Goal: Use online tool/utility: Utilize a website feature to perform a specific function

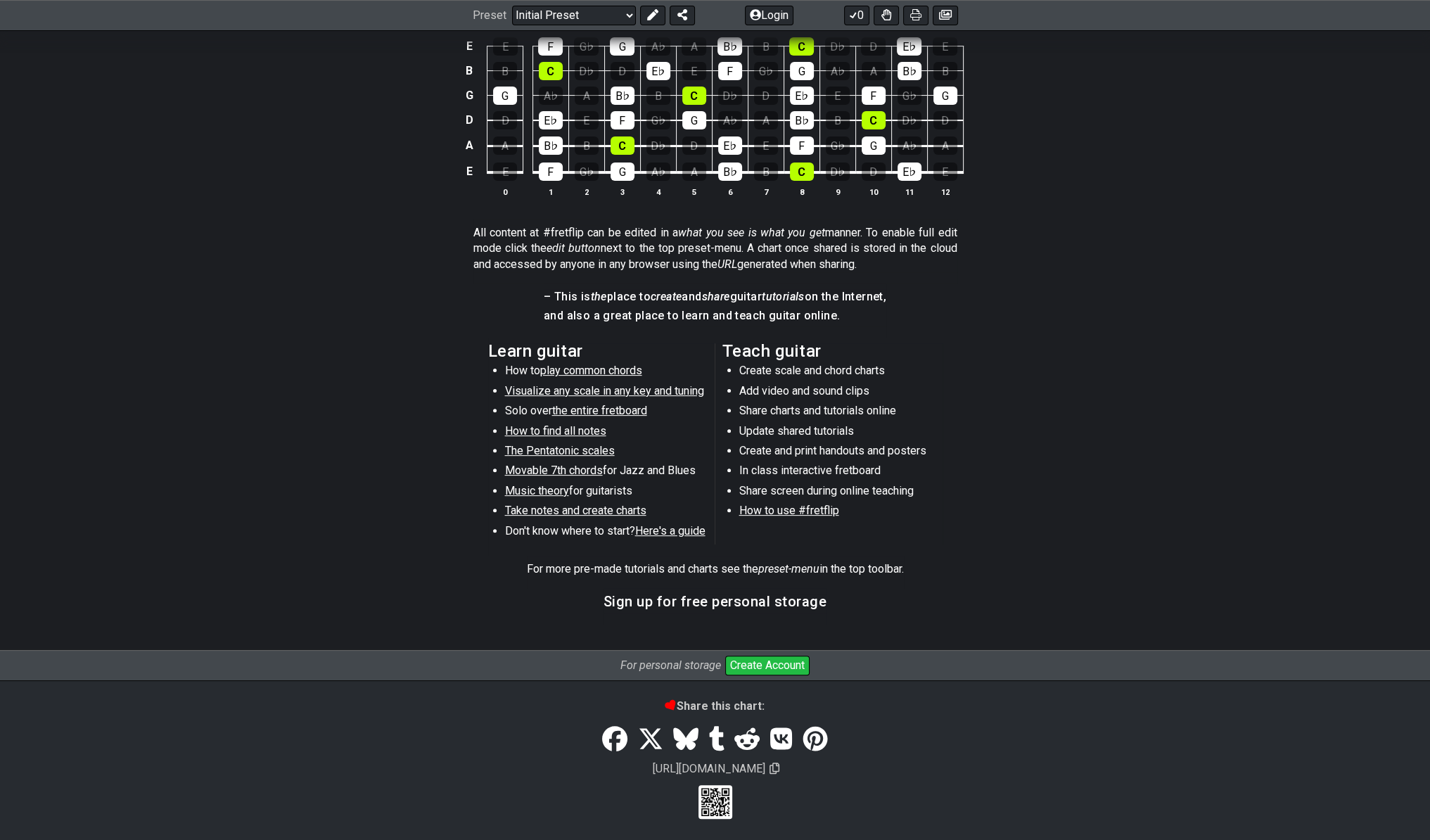
scroll to position [107, 0]
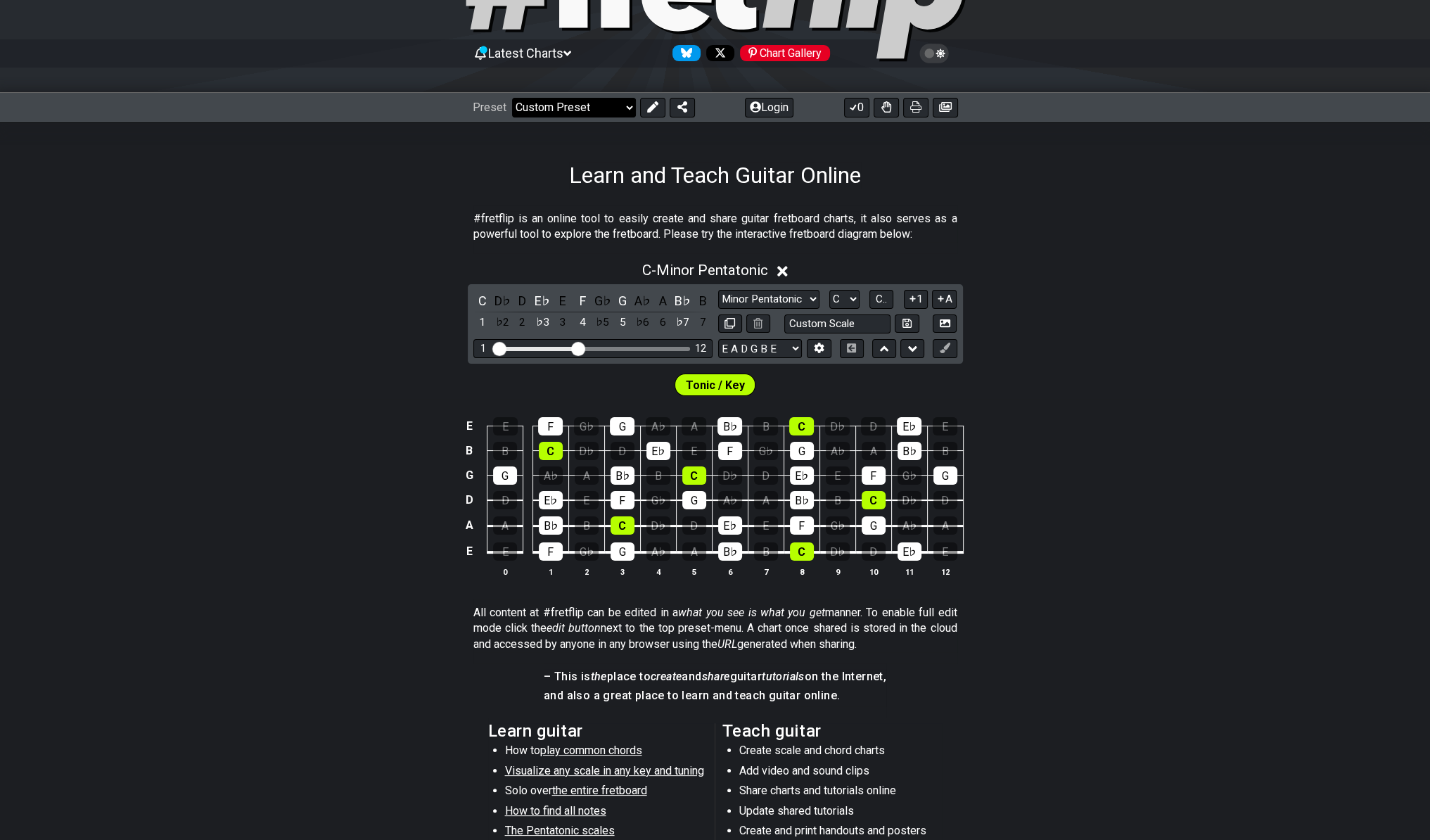
click at [513, 98] on select "Welcome to #fretflip! Initial Preset Custom Preset Minor Pentatonic Major Penta…" at bounding box center [575, 108] width 124 height 19
select select "/welcome"
select select "C"
select select "A"
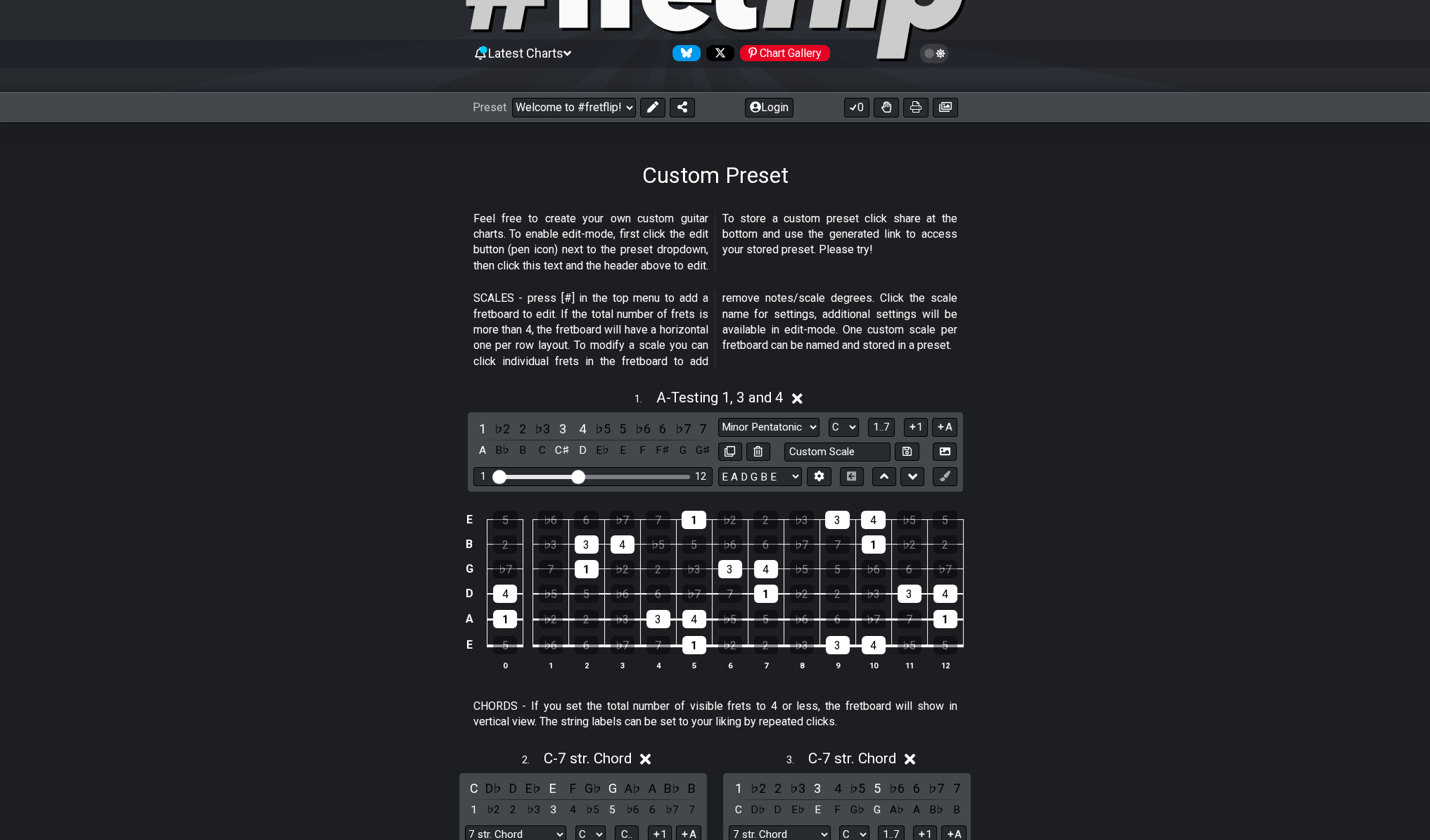
select select "/user-defined"
select select "Testing 1, 3 and 4"
select select "A"
click at [768, 107] on button "Login" at bounding box center [769, 108] width 48 height 19
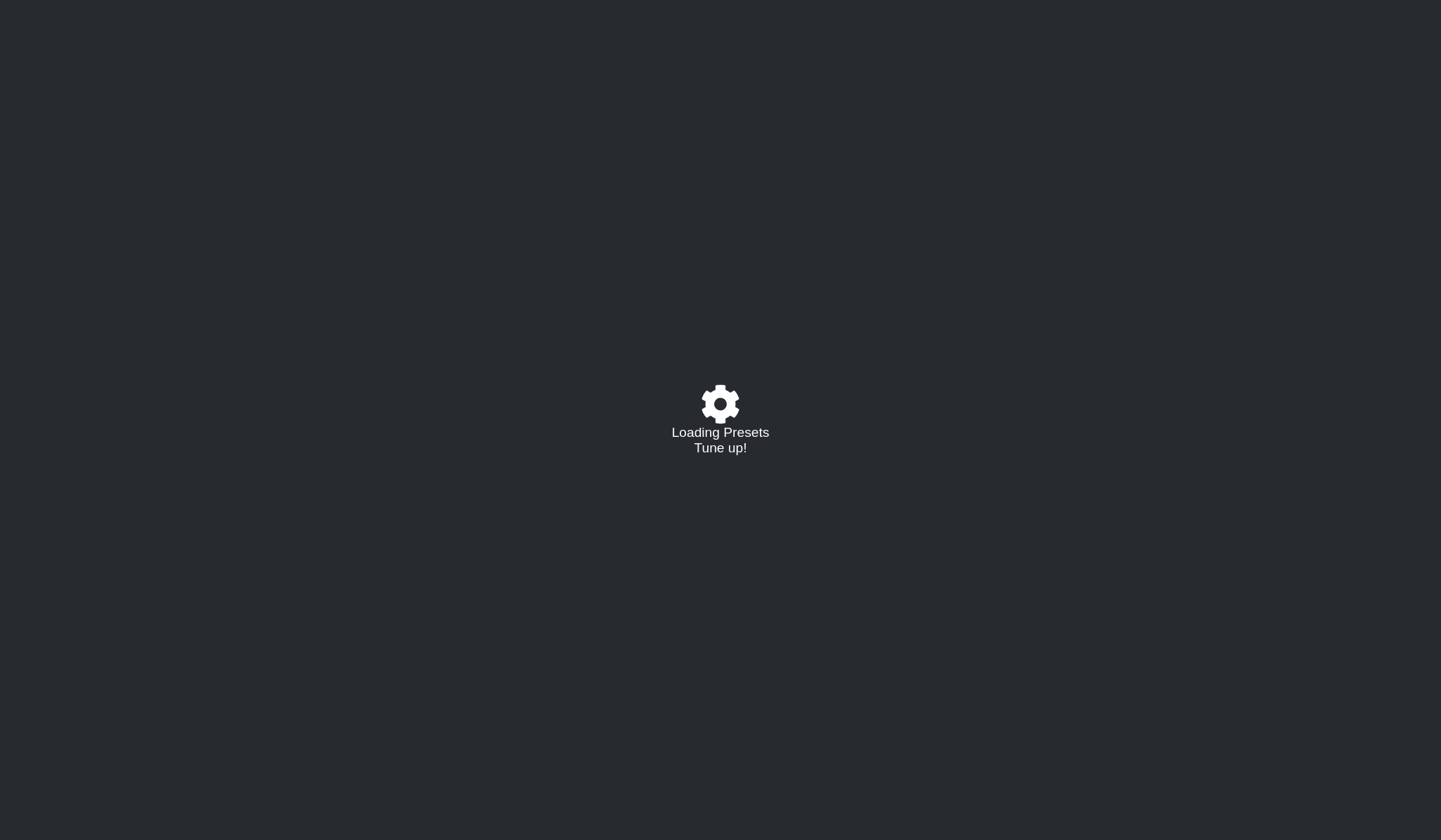
select select "/user-defined"
select select "A"
select select "C"
select select "A"
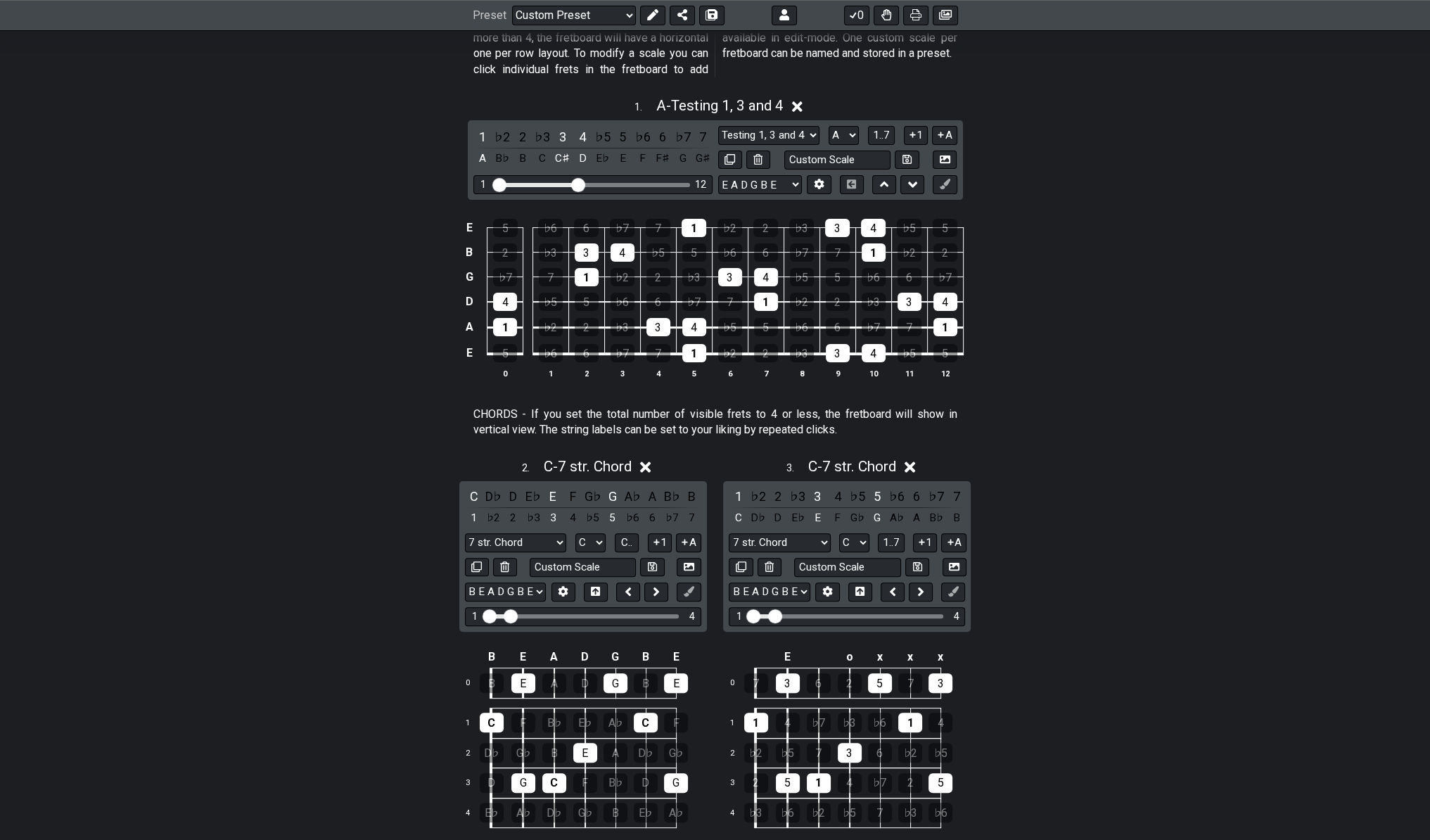
scroll to position [507, 0]
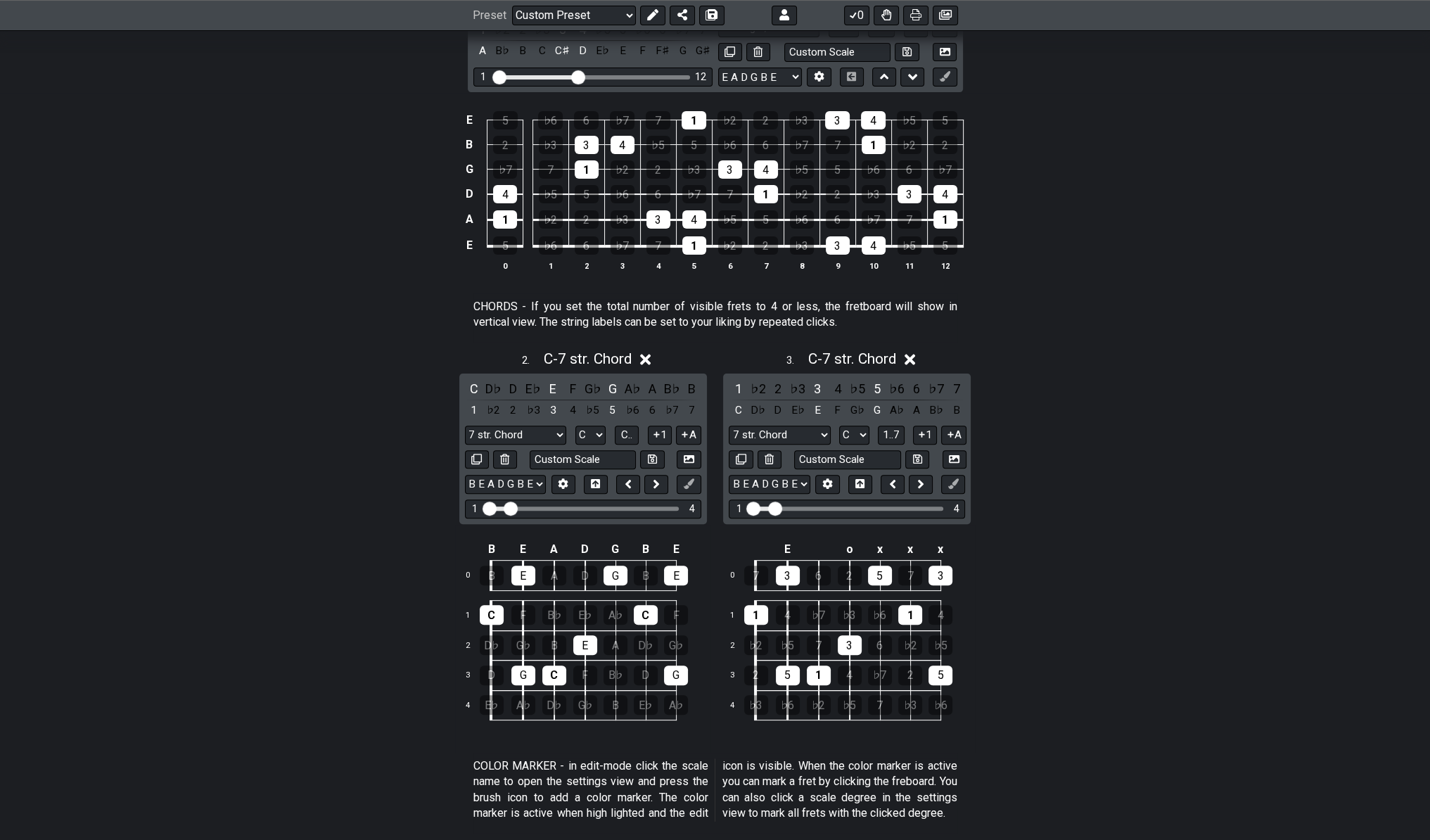
click at [651, 361] on icon at bounding box center [645, 359] width 11 height 11
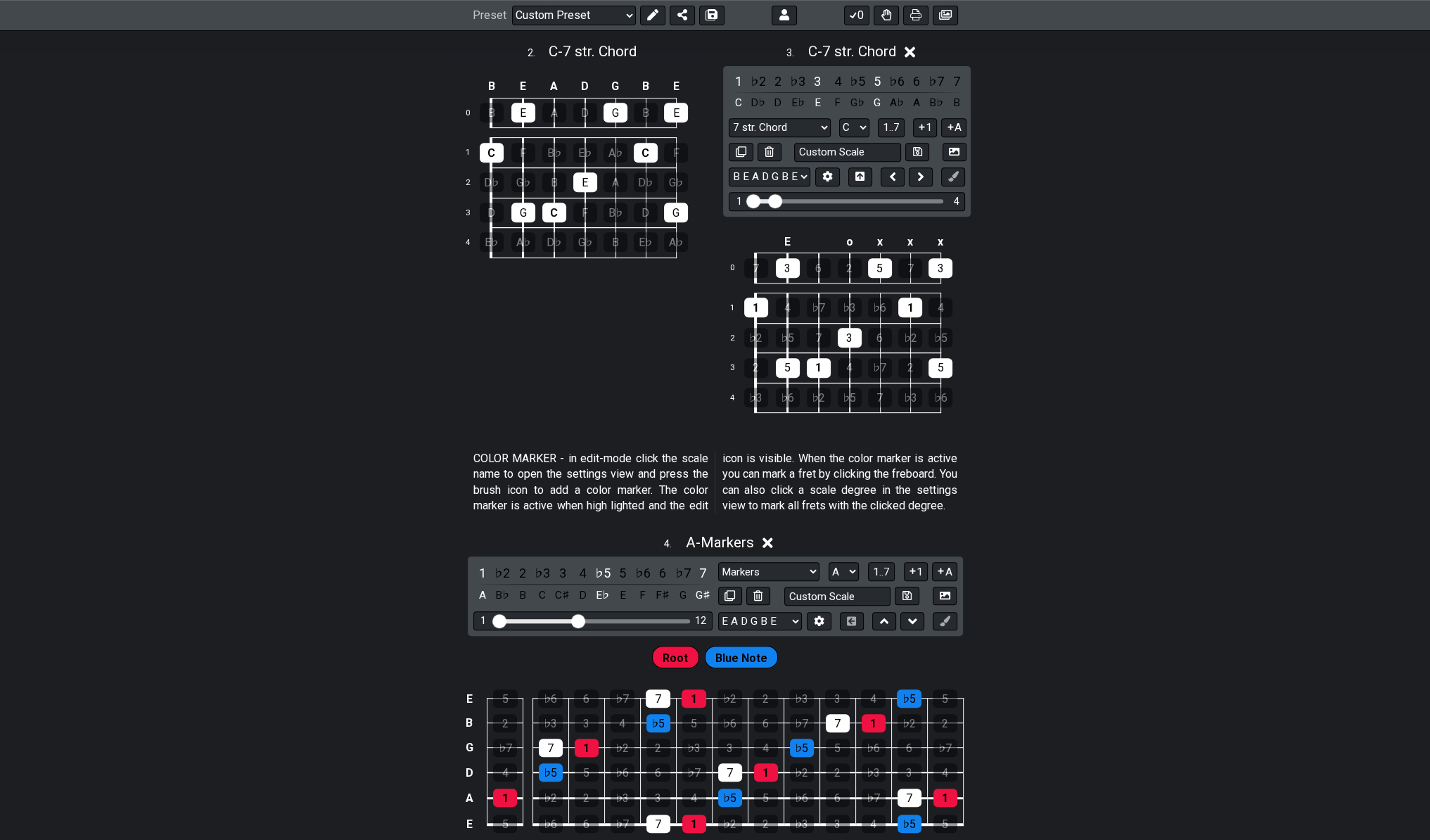
scroll to position [0, 0]
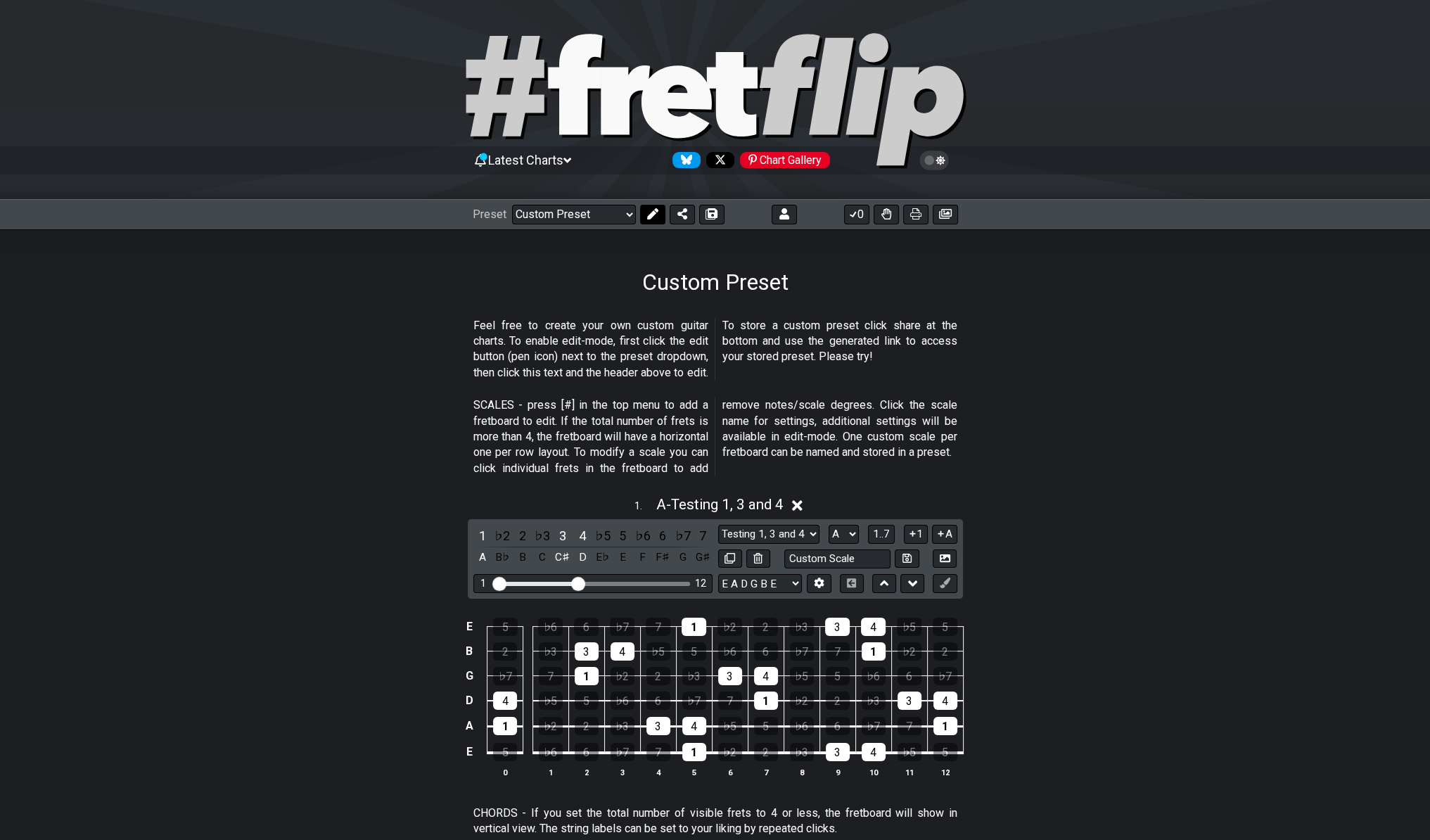
click at [647, 212] on icon at bounding box center [653, 214] width 12 height 12
click at [800, 494] on div "1 . A - Testing 1, 3 and 4" at bounding box center [715, 501] width 1430 height 27
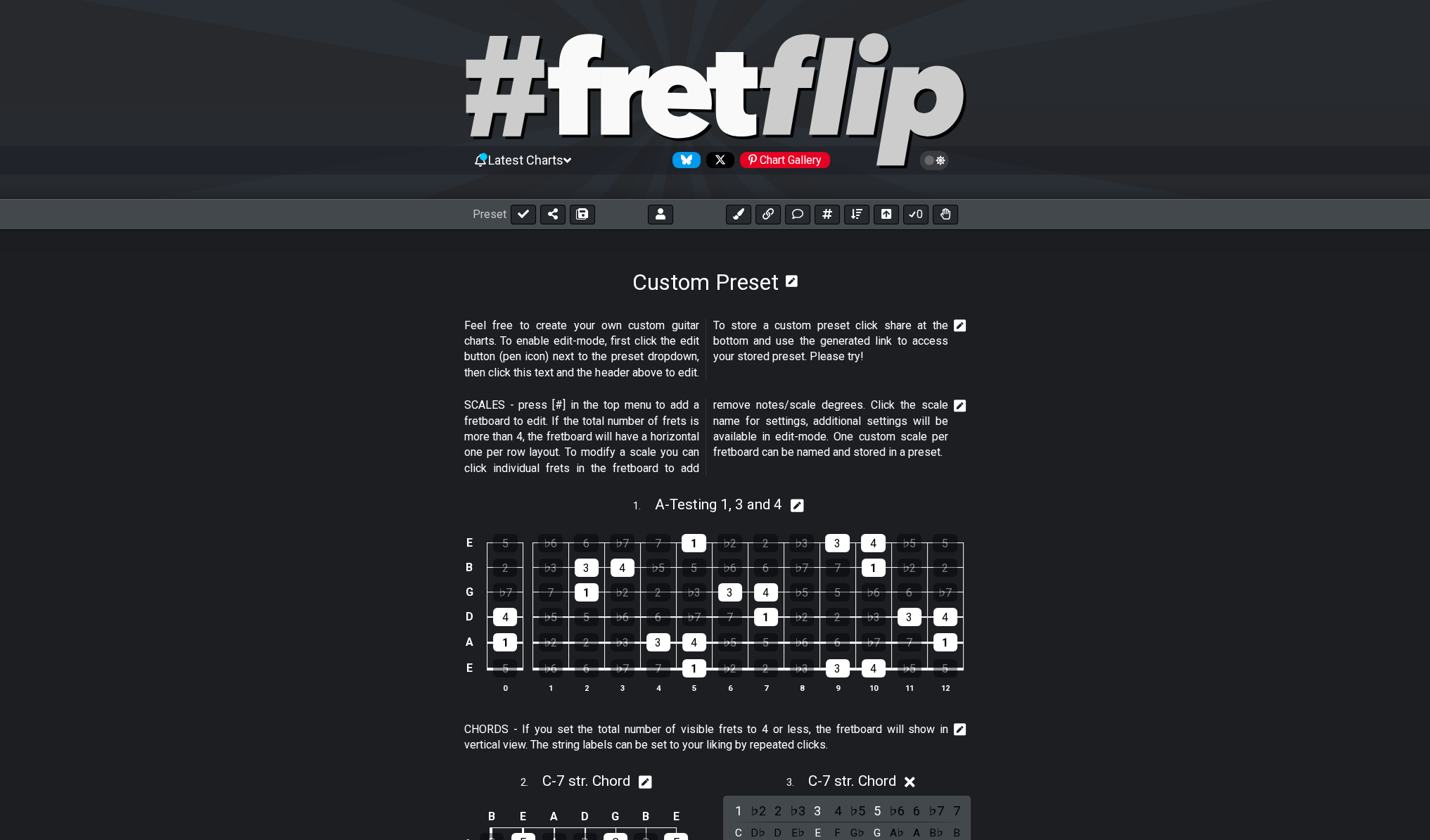
click at [800, 505] on icon at bounding box center [797, 505] width 14 height 15
select select "A"
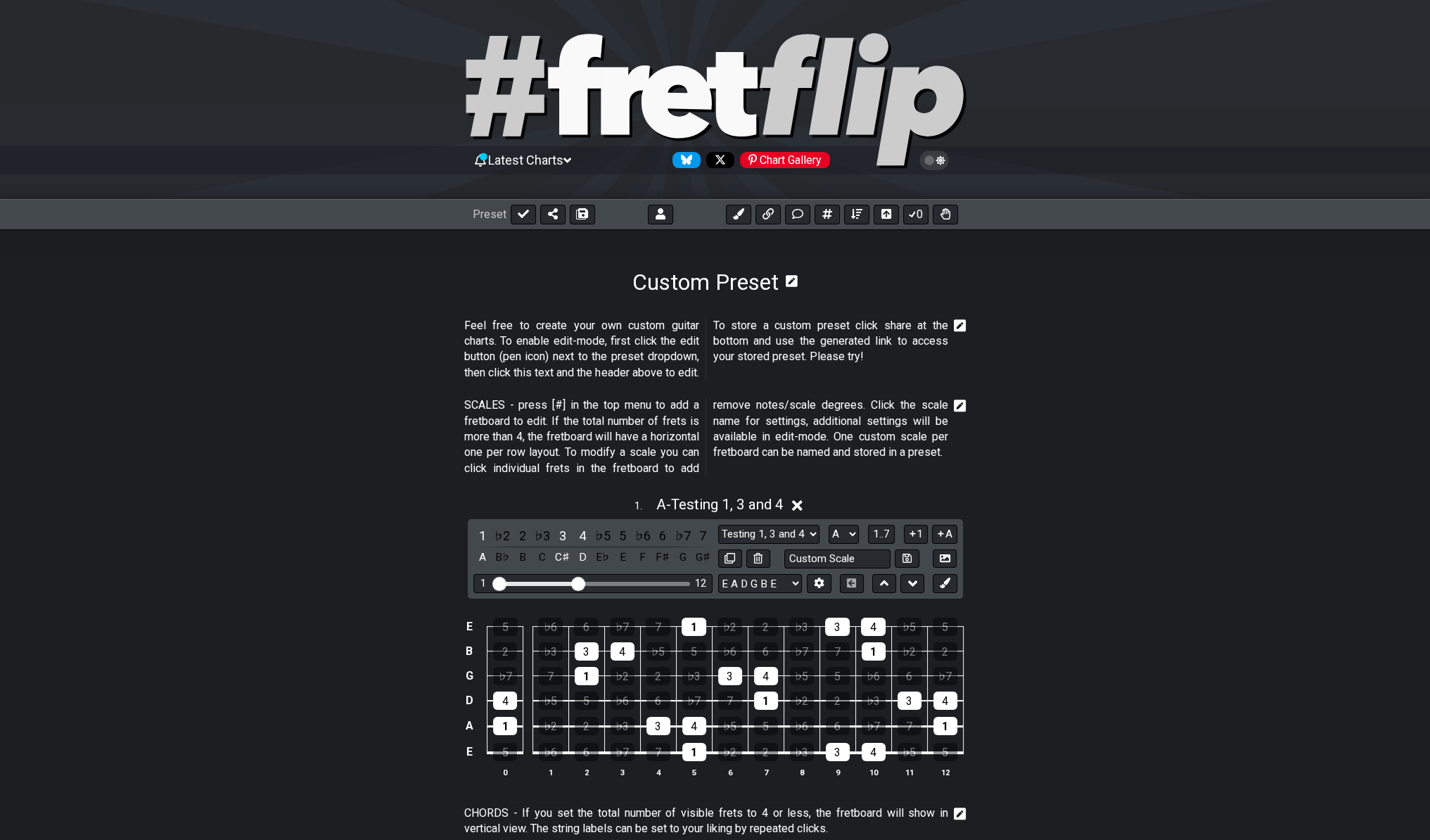
click at [962, 399] on icon at bounding box center [960, 405] width 13 height 13
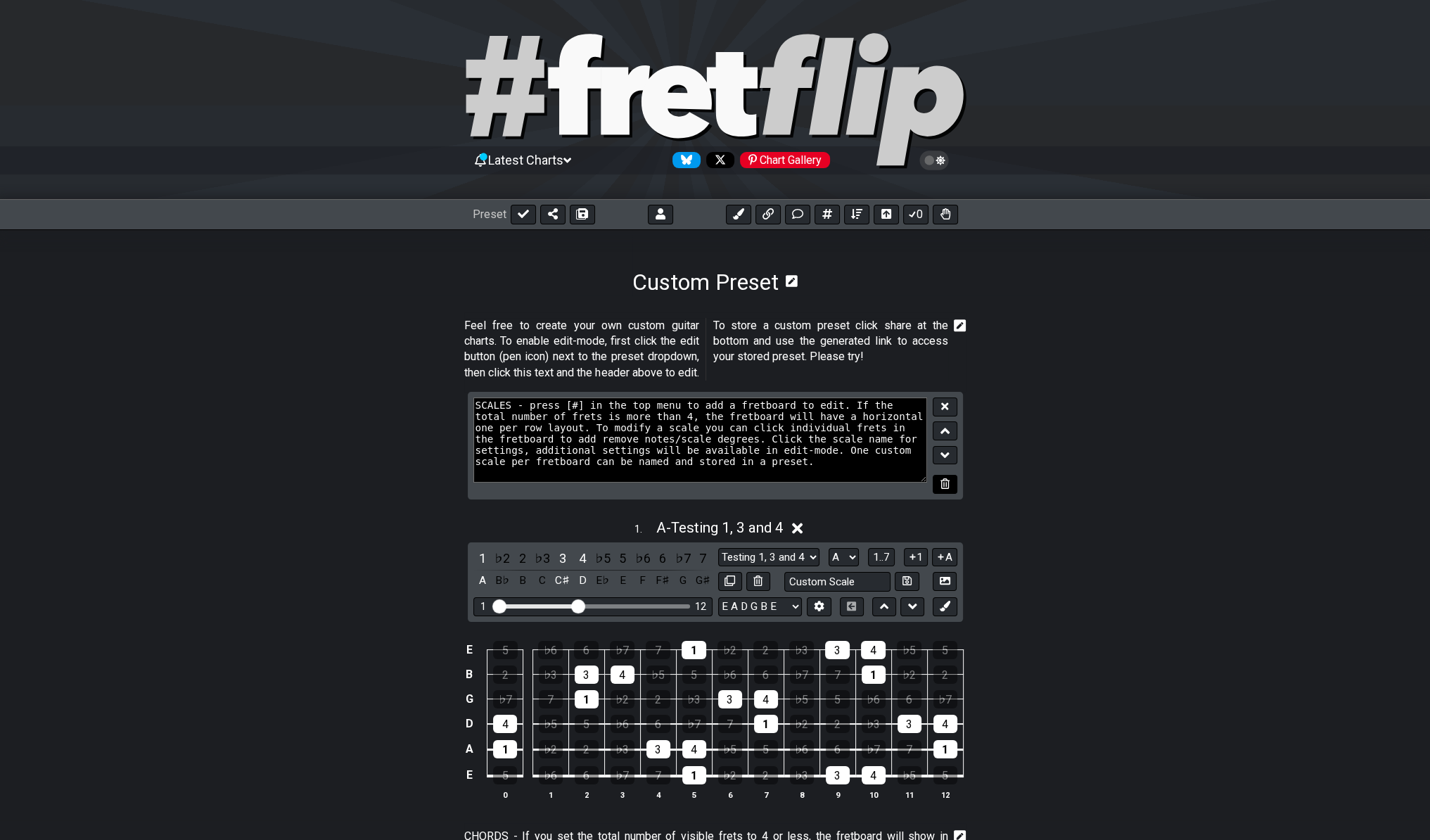
click at [937, 479] on button at bounding box center [945, 484] width 24 height 19
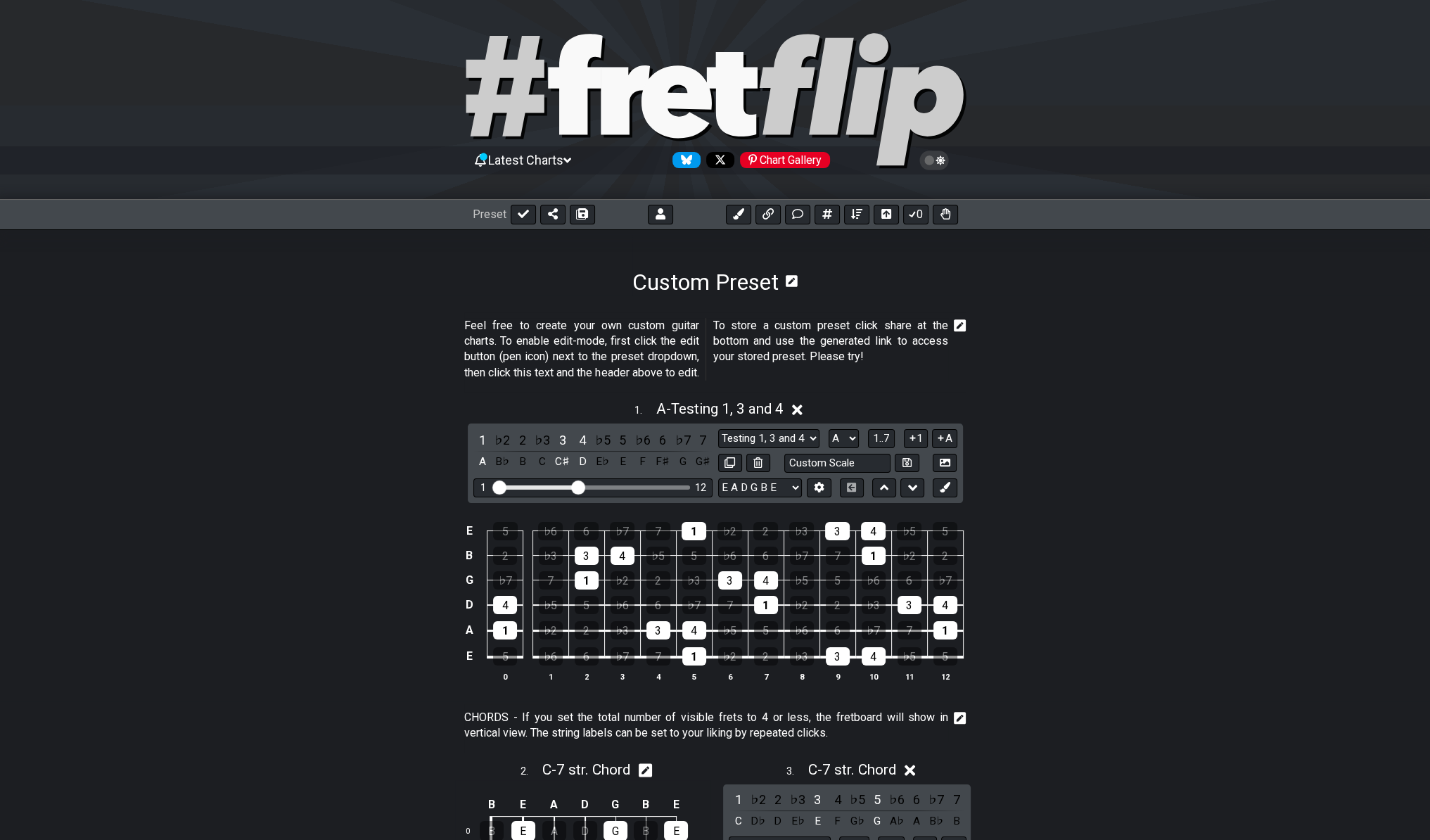
click at [954, 327] on icon at bounding box center [960, 326] width 13 height 13
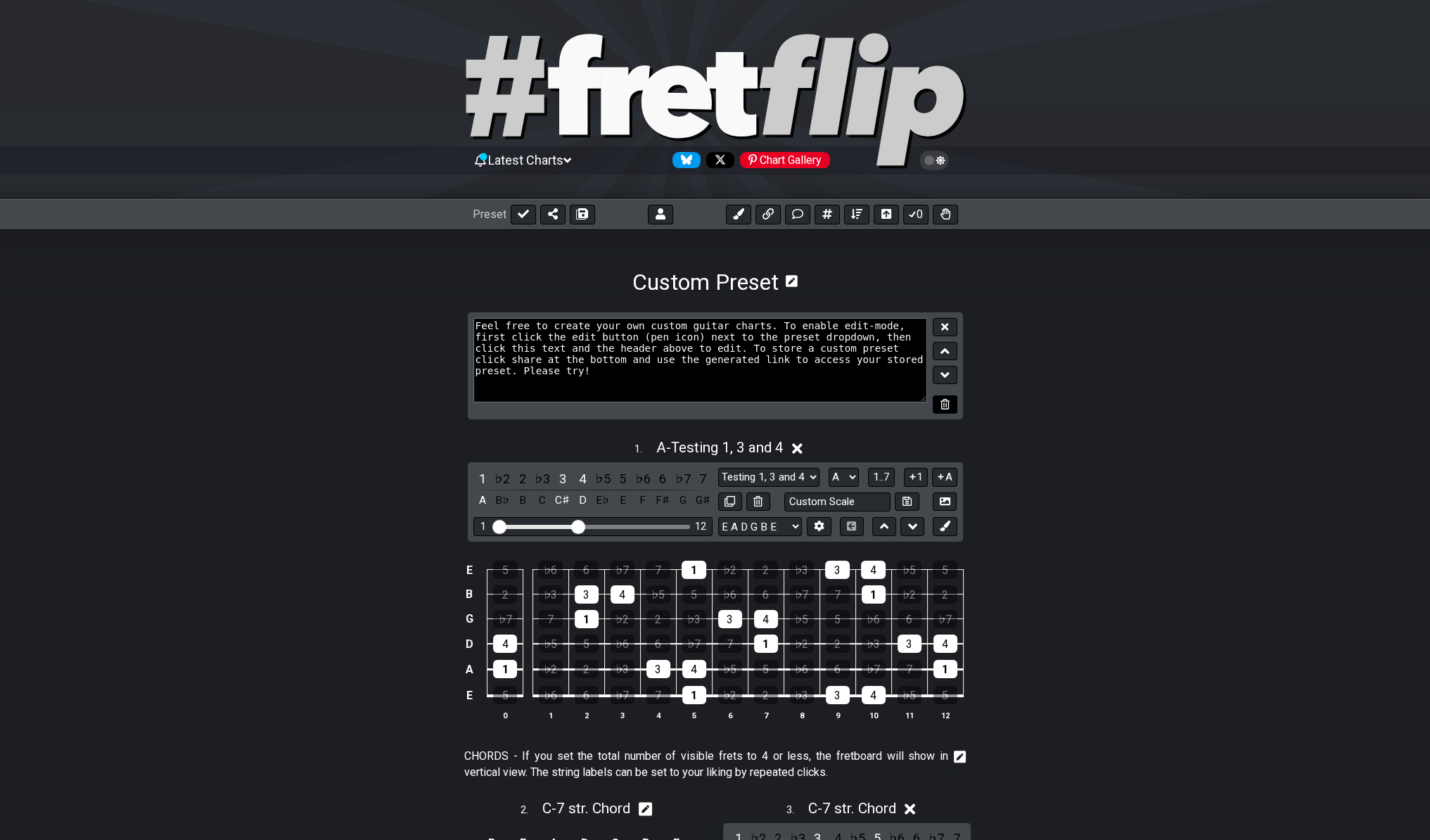
click at [942, 402] on icon at bounding box center [945, 404] width 9 height 11
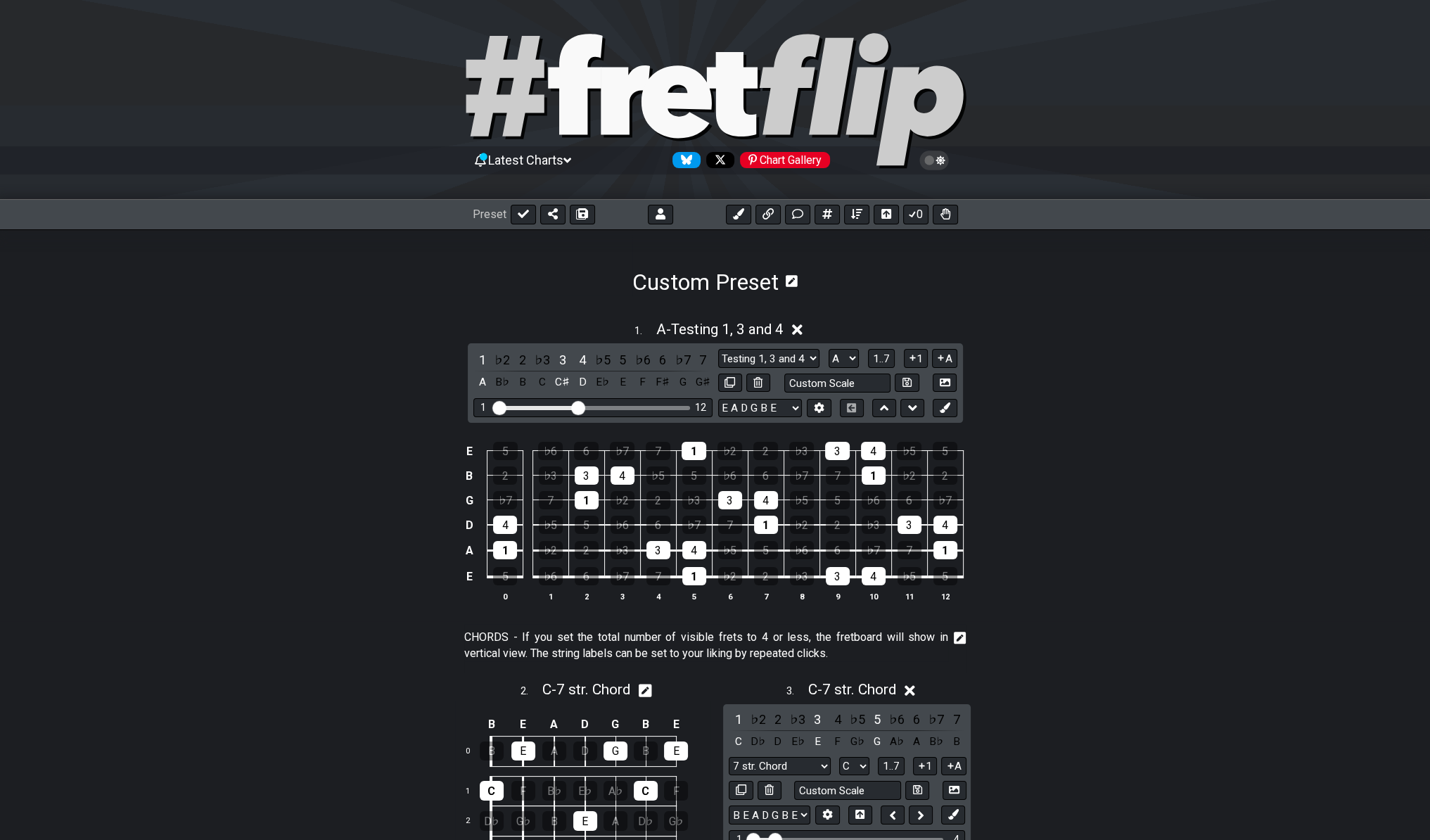
click at [793, 330] on div "1 . A - Testing 1, 3 and 4" at bounding box center [715, 326] width 1430 height 27
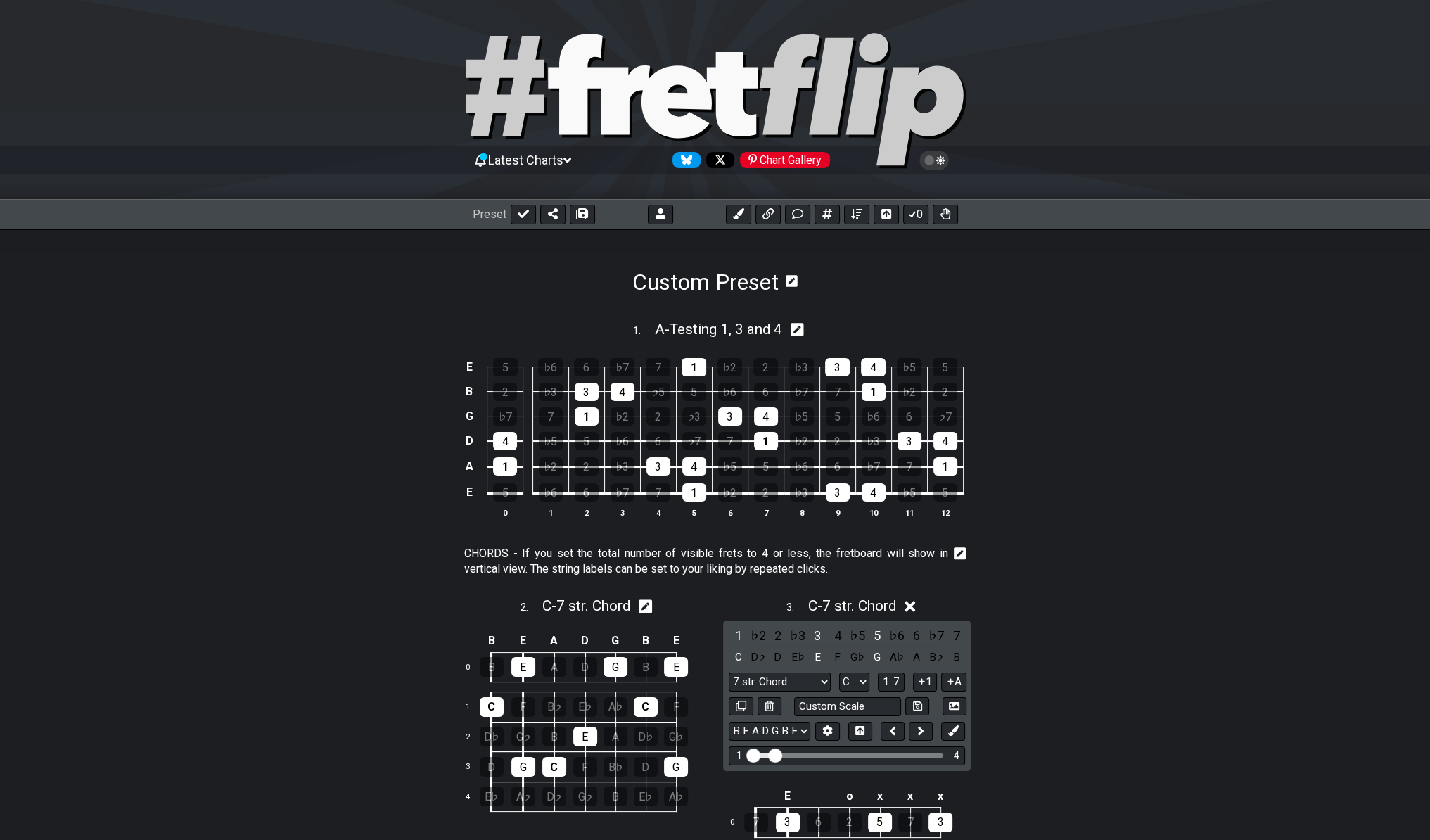
drag, startPoint x: 816, startPoint y: 330, endPoint x: 803, endPoint y: 327, distance: 13.3
click at [808, 327] on div "1 . A - Testing 1, 3 and 4" at bounding box center [715, 326] width 1430 height 27
select select "A"
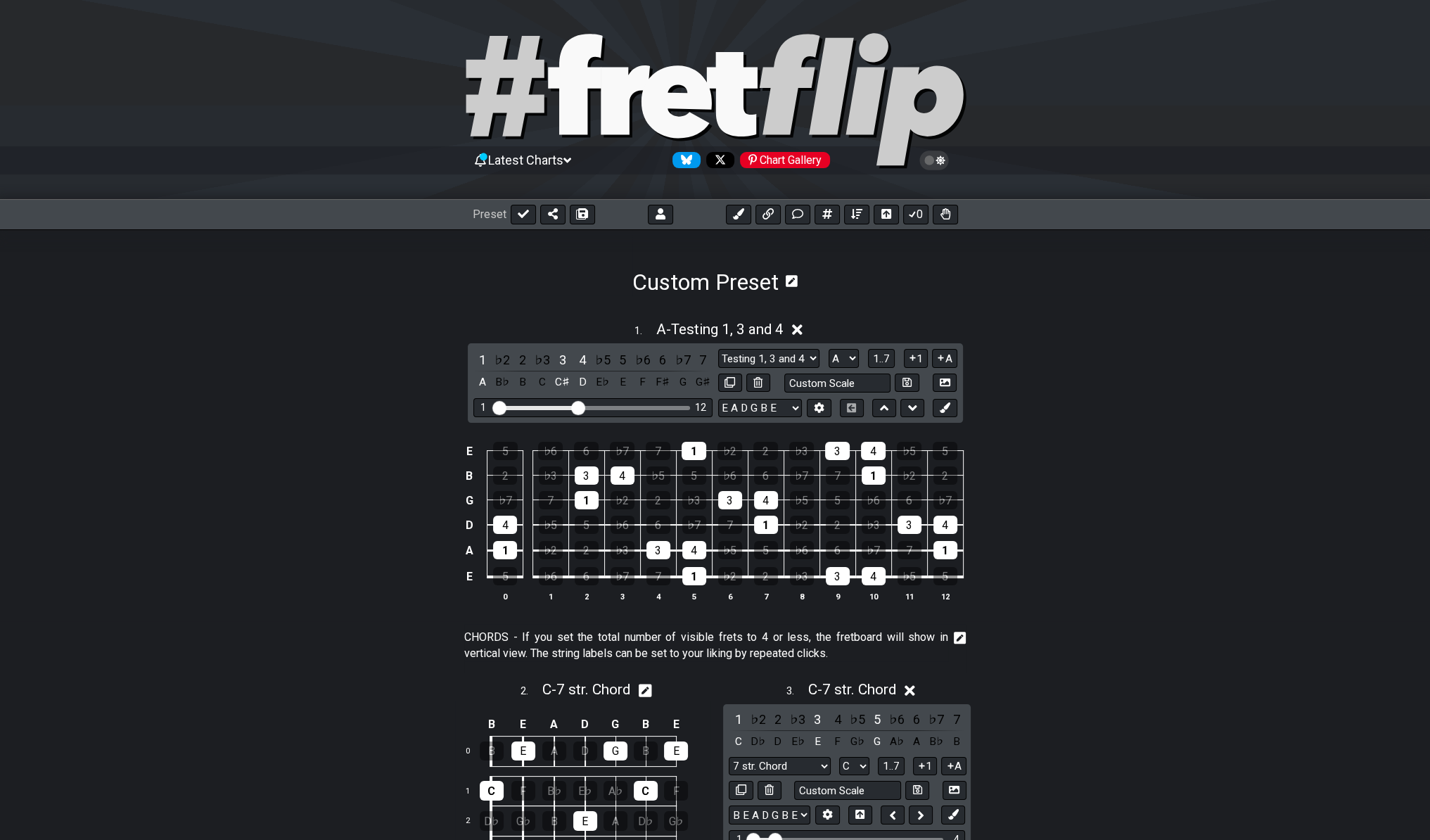
click at [802, 327] on icon at bounding box center [797, 329] width 11 height 11
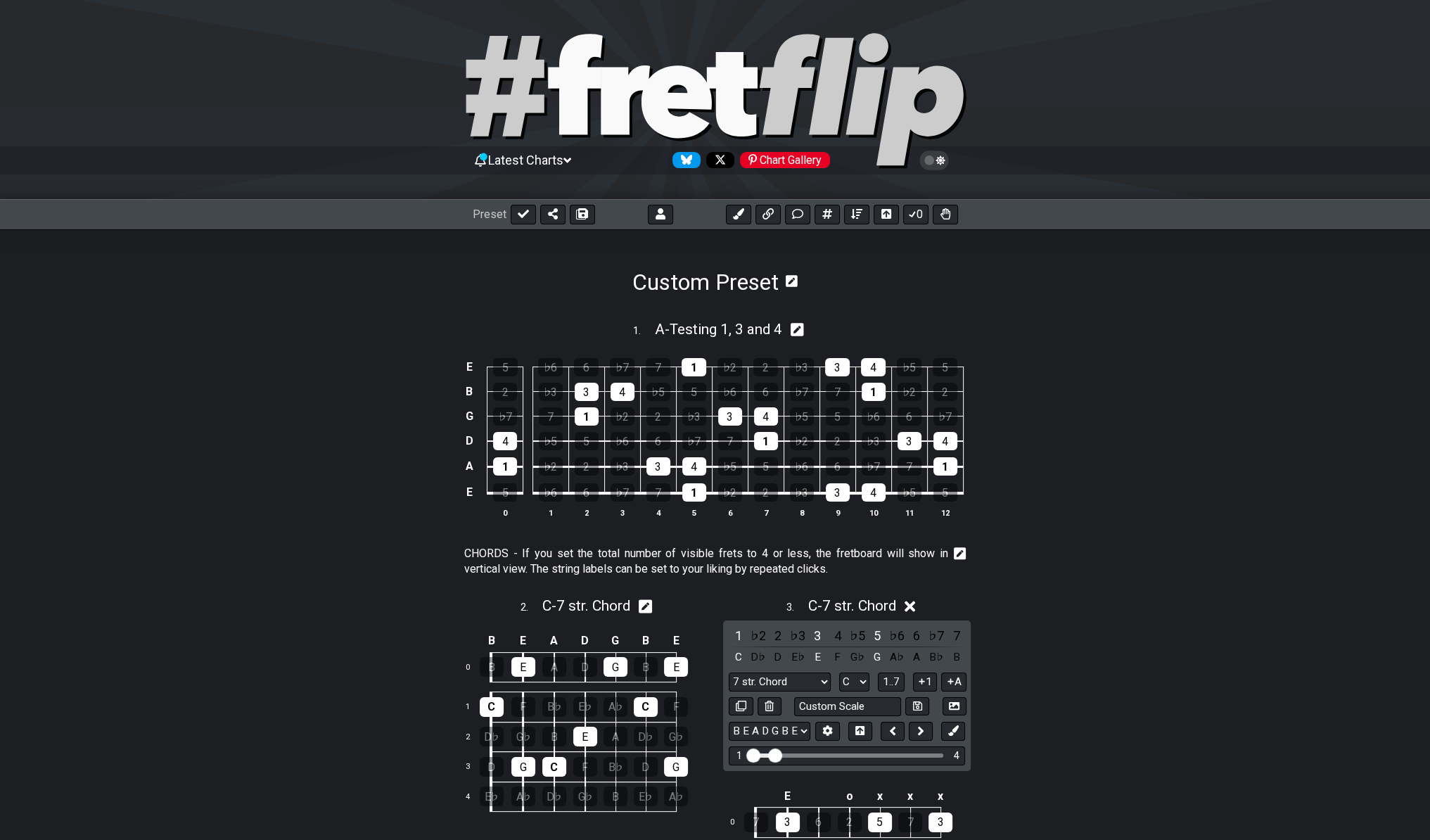
click at [802, 327] on icon at bounding box center [797, 329] width 14 height 14
select select "A"
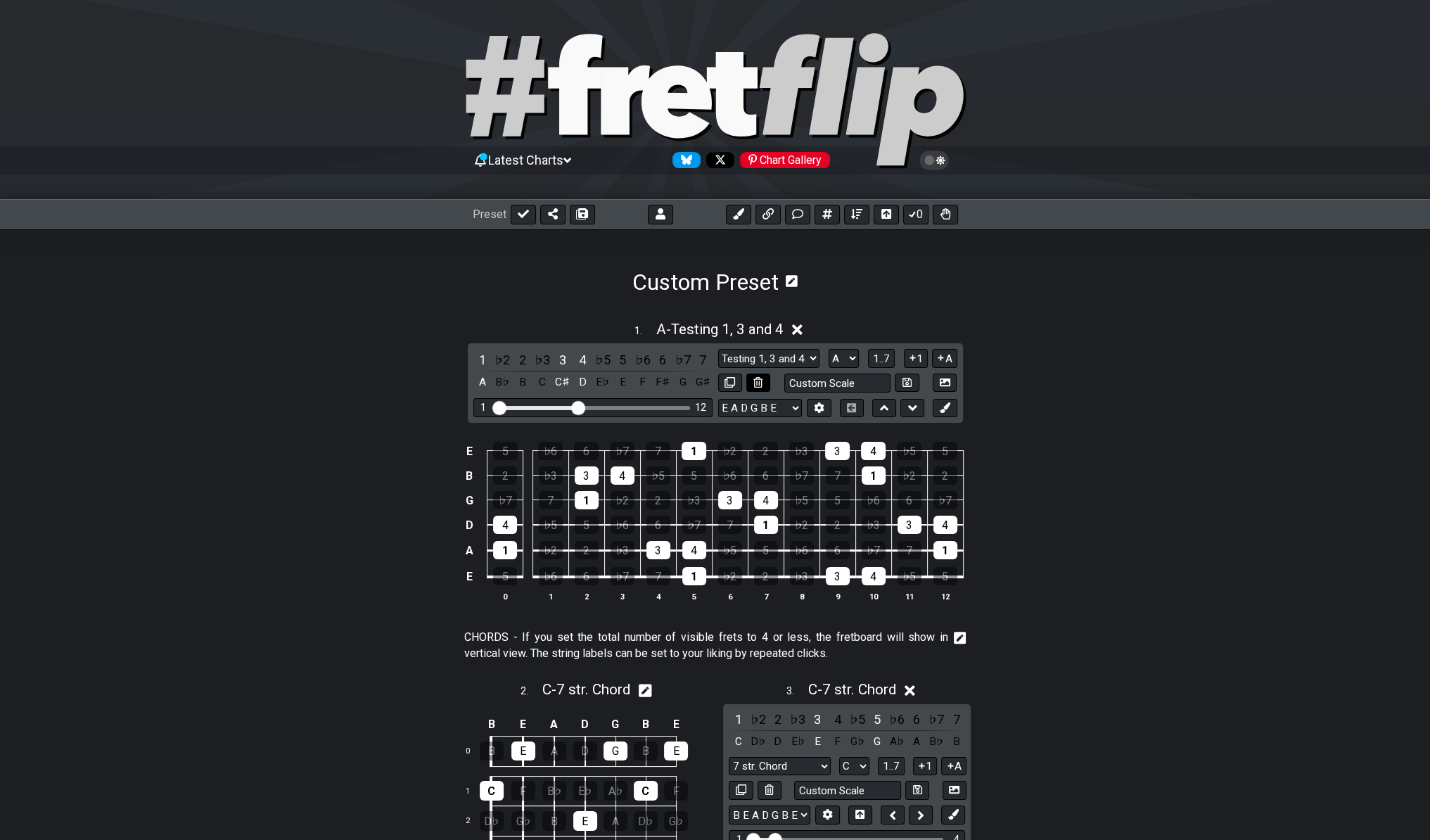
click at [767, 388] on button at bounding box center [758, 384] width 24 height 19
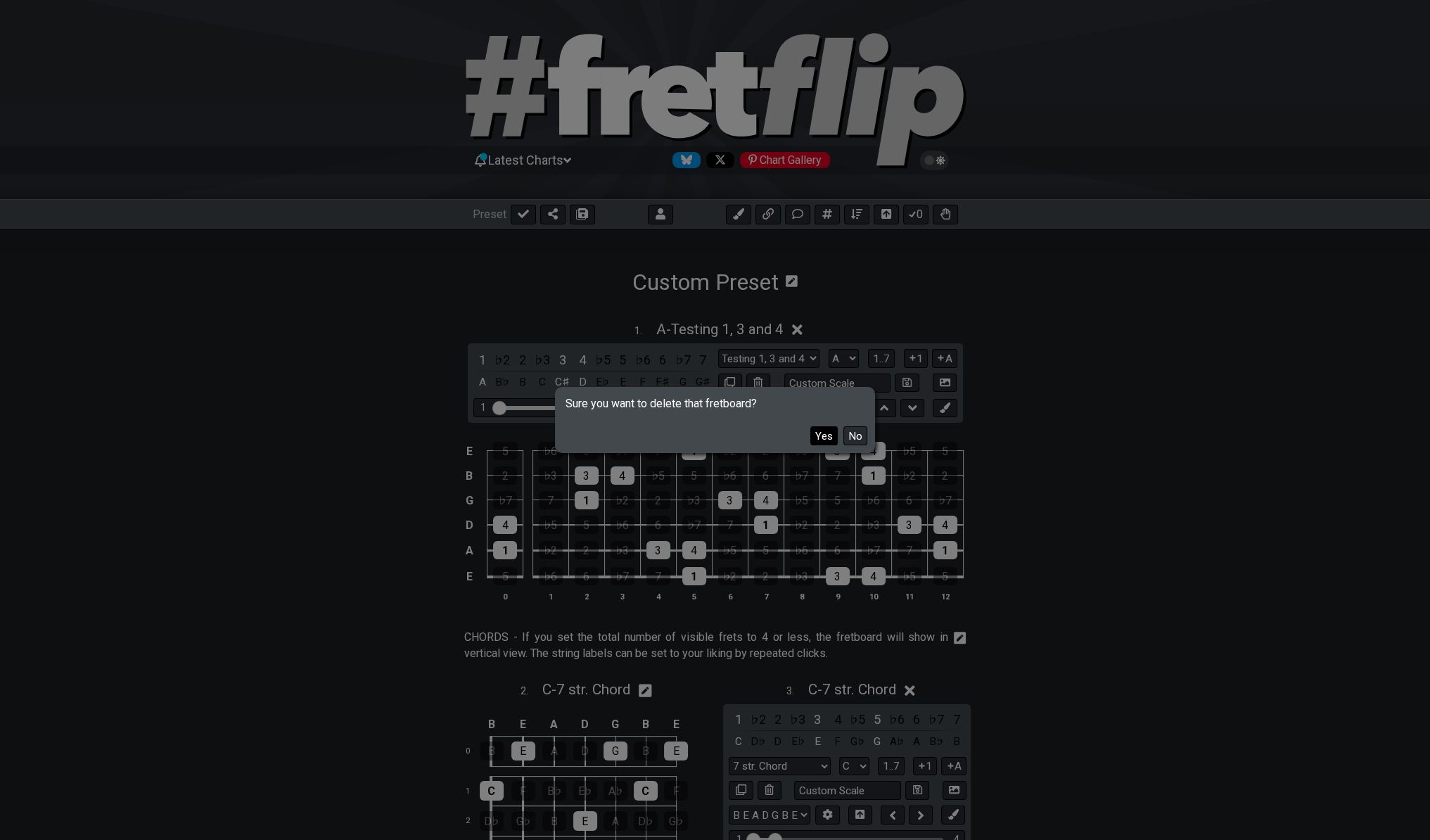
click at [826, 443] on button "Yes" at bounding box center [824, 436] width 27 height 19
select select "A"
select select "Markers"
select select "E A D G B E"
select select "C"
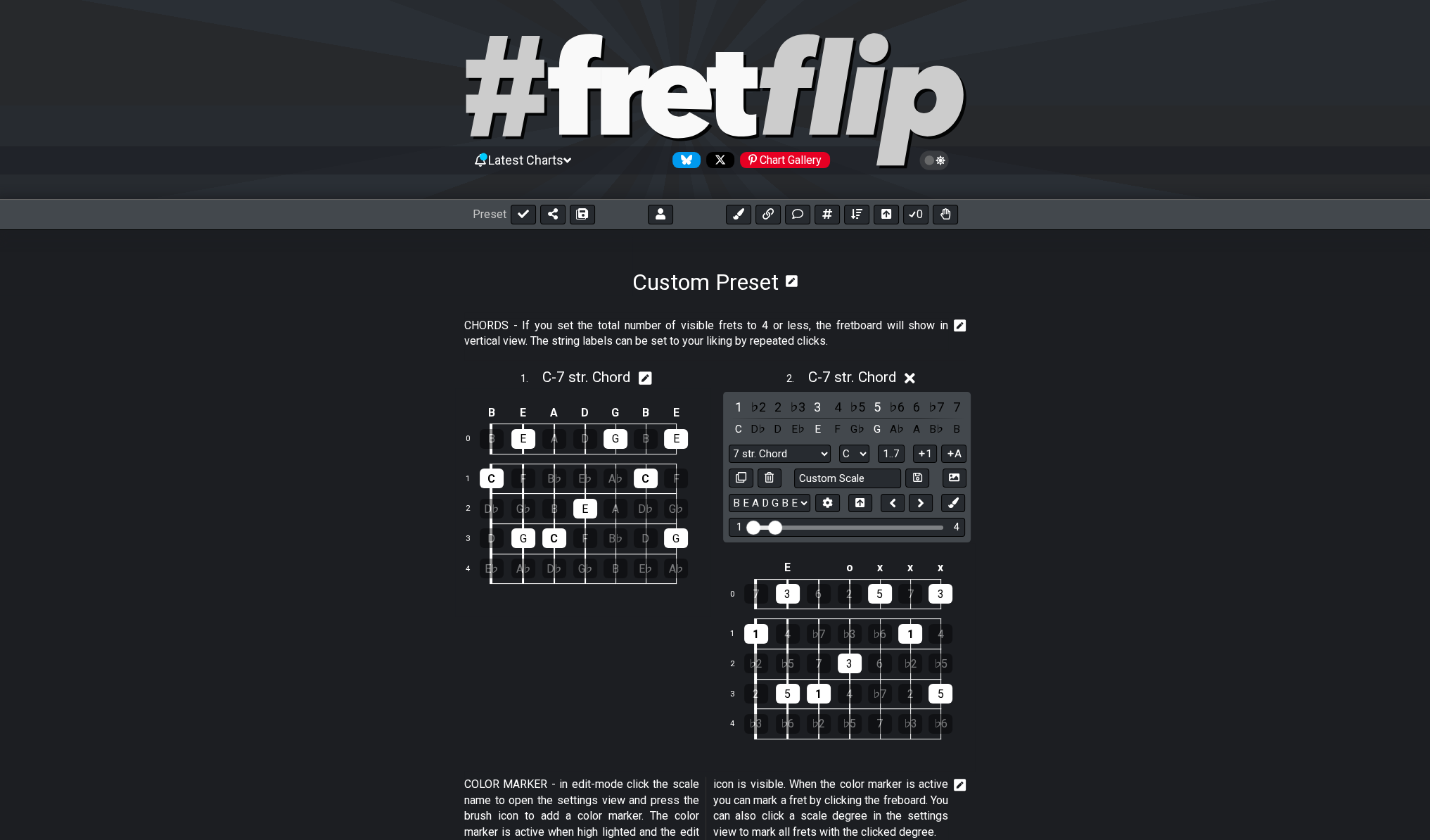
click at [966, 327] on section "CHORDS - If you set the total number of visible frets to 4 or less, the fretboa…" at bounding box center [715, 336] width 1430 height 48
click at [964, 320] on icon at bounding box center [960, 326] width 13 height 13
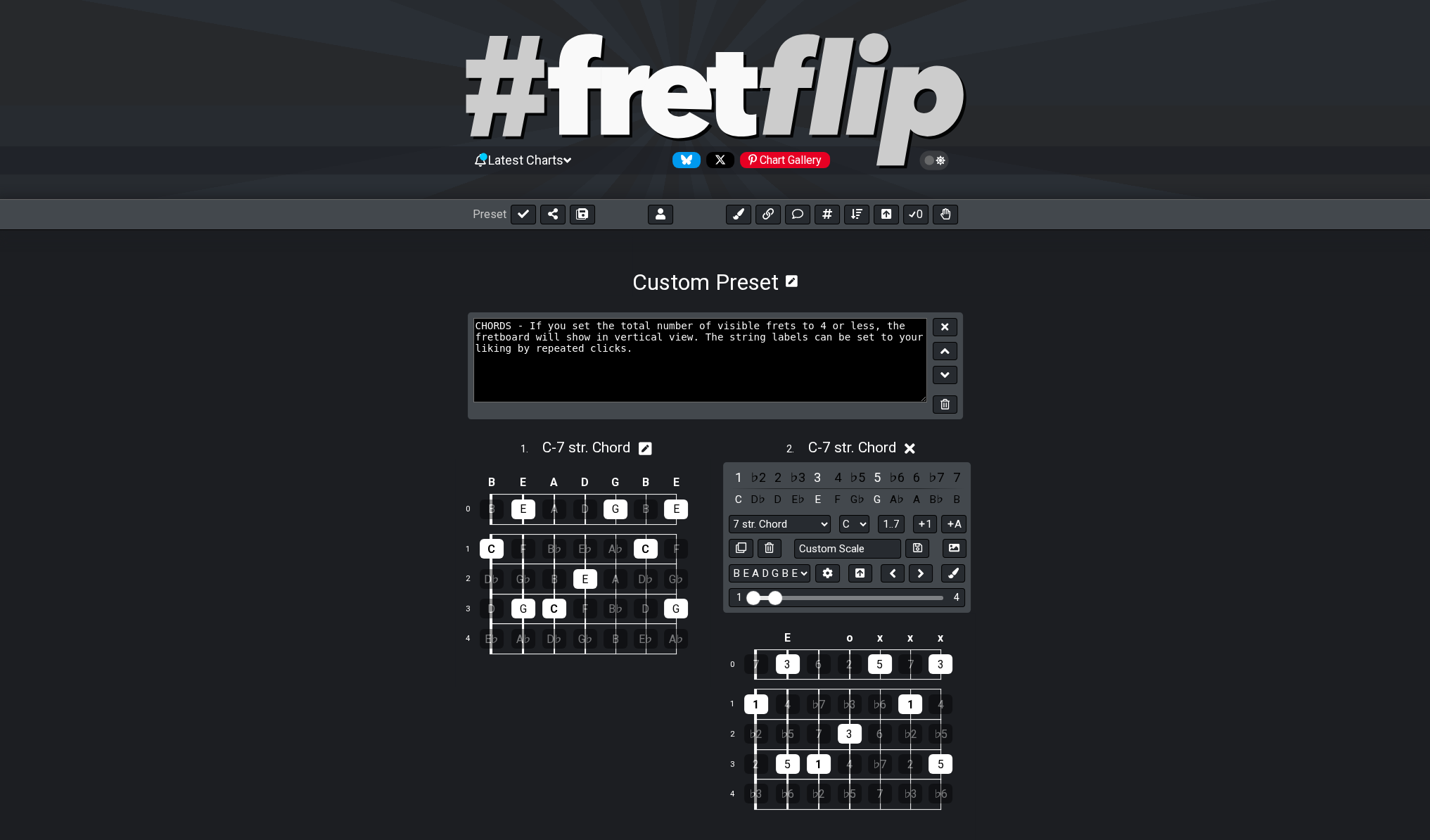
drag, startPoint x: 947, startPoint y: 406, endPoint x: 939, endPoint y: 403, distance: 8.5
click at [945, 406] on icon at bounding box center [945, 404] width 9 height 11
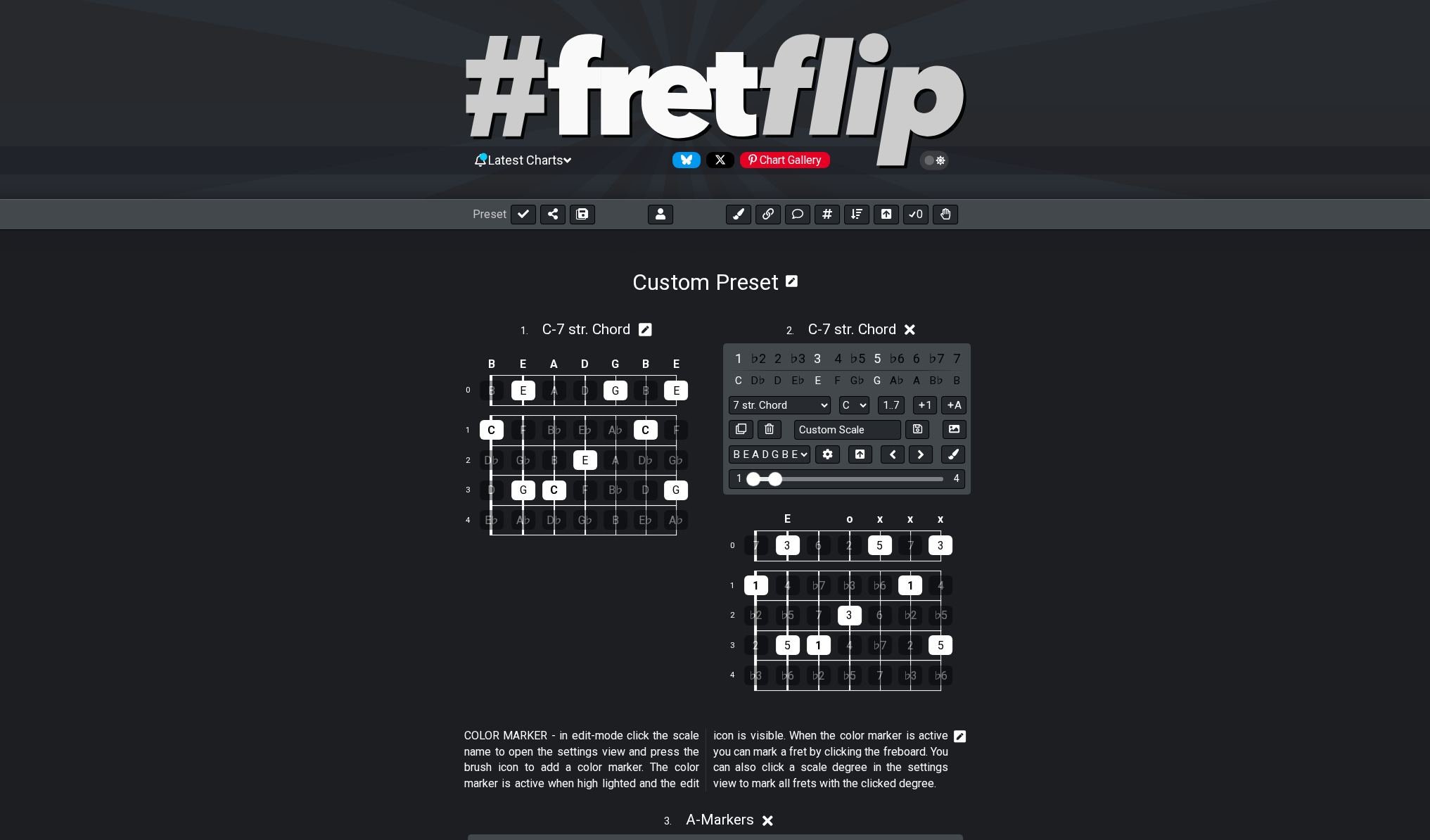
click at [794, 276] on icon at bounding box center [792, 281] width 12 height 12
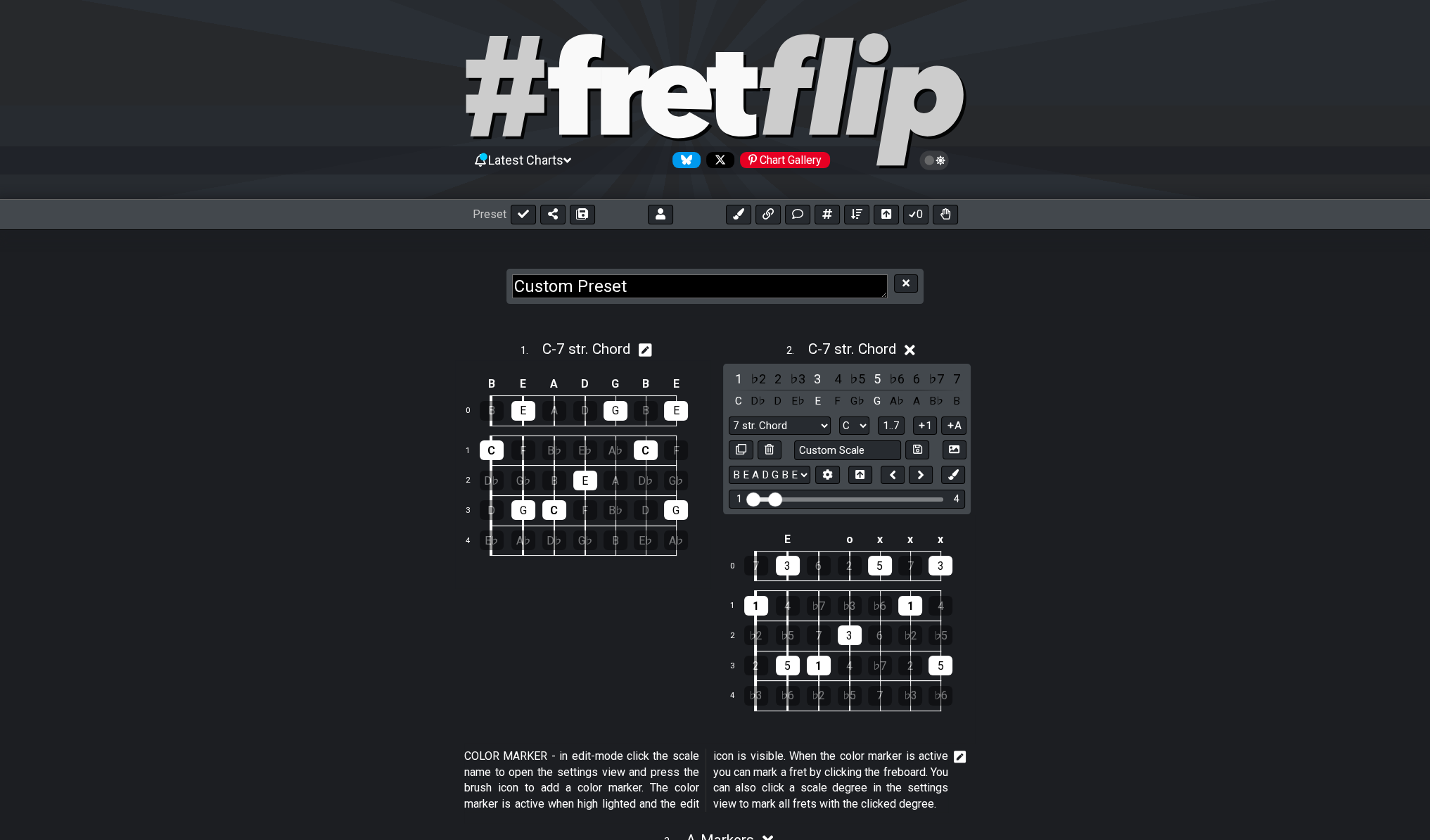
click at [791, 319] on div "1 . C - 7 str. Chord B E A D G B E 0 B E A D G B E 1 C F B♭ E♭ A♭ C F 2 D♭ G♭ B…" at bounding box center [715, 794] width 1430 height 960
click at [769, 321] on div "1 . C - 7 str. Chord B E A D G B E 0 B E A D G B E 1 C F B♭ E♭ A♭ C F 2 D♭ G♭ B…" at bounding box center [715, 794] width 1430 height 960
click at [745, 213] on button at bounding box center [738, 214] width 25 height 19
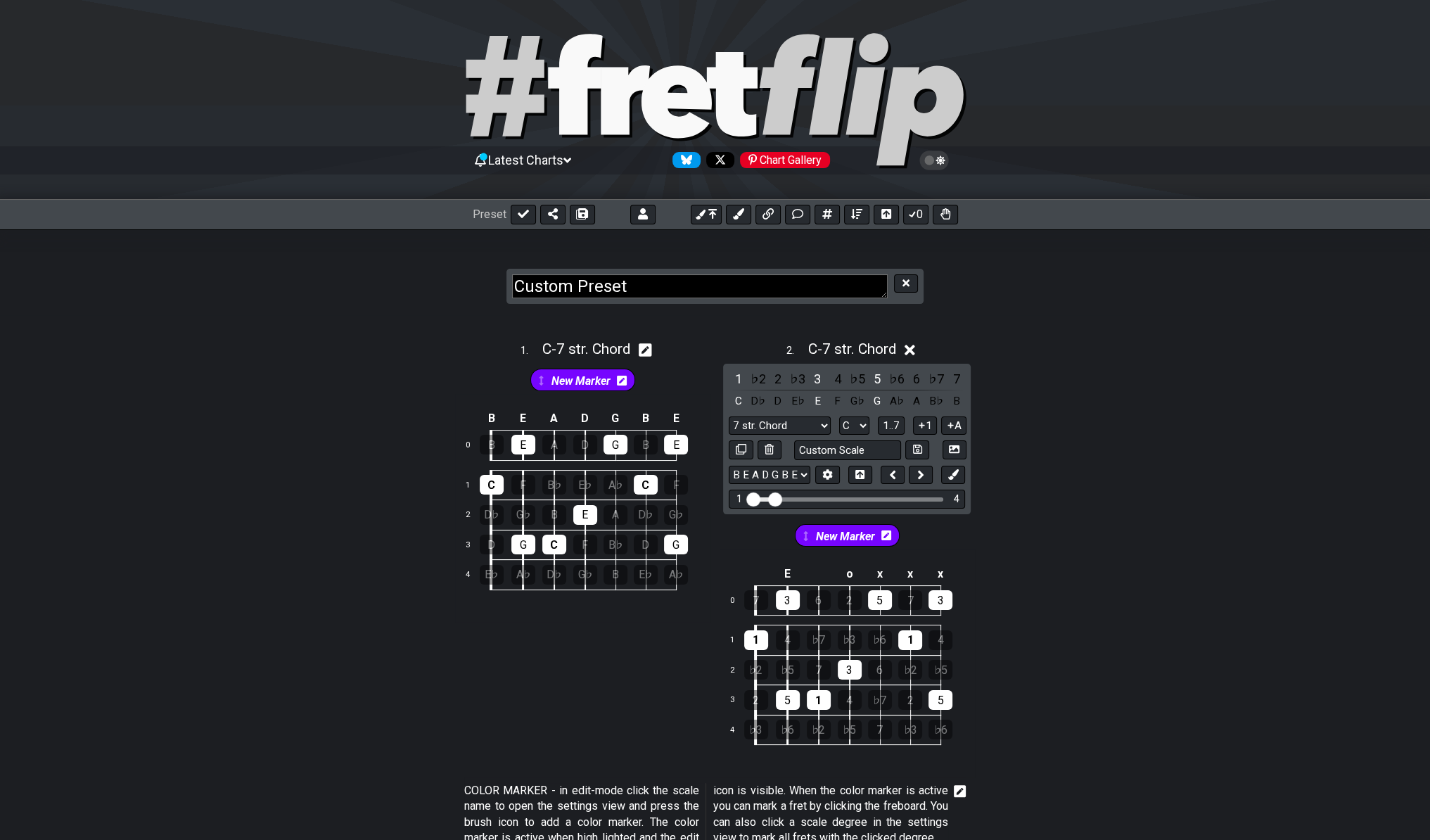
click at [703, 323] on div "1 . C - 7 str. Chord New Marker B E A D G B E 0 B E A D G B E 1 C F B♭ E♭ A♭ C …" at bounding box center [715, 812] width 1430 height 995
click at [667, 343] on div "1 . C - 7 str. Chord" at bounding box center [583, 346] width 256 height 27
select select "C"
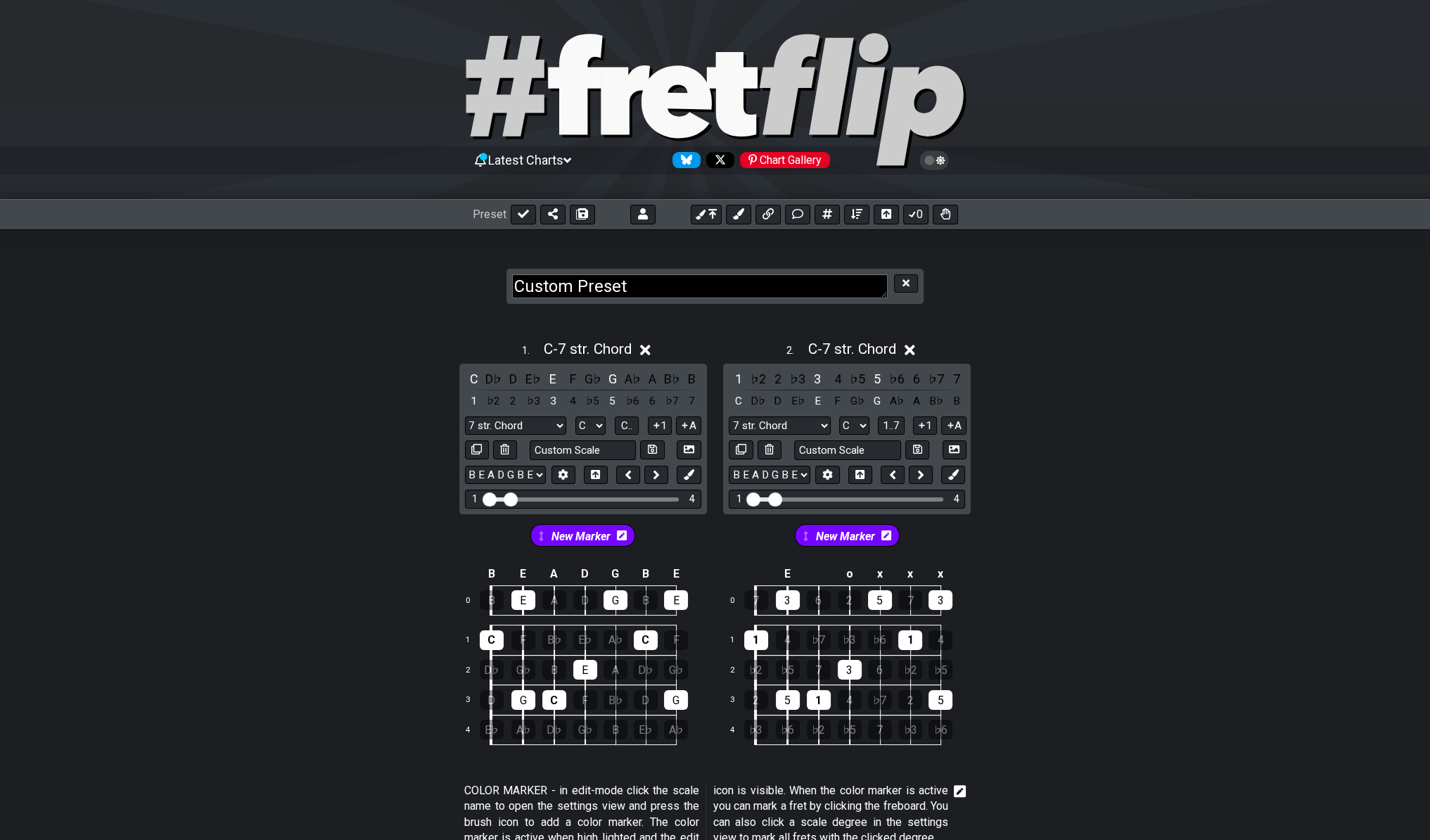
click at [661, 327] on div "1 . C - 7 str. Chord C D♭ D E♭ E F G♭ G A♭ A B♭ B 1 ♭2 2 ♭3 3 4 ♭5 5 ♭6 6 ♭7 7 …" at bounding box center [715, 812] width 1430 height 995
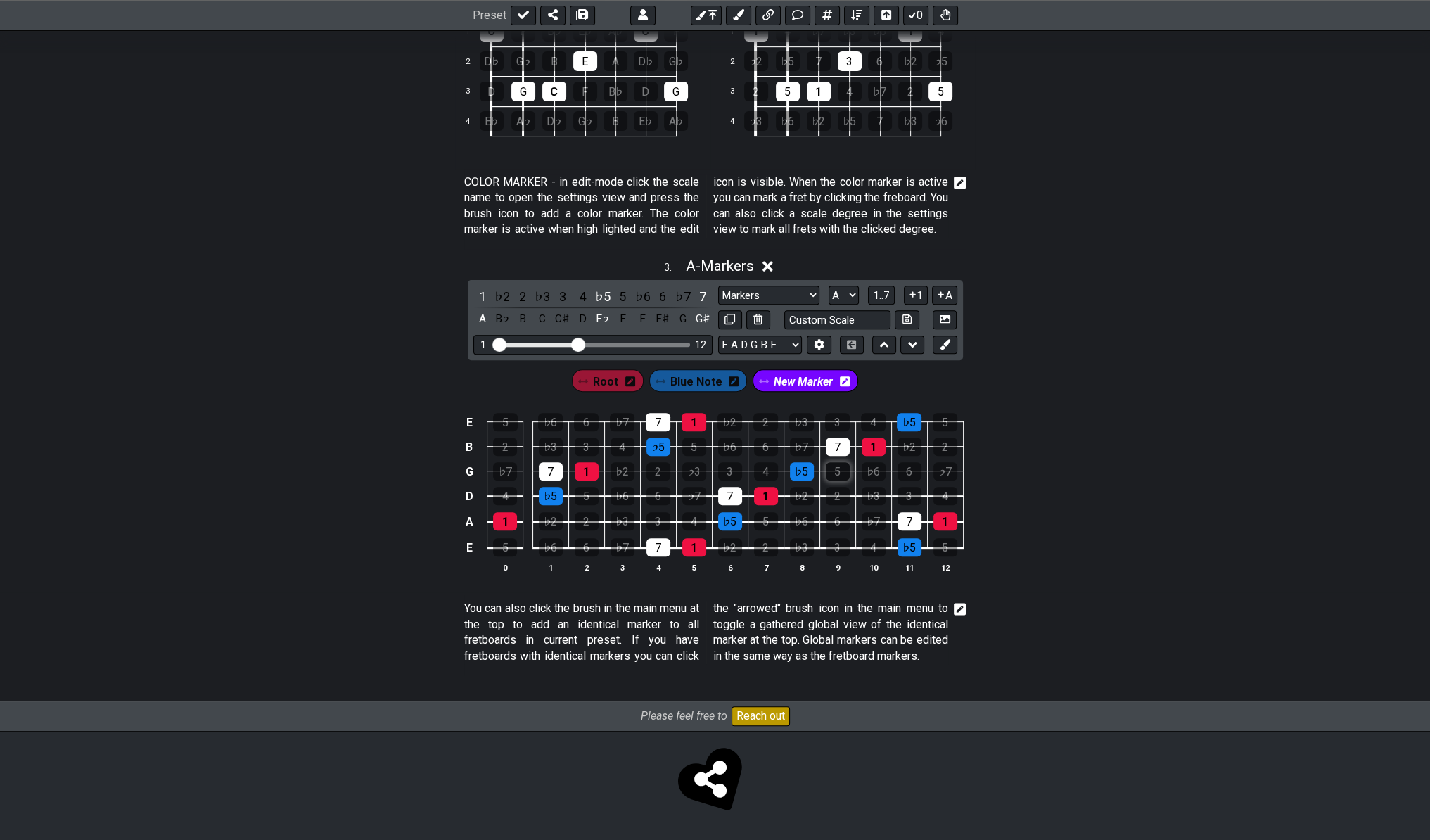
click at [846, 462] on div "5" at bounding box center [838, 471] width 24 height 18
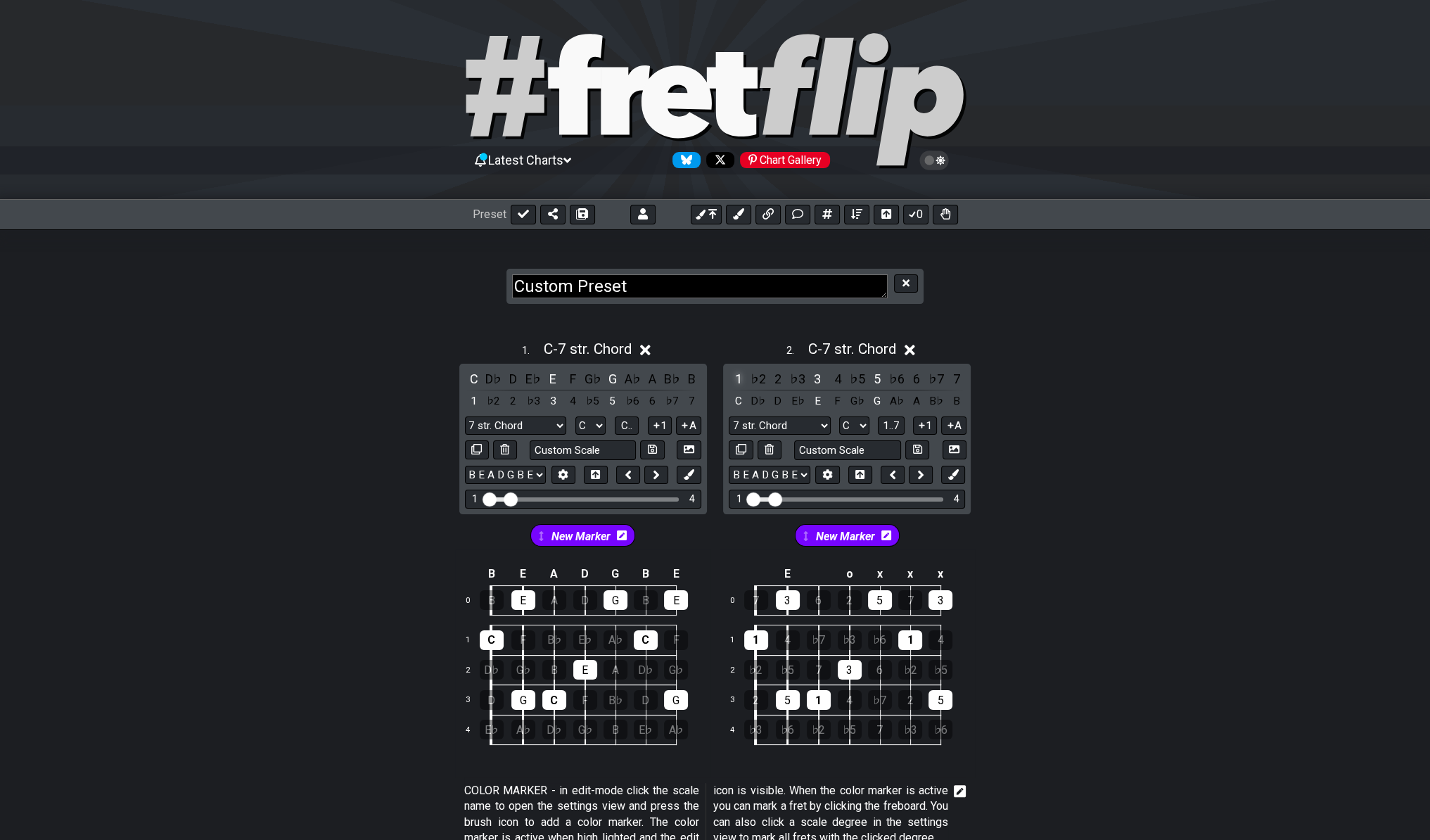
click at [733, 387] on div "1" at bounding box center [737, 379] width 18 height 19
click at [646, 354] on icon at bounding box center [645, 350] width 11 height 11
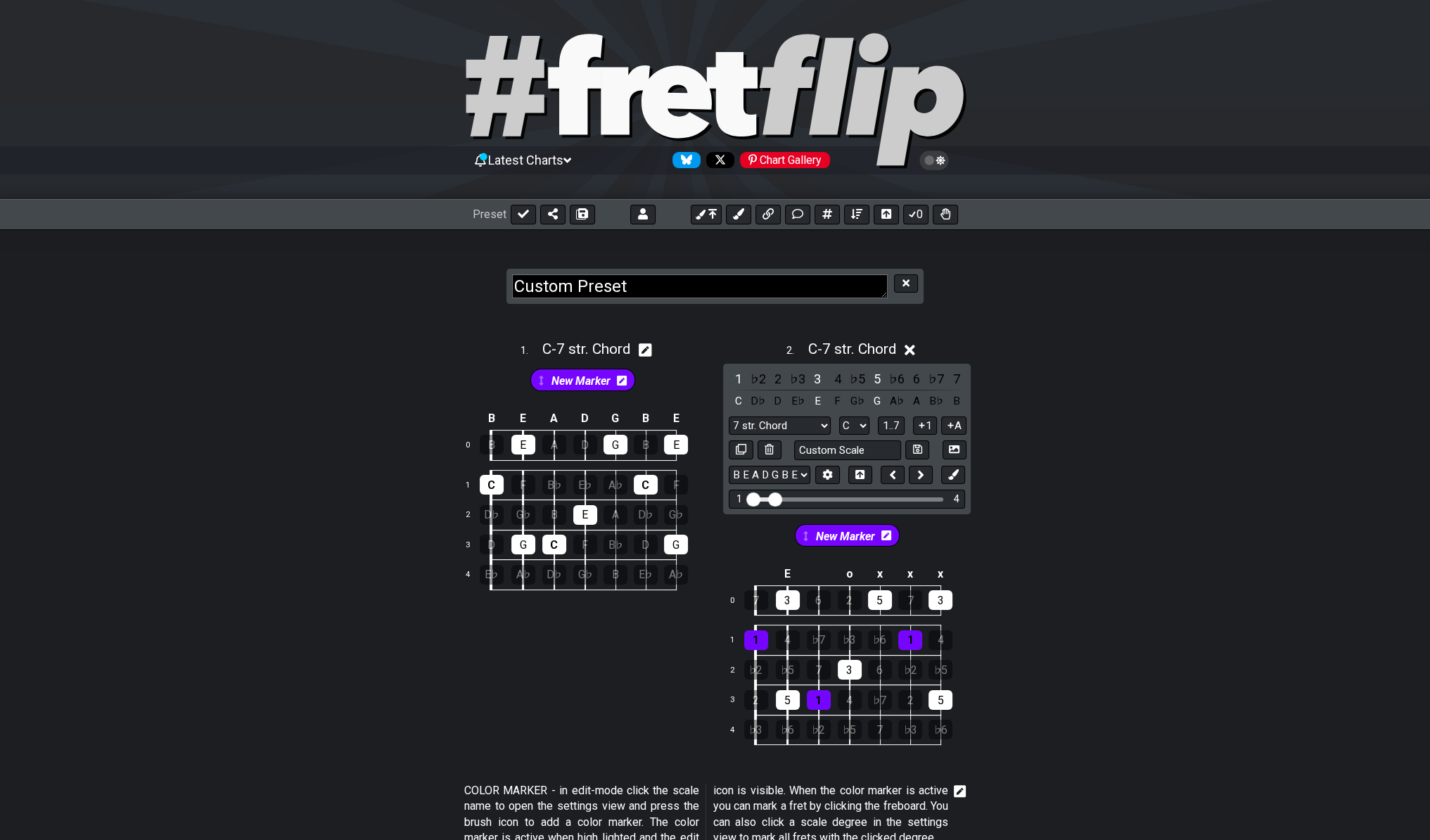
click at [651, 344] on icon at bounding box center [645, 350] width 14 height 14
select select "C"
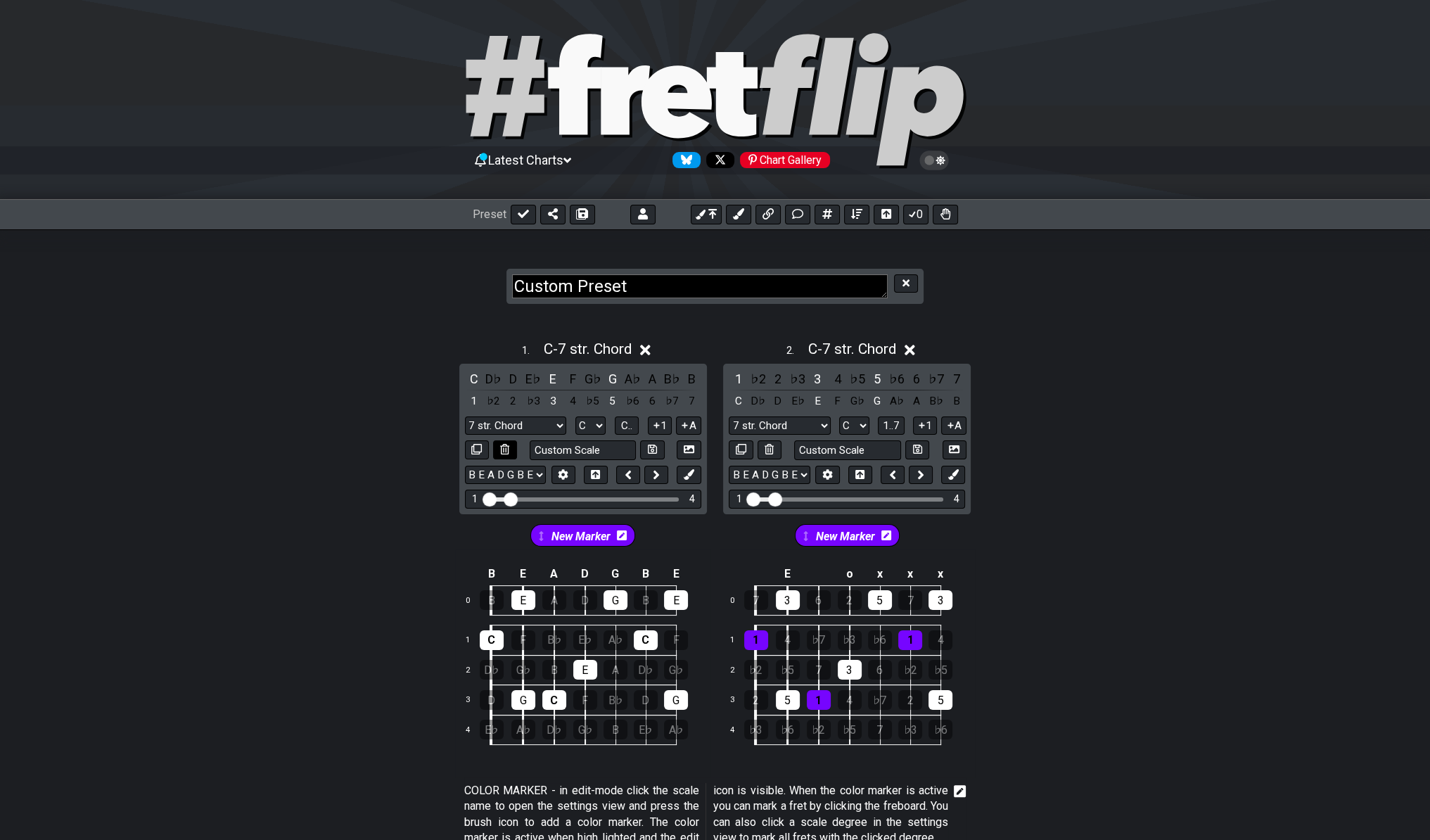
click at [509, 452] on icon at bounding box center [504, 449] width 9 height 11
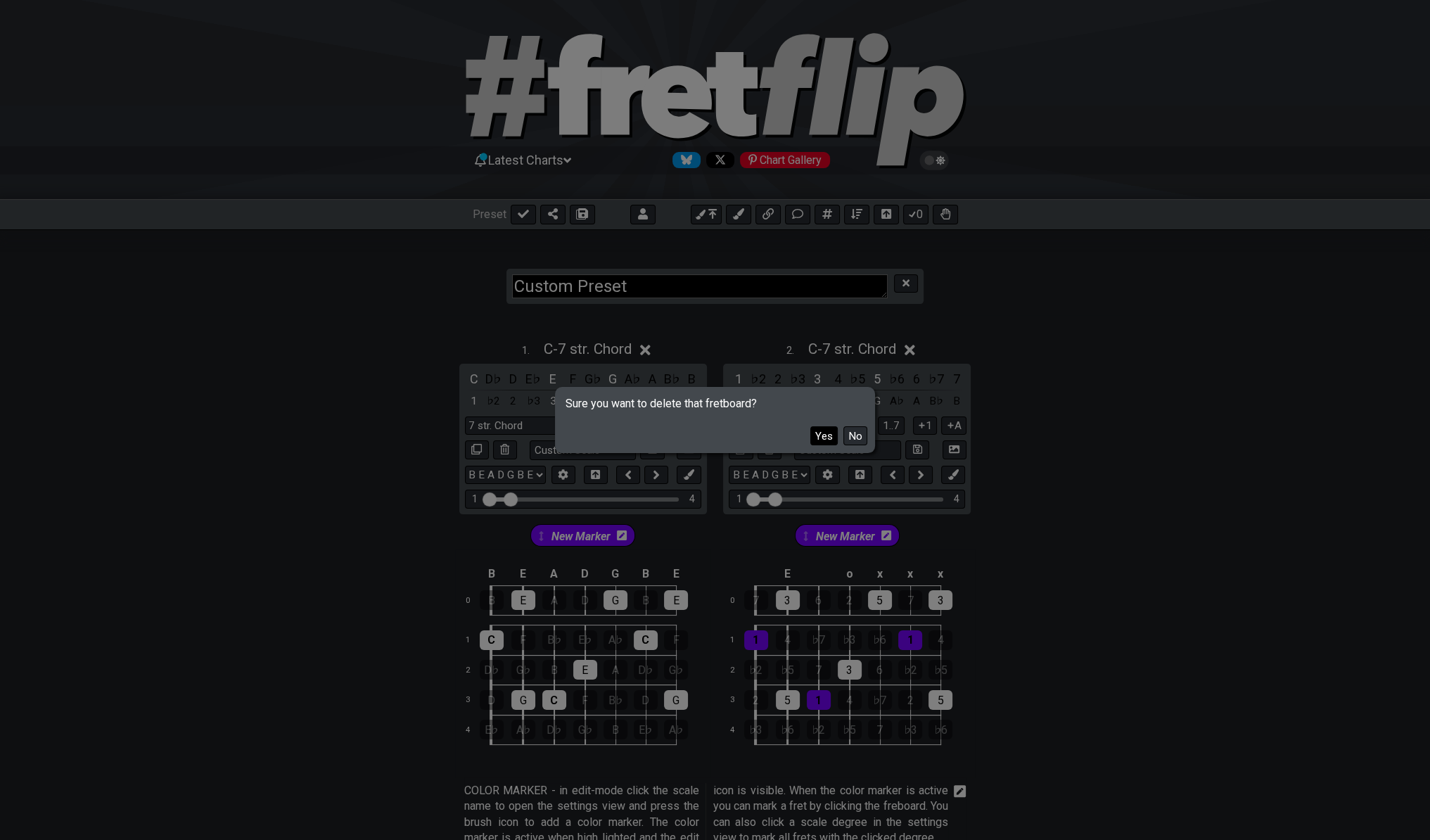
click at [822, 438] on button "Yes" at bounding box center [824, 436] width 27 height 19
select select "A"
select select "Markers"
select select "E A D G B E"
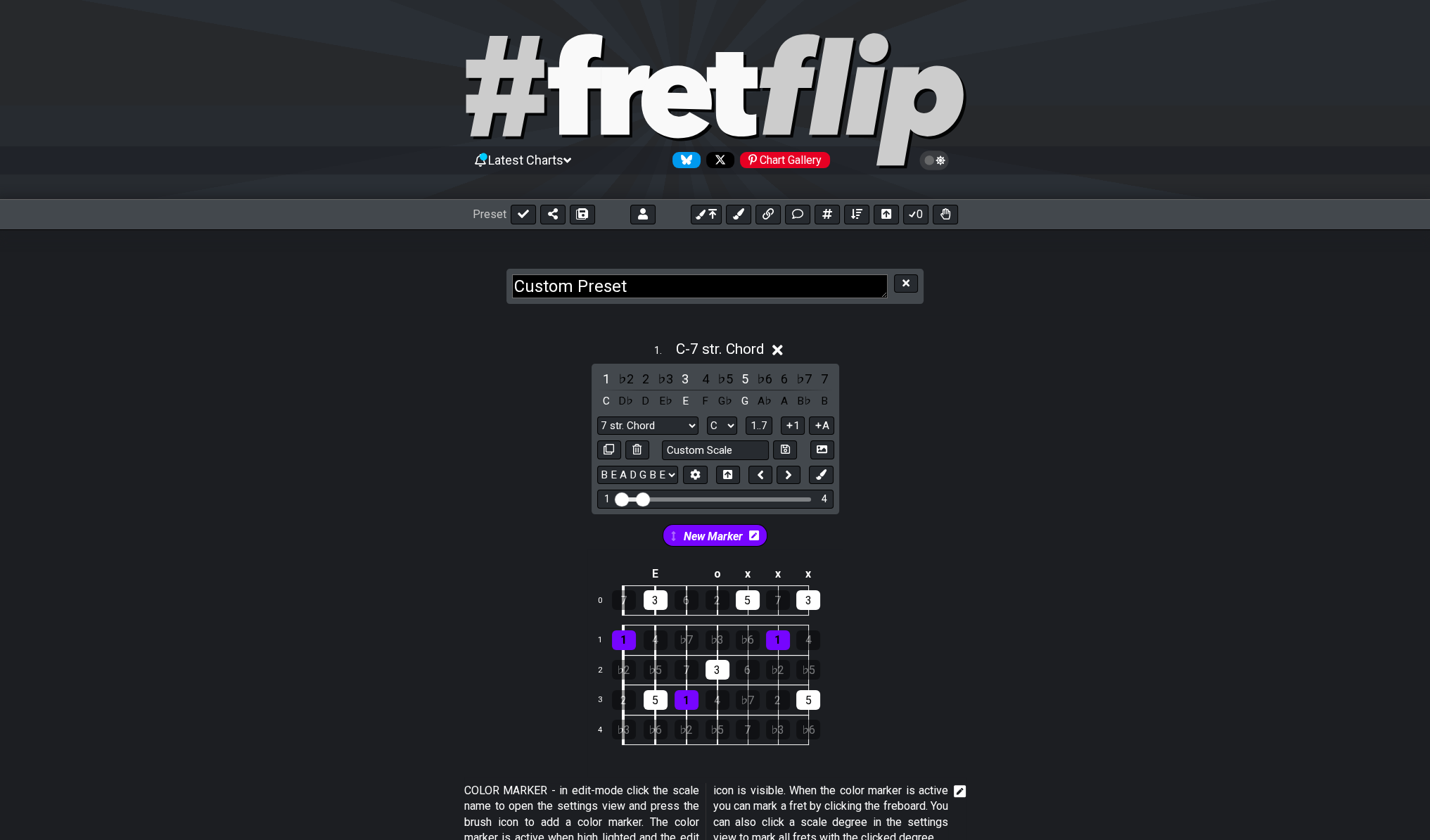
click at [716, 361] on div "1 . C - 7 str. Chord 1 ♭2 2 ♭3 3 4 ♭5 5 ♭6 6 ♭7 7 C D♭ D E♭ E F G♭ G A♭ A B♭ B …" at bounding box center [715, 555] width 256 height 446
click at [775, 344] on div "1 . C - 7 str. Chord" at bounding box center [715, 346] width 256 height 27
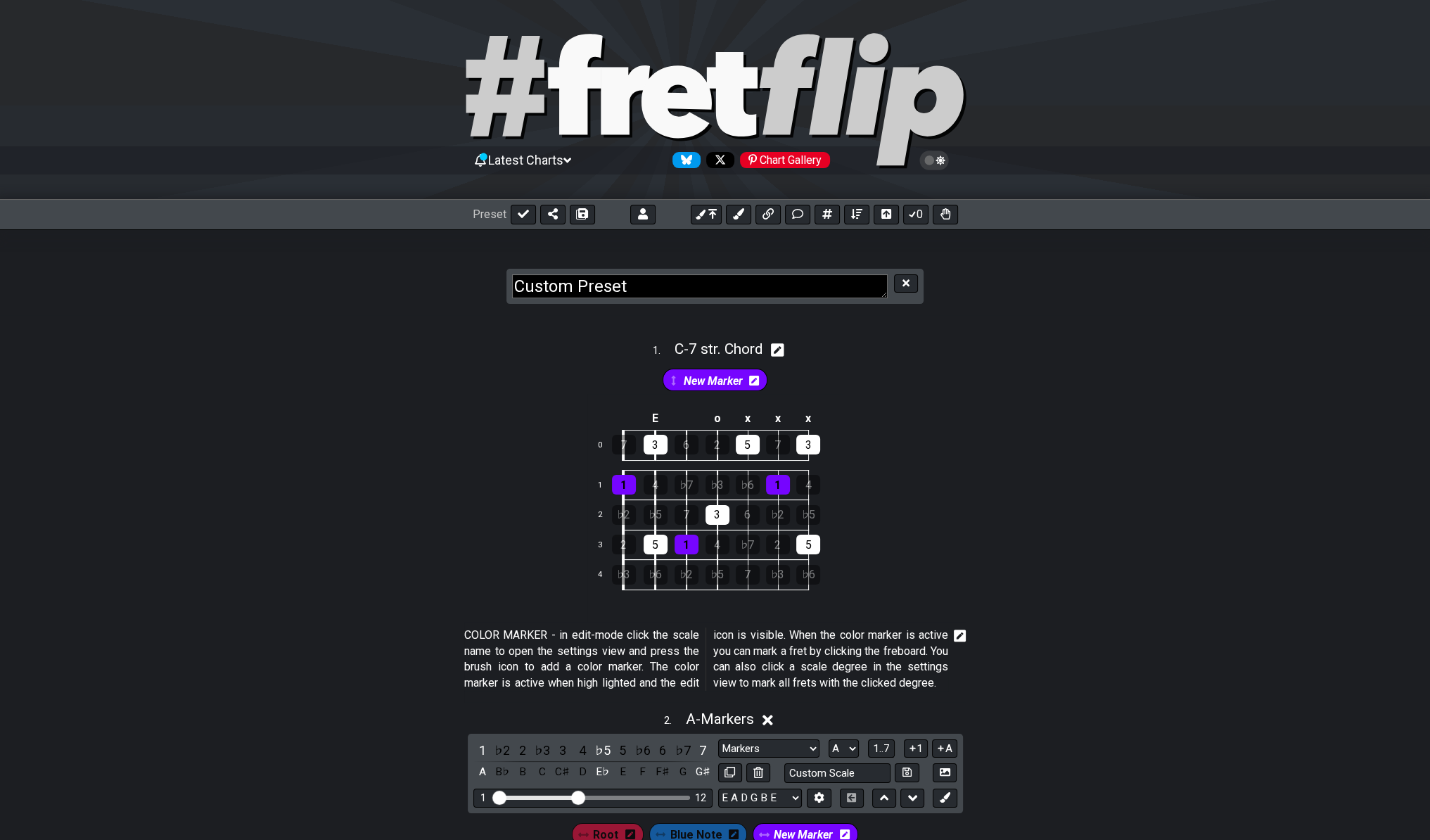
click at [776, 346] on icon at bounding box center [778, 350] width 14 height 14
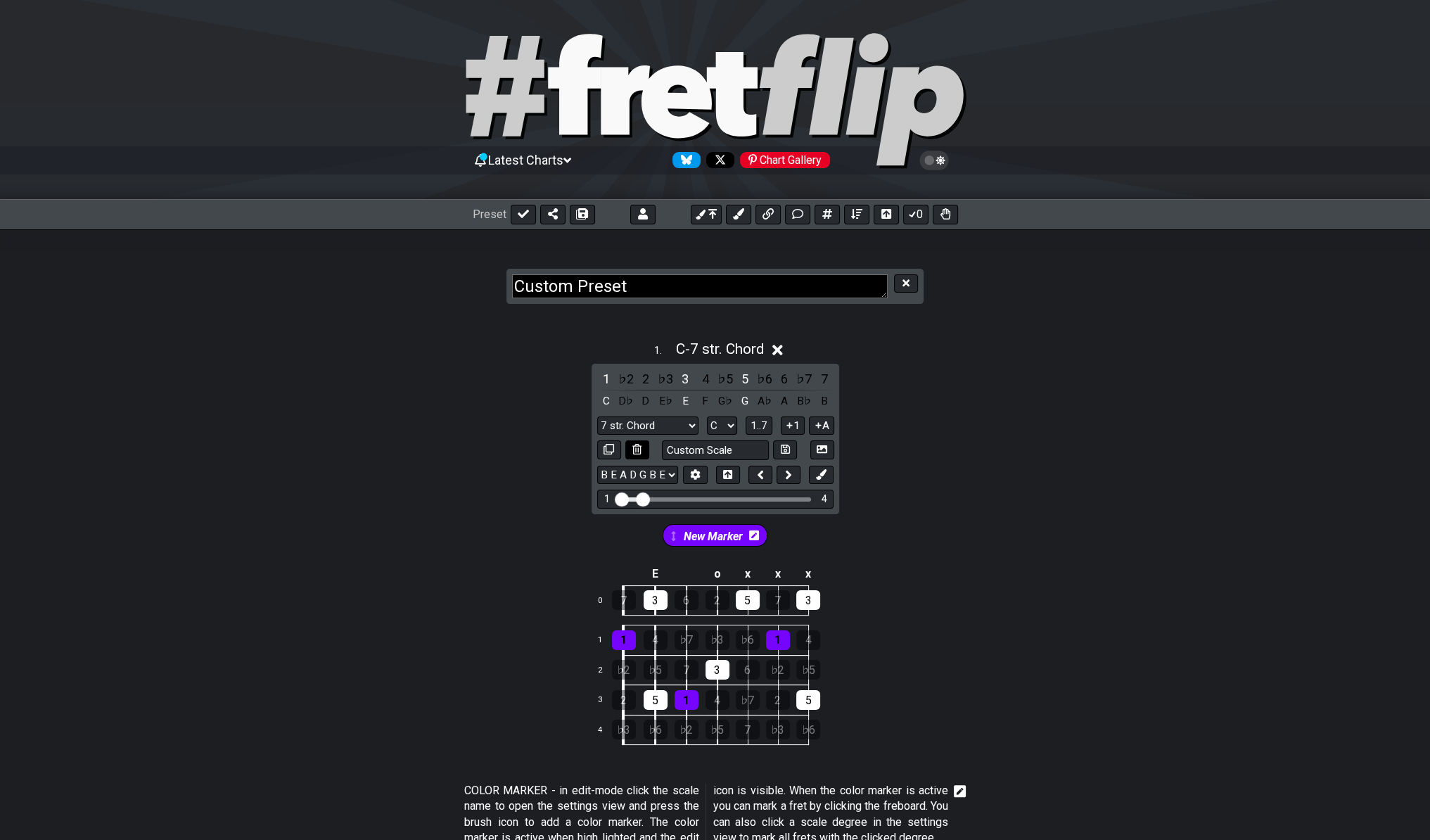
click at [643, 452] on button at bounding box center [637, 451] width 24 height 19
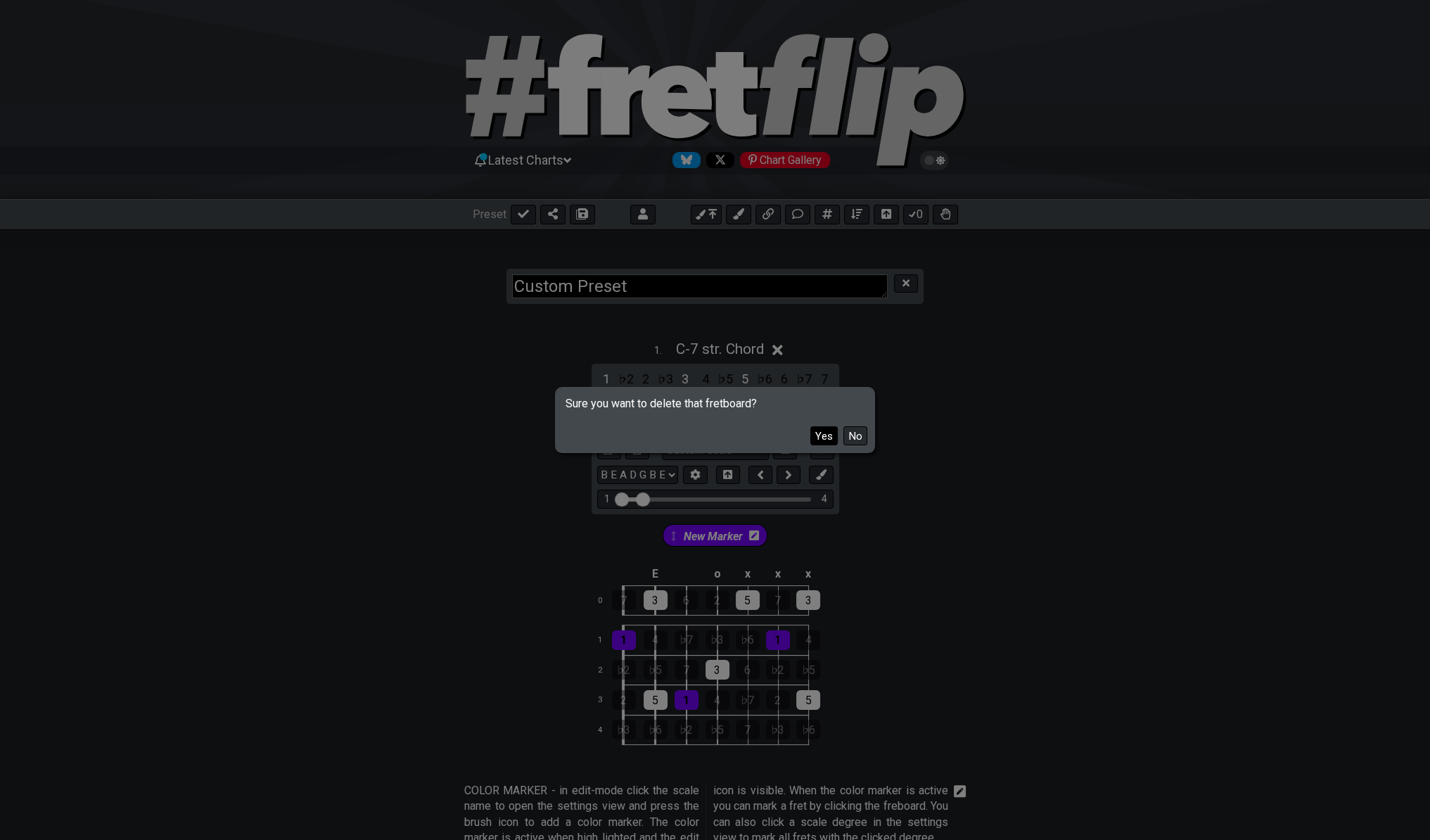
click at [822, 436] on button "Yes" at bounding box center [824, 436] width 27 height 19
select select "A"
select select "Markers"
select select "E A D G B E"
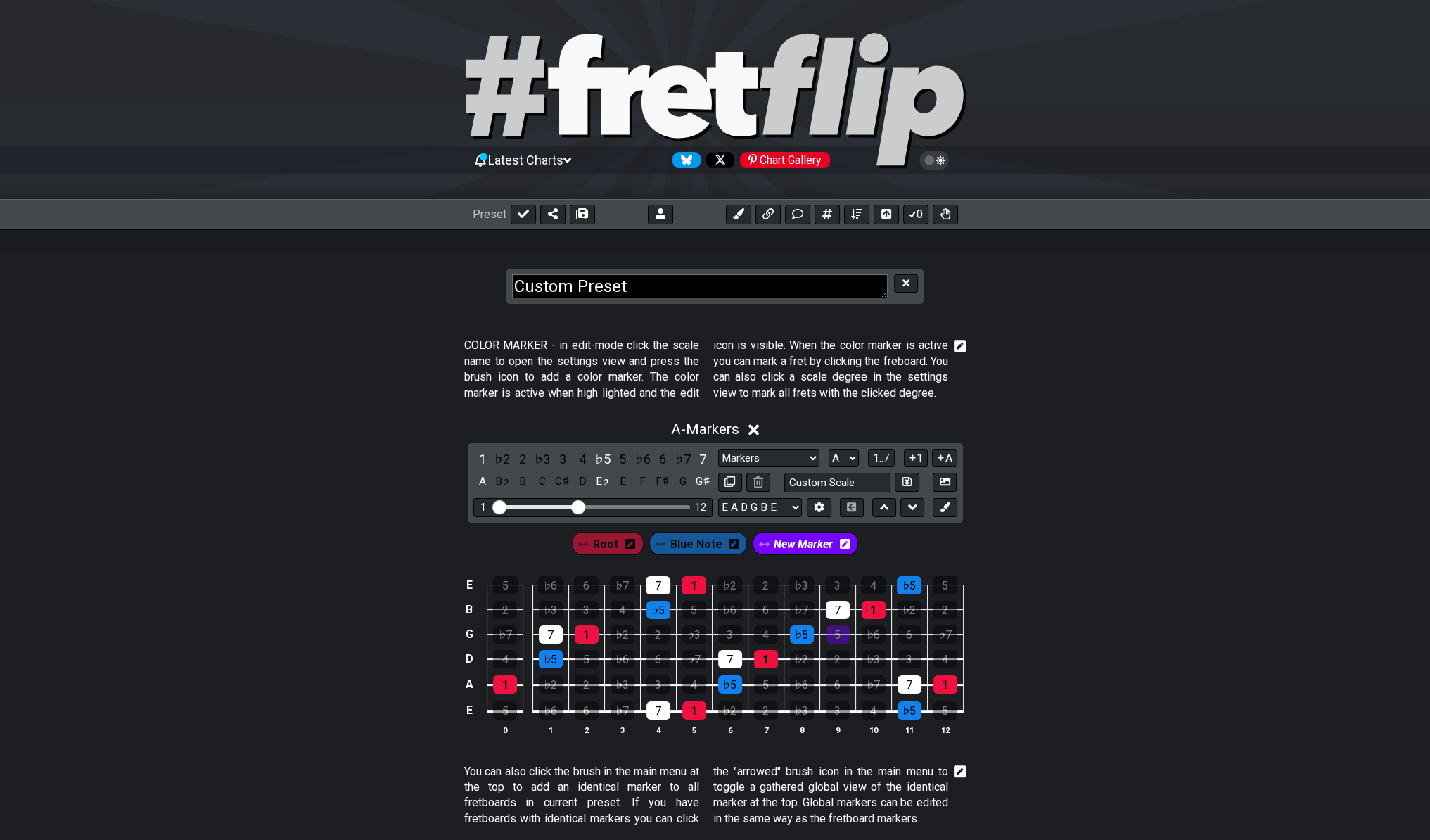
click at [671, 378] on p "COLOR MARKER - in edit-mode click the scale name to open the settings view and …" at bounding box center [706, 369] width 484 height 63
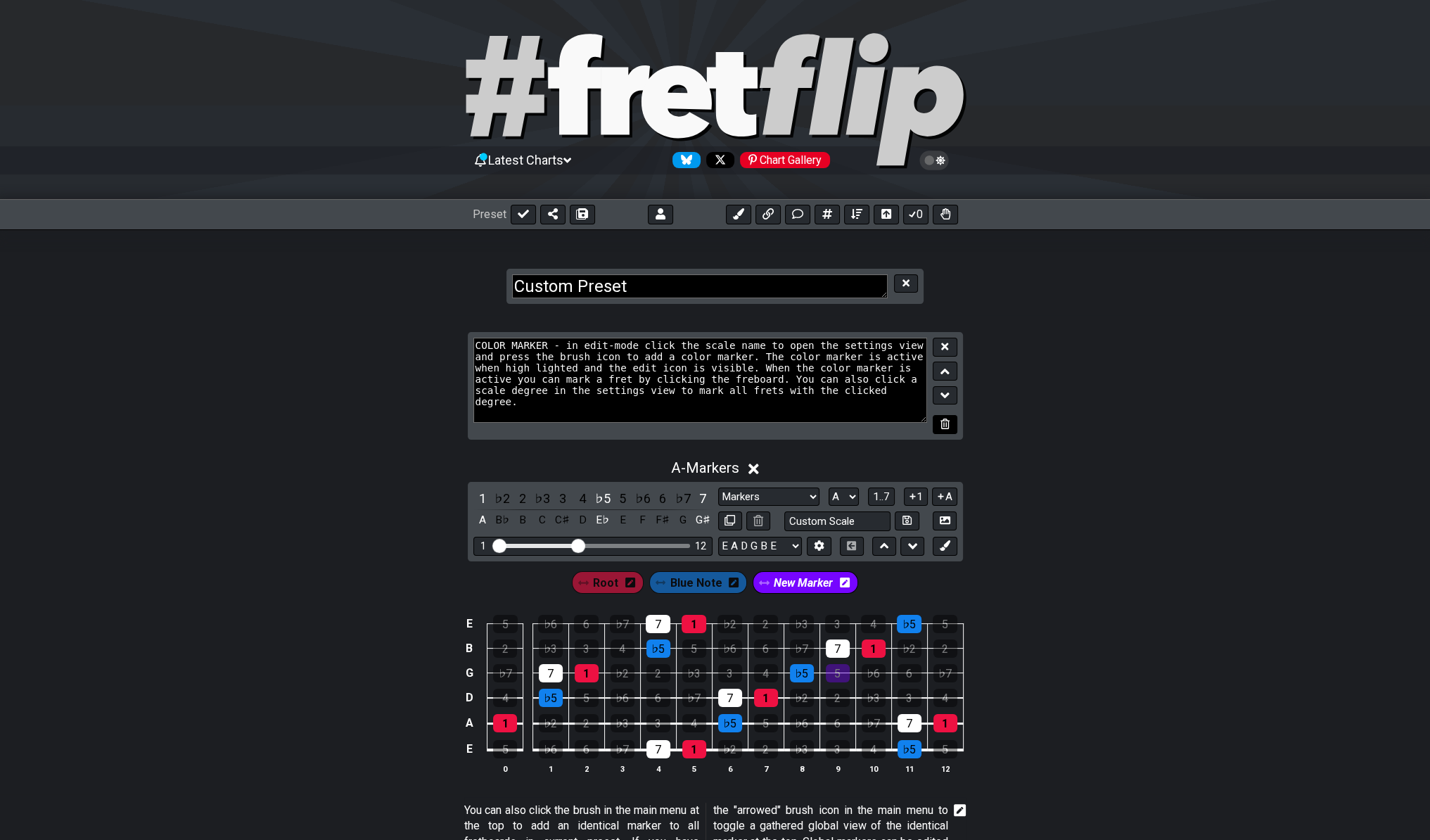
click at [945, 425] on icon at bounding box center [945, 423] width 9 height 11
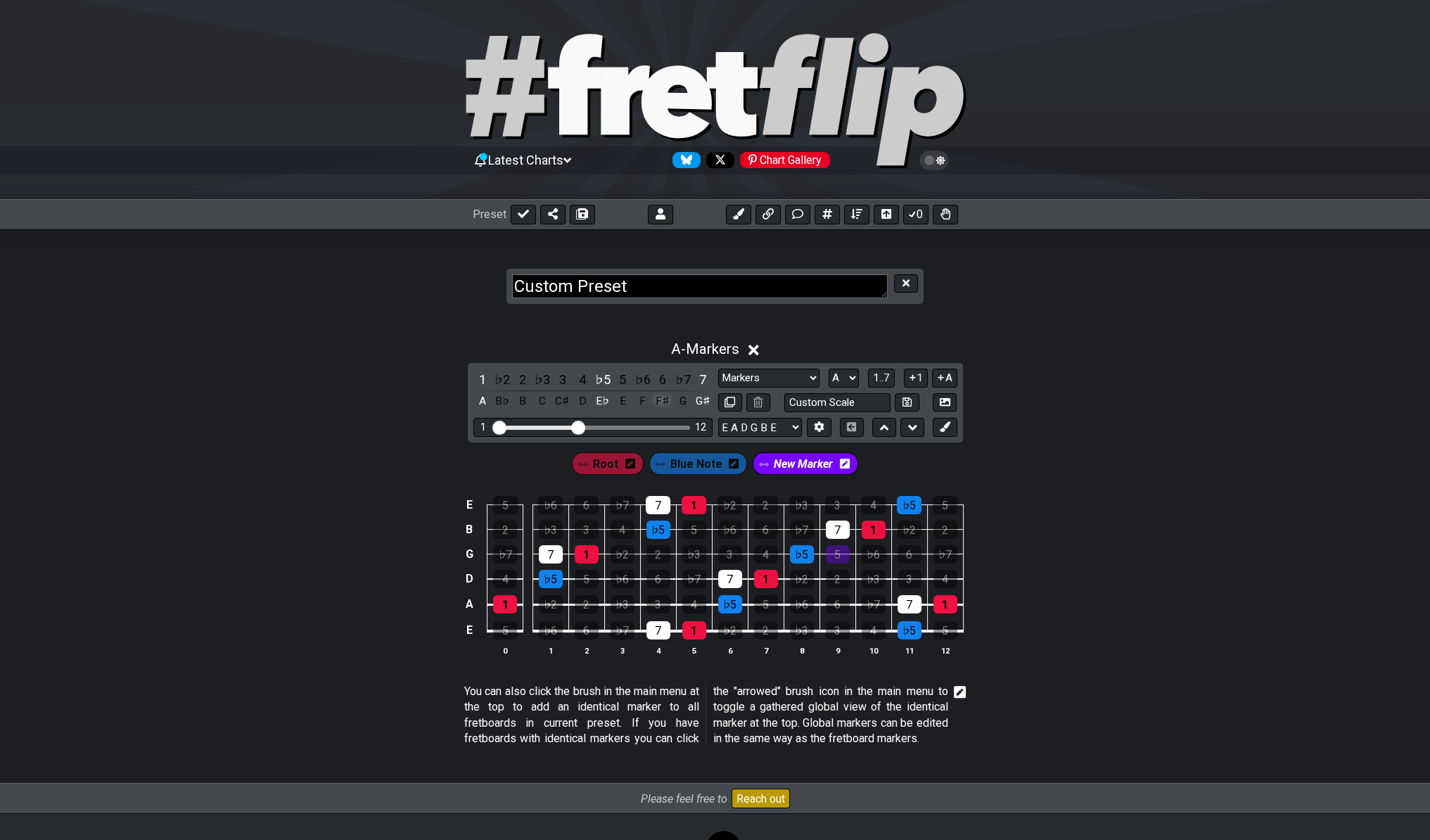
click at [670, 405] on div "F♯" at bounding box center [663, 401] width 18 height 19
click at [731, 344] on span "A - Markers" at bounding box center [705, 348] width 68 height 16
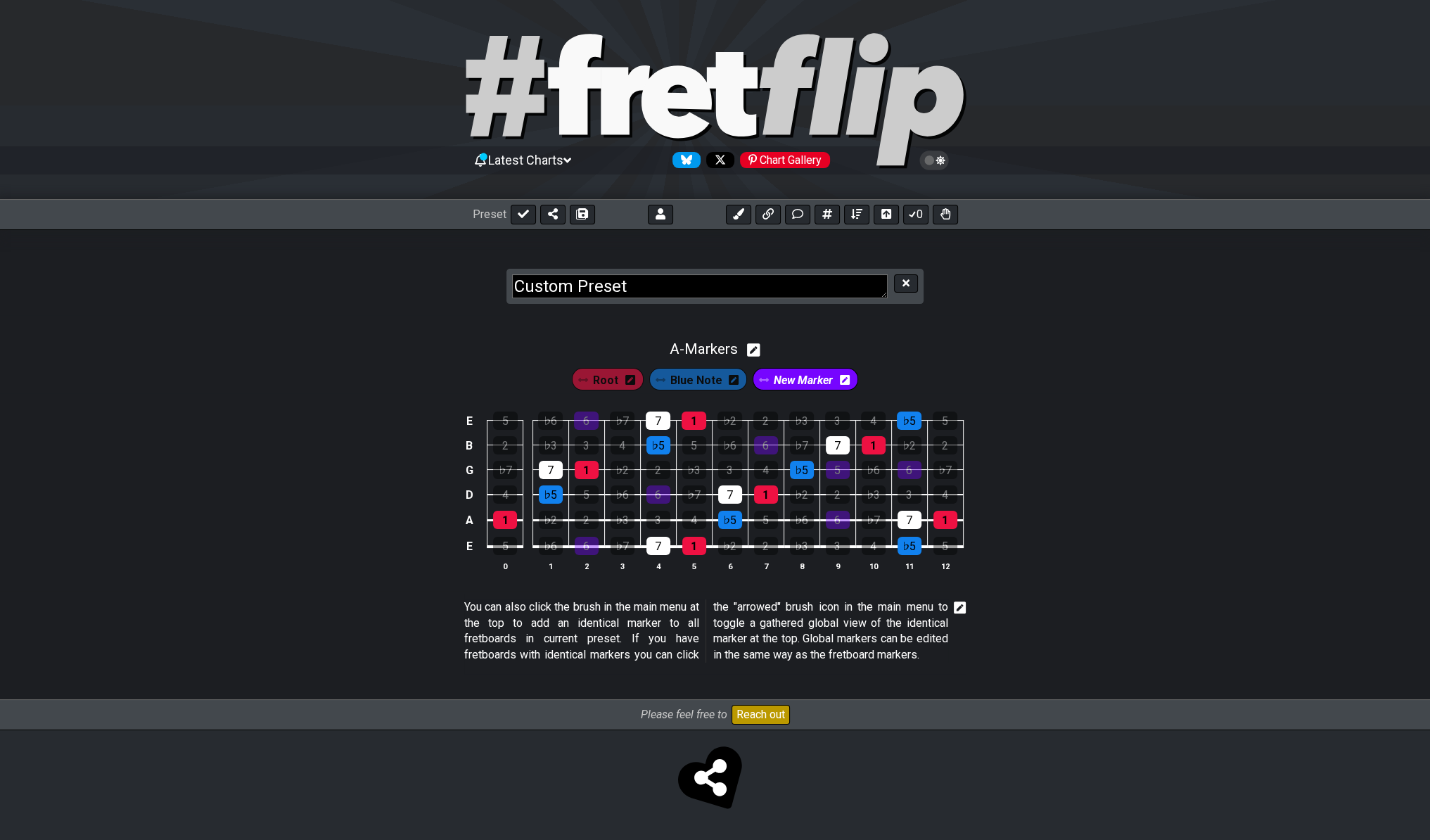
click at [758, 353] on icon at bounding box center [754, 350] width 14 height 14
select select "A"
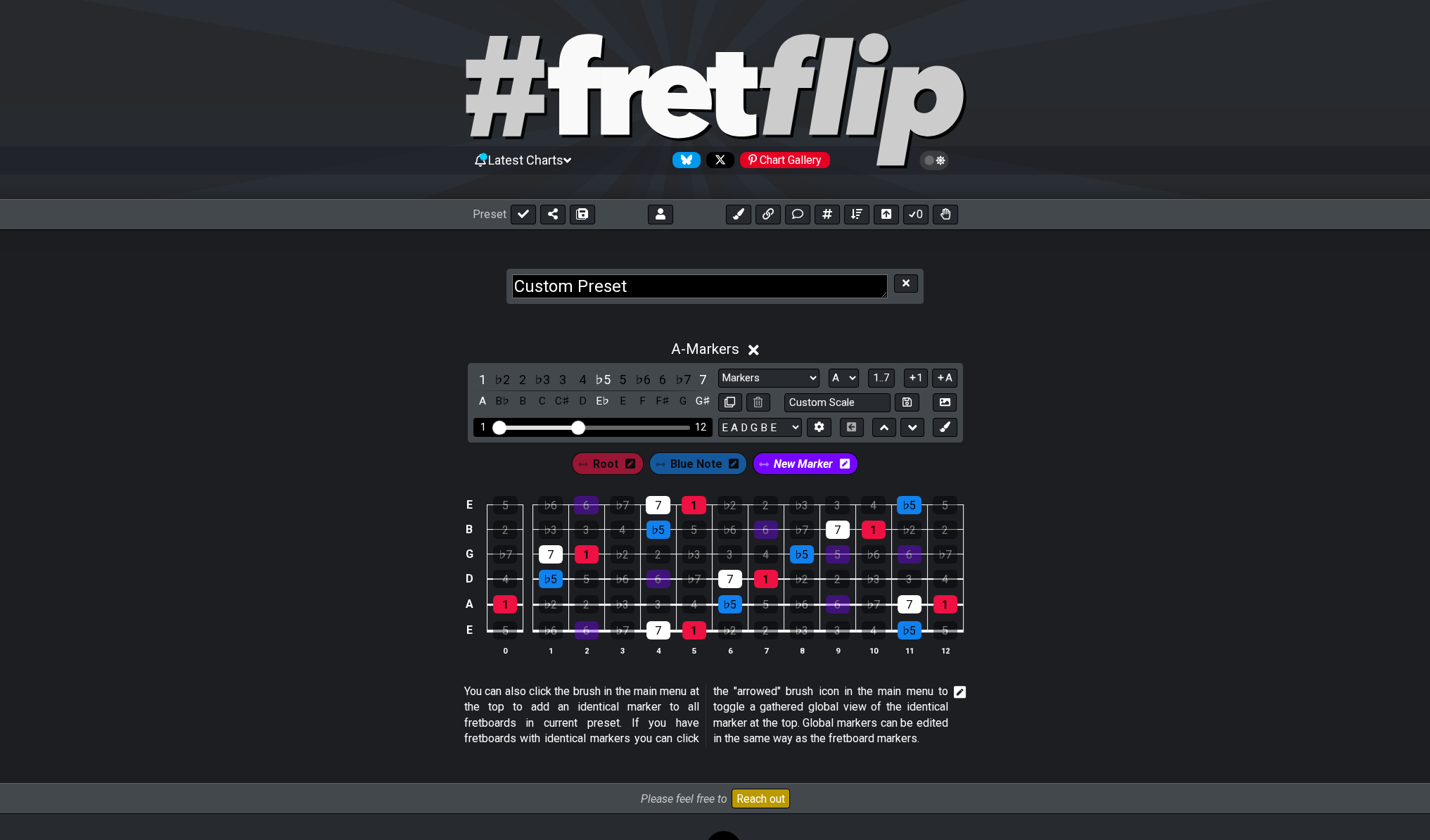
drag, startPoint x: 870, startPoint y: 449, endPoint x: 702, endPoint y: 416, distance: 171.2
click at [869, 449] on div "Root Blue Note New Marker" at bounding box center [715, 460] width 1430 height 35
click at [731, 370] on div "1 ♭2 2 ♭3 3 4 ♭5 5 ♭6 6 ♭7 7 A B♭ B C C♯ D E♭ E F F♯ G G♯ Markers Markers Minor…" at bounding box center [715, 403] width 495 height 79
select select "Minor Pentatonic"
click at [718, 369] on select "Markers Markers Minor Pentatonic Major Pentatonic Minor Blues Major Blues Major…" at bounding box center [768, 379] width 102 height 19
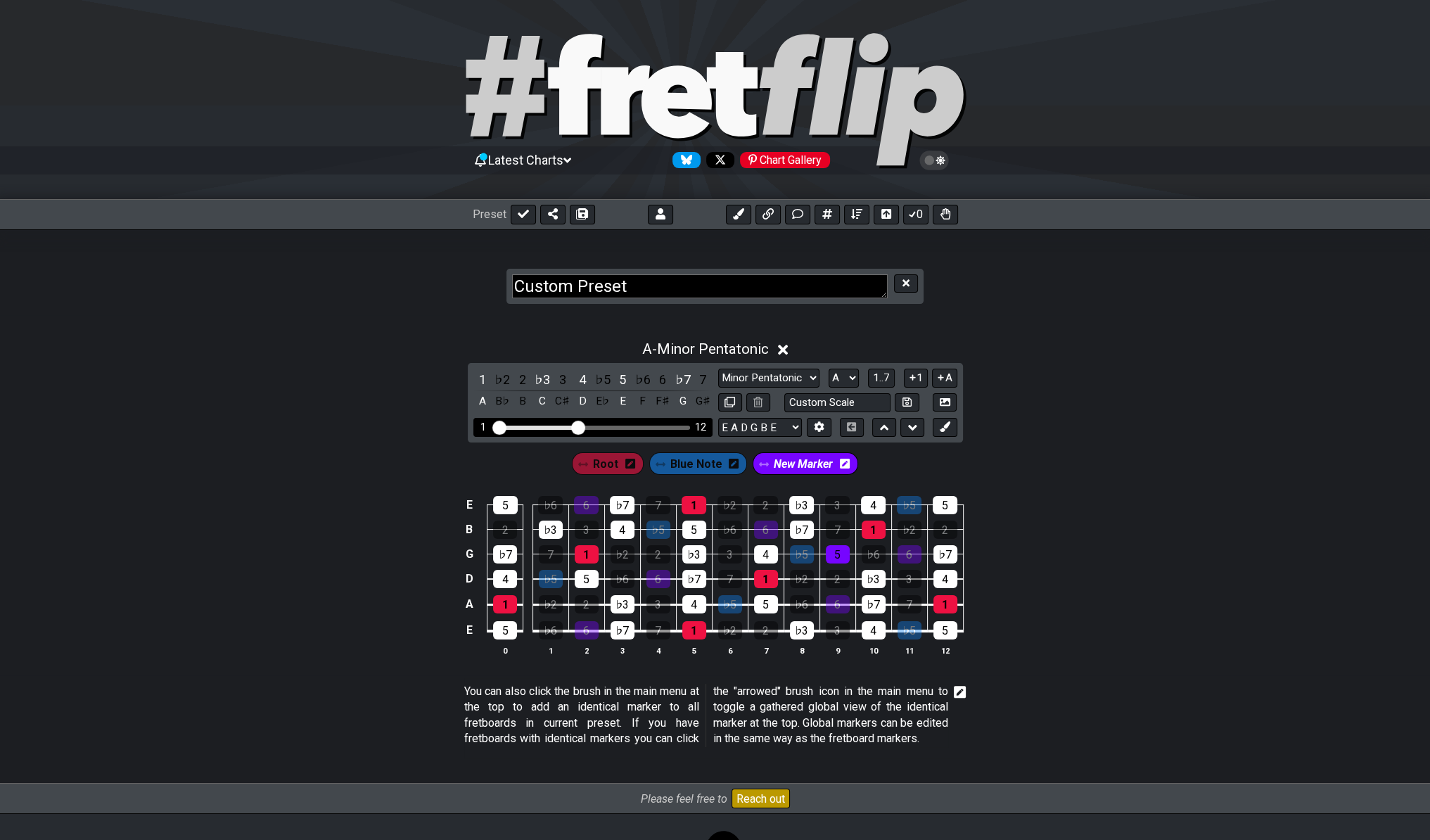
click at [649, 428] on div "1 12" at bounding box center [593, 427] width 239 height 19
drag, startPoint x: 573, startPoint y: 428, endPoint x: 659, endPoint y: 427, distance: 86.0
click at [664, 426] on input "Visible fret range" at bounding box center [593, 426] width 200 height 0
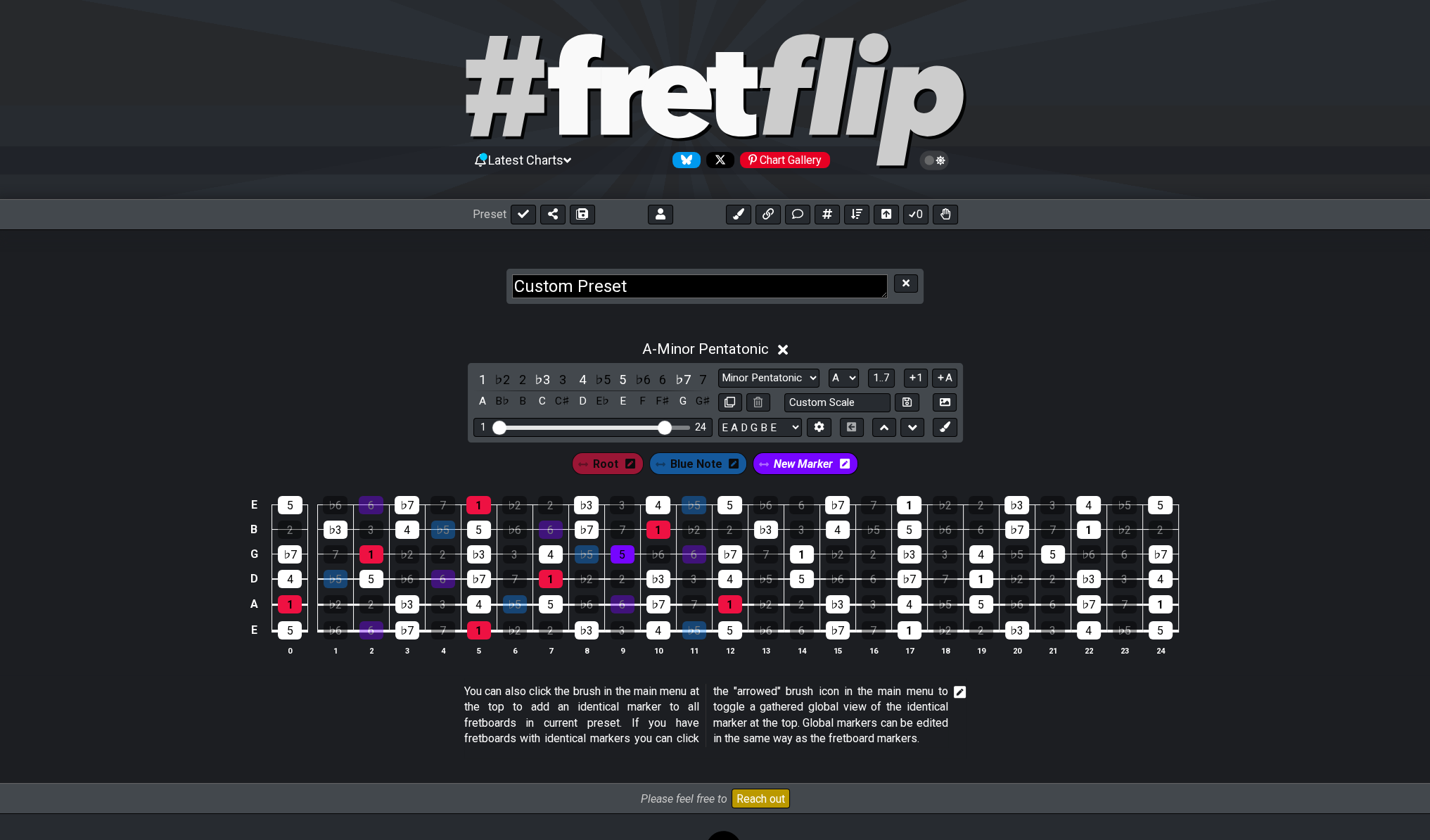
click at [1026, 343] on div "A - Minor Pentatonic" at bounding box center [715, 345] width 1430 height 26
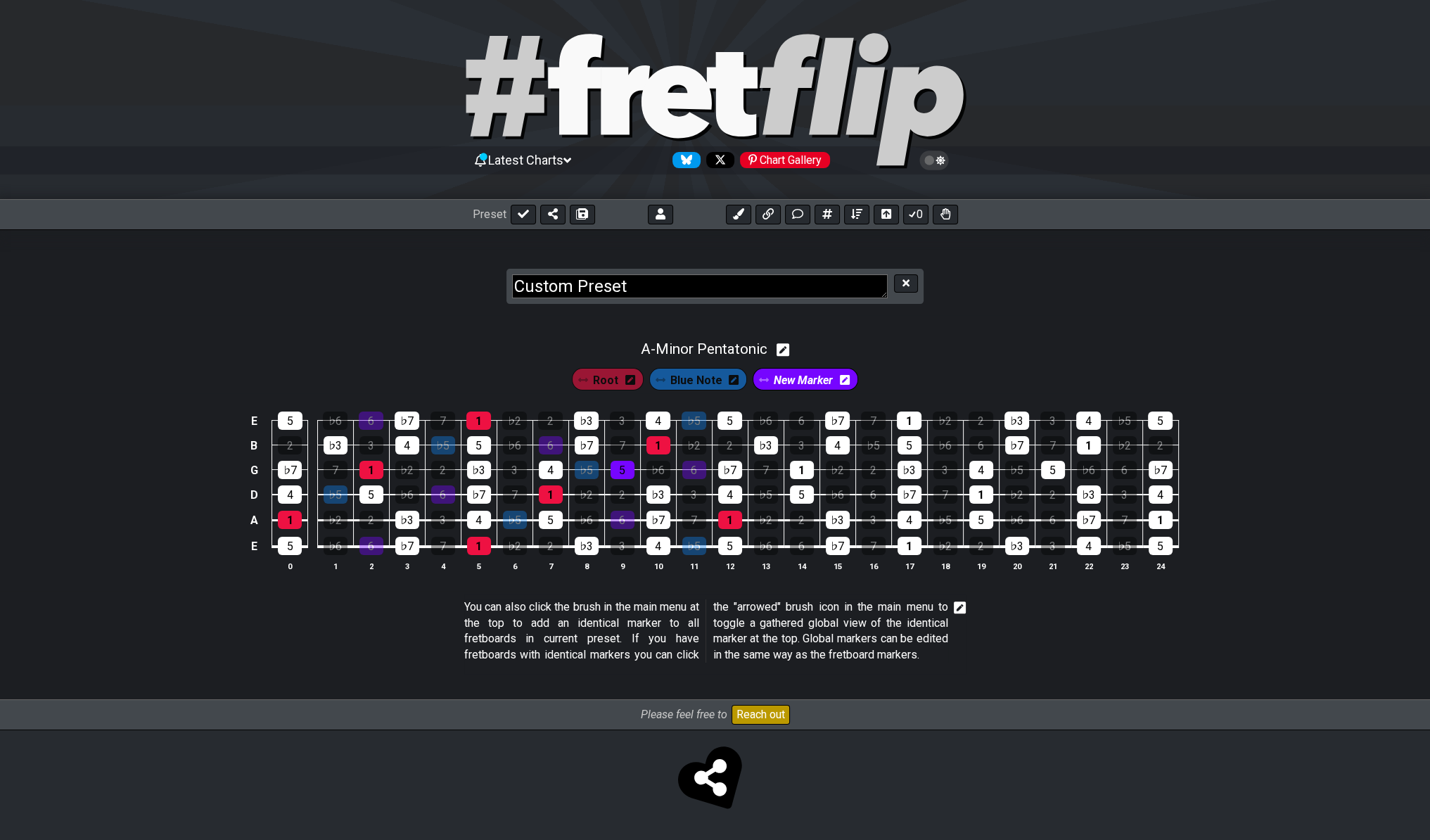
click at [682, 377] on span "Blue Note" at bounding box center [697, 380] width 52 height 20
click at [610, 370] on span "Root" at bounding box center [605, 380] width 25 height 20
click at [631, 377] on icon at bounding box center [626, 380] width 10 height 10
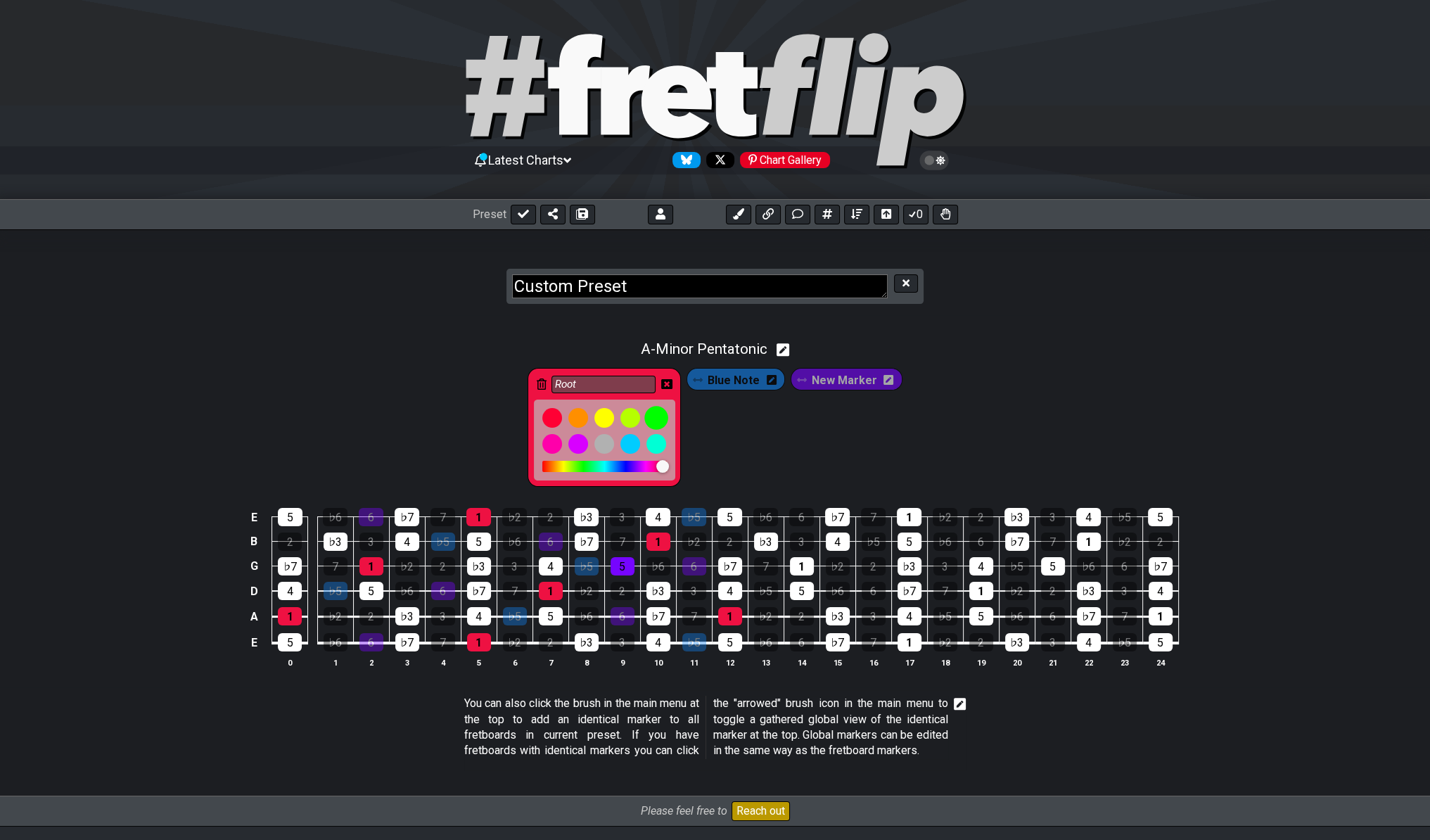
click at [665, 420] on div at bounding box center [657, 418] width 24 height 24
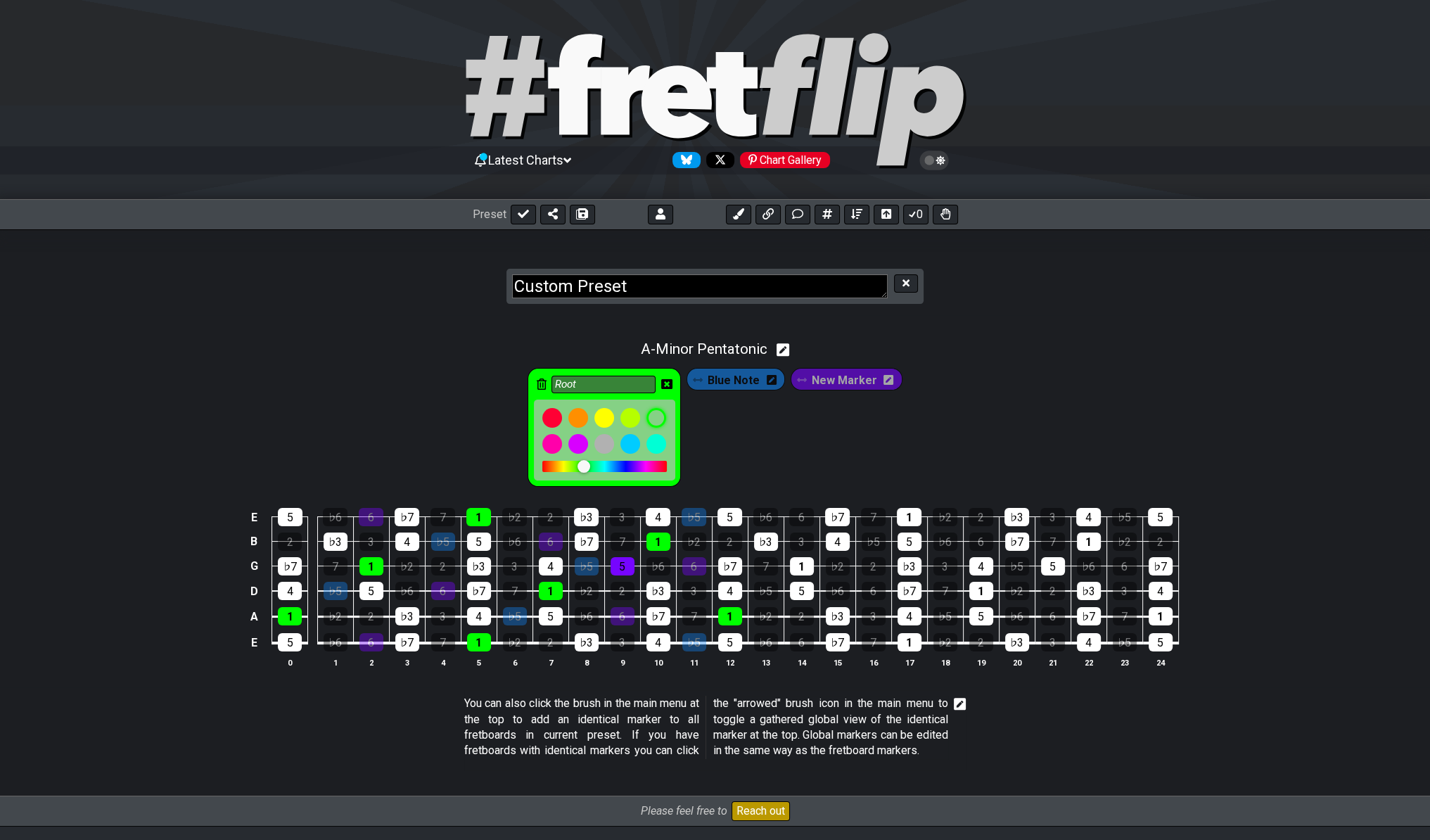
click at [777, 382] on div "Blue Note" at bounding box center [736, 379] width 99 height 22
click at [768, 378] on icon at bounding box center [772, 380] width 10 height 10
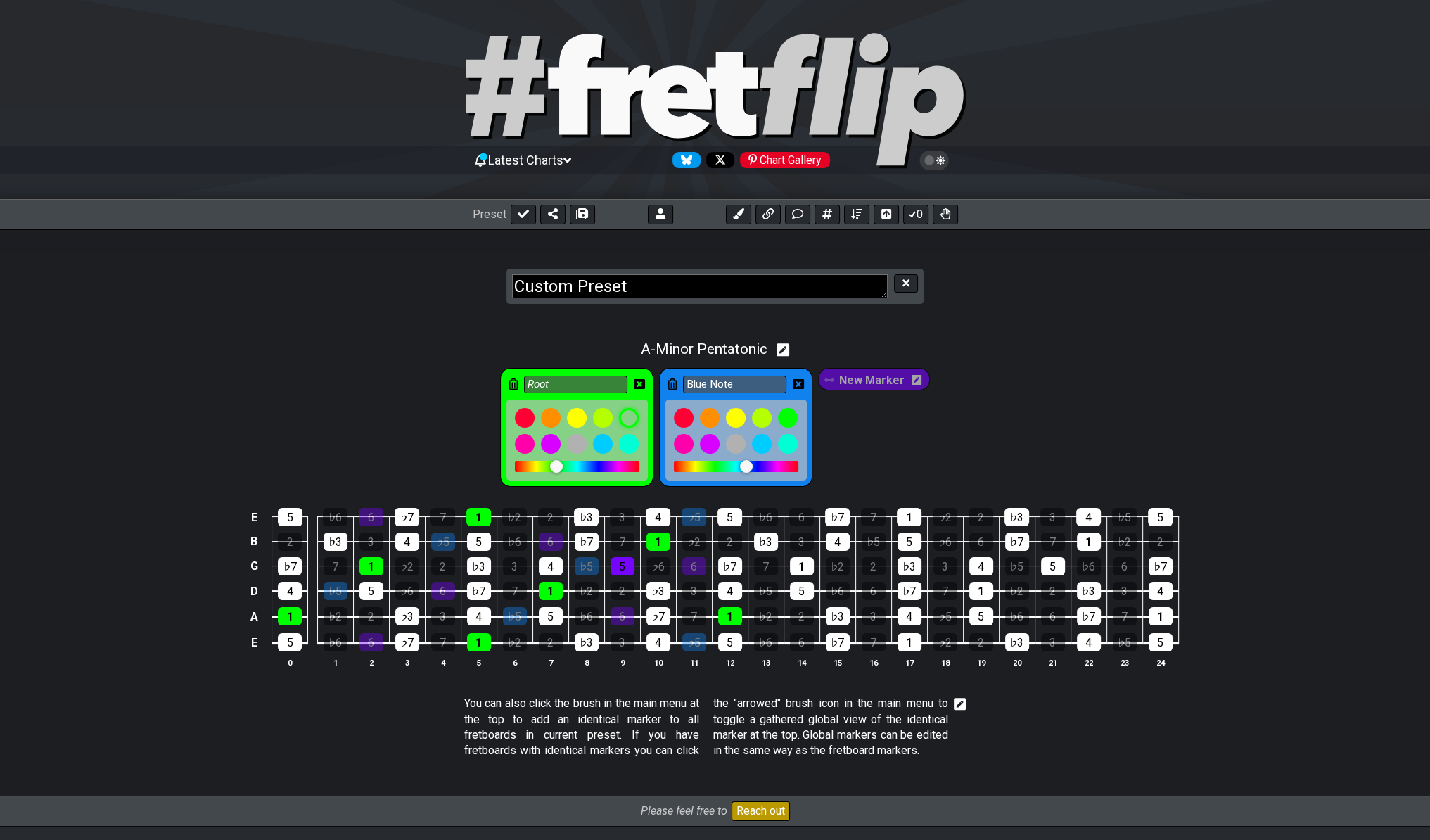
click at [799, 382] on icon at bounding box center [798, 385] width 12 height 12
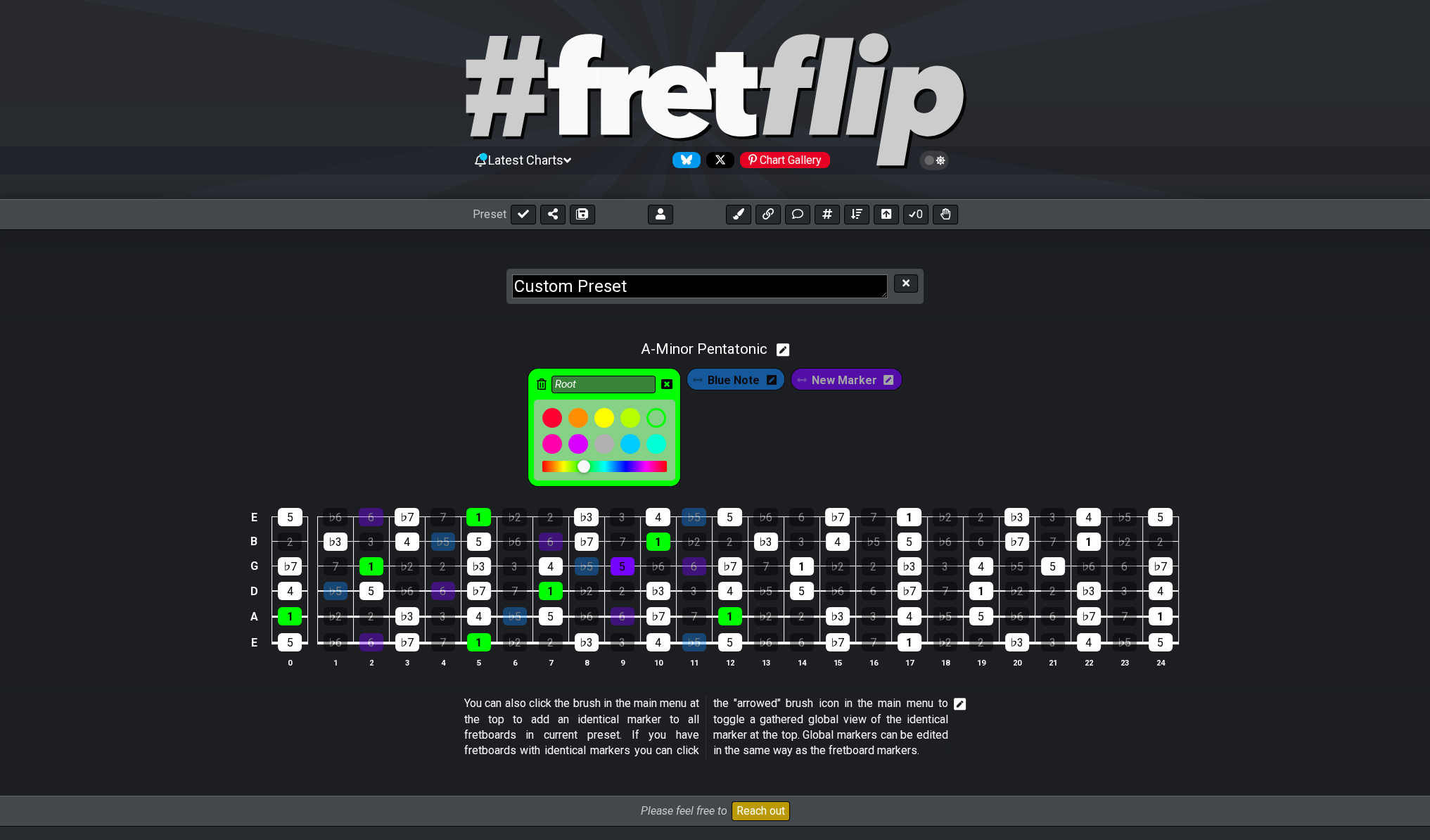
click at [773, 375] on icon at bounding box center [772, 380] width 10 height 10
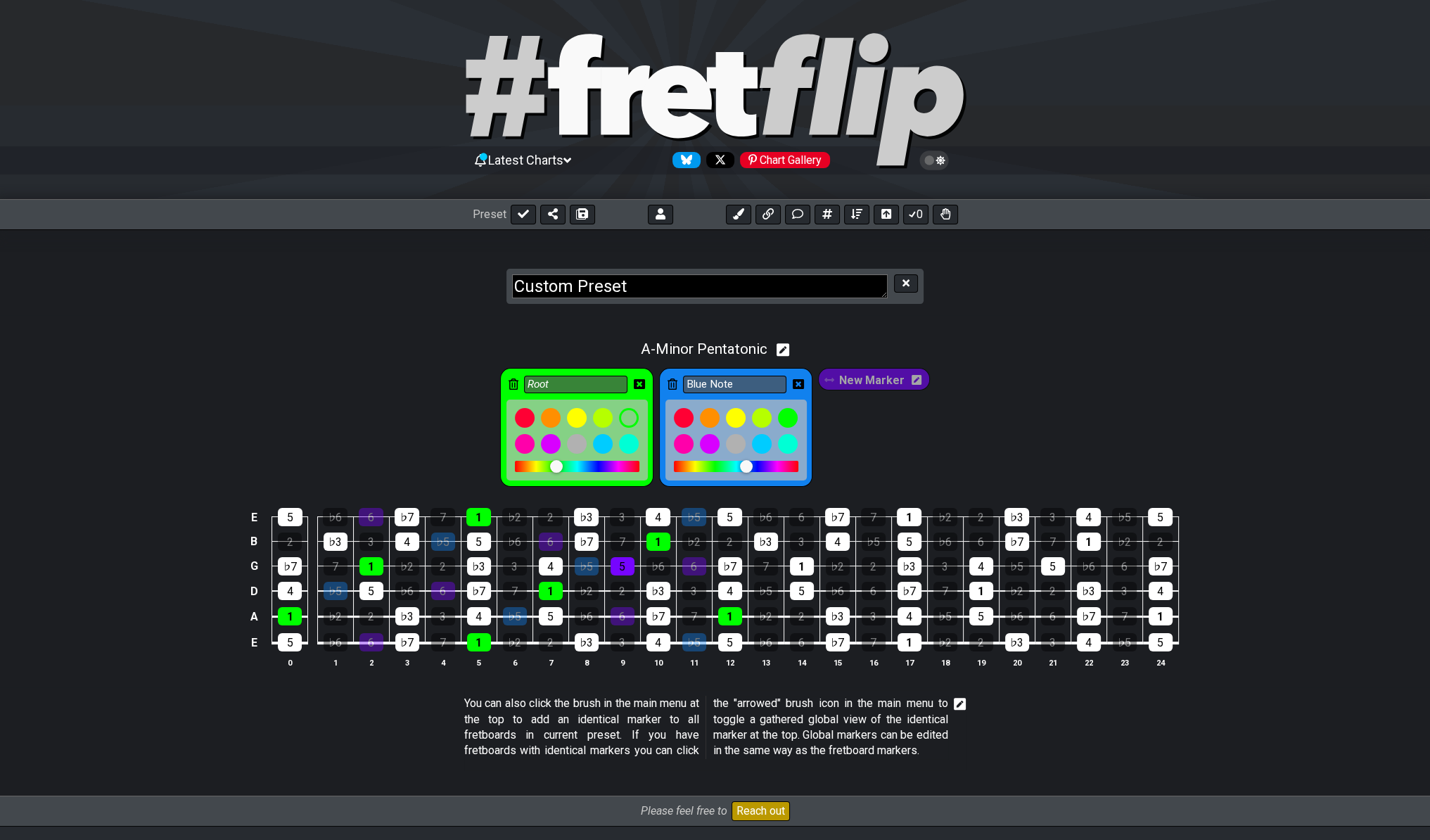
click at [677, 382] on icon at bounding box center [672, 385] width 10 height 12
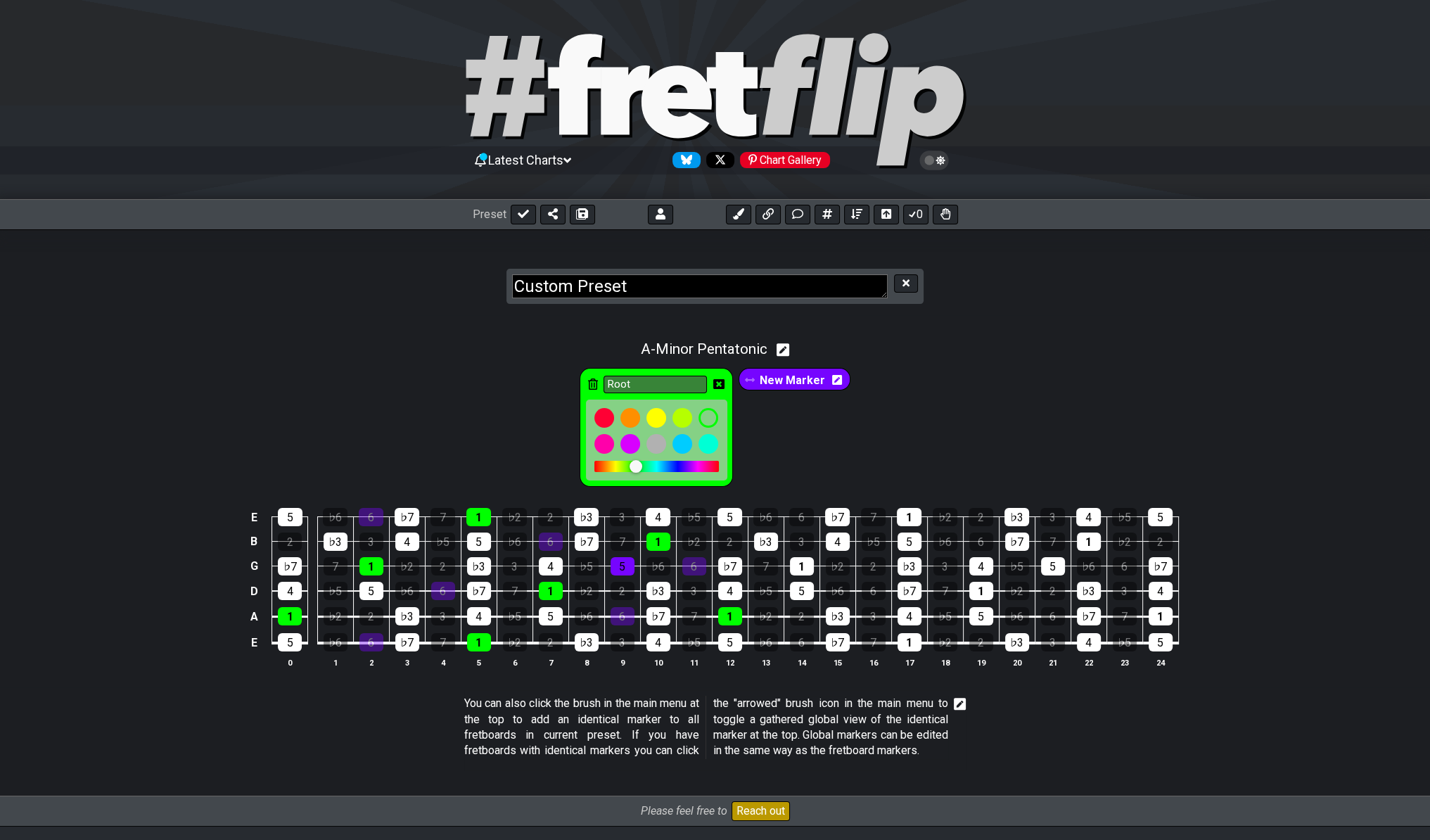
click at [808, 383] on span "New Marker" at bounding box center [793, 380] width 66 height 20
click at [840, 384] on div "New Marker" at bounding box center [794, 379] width 106 height 22
click at [832, 376] on icon at bounding box center [833, 380] width 10 height 10
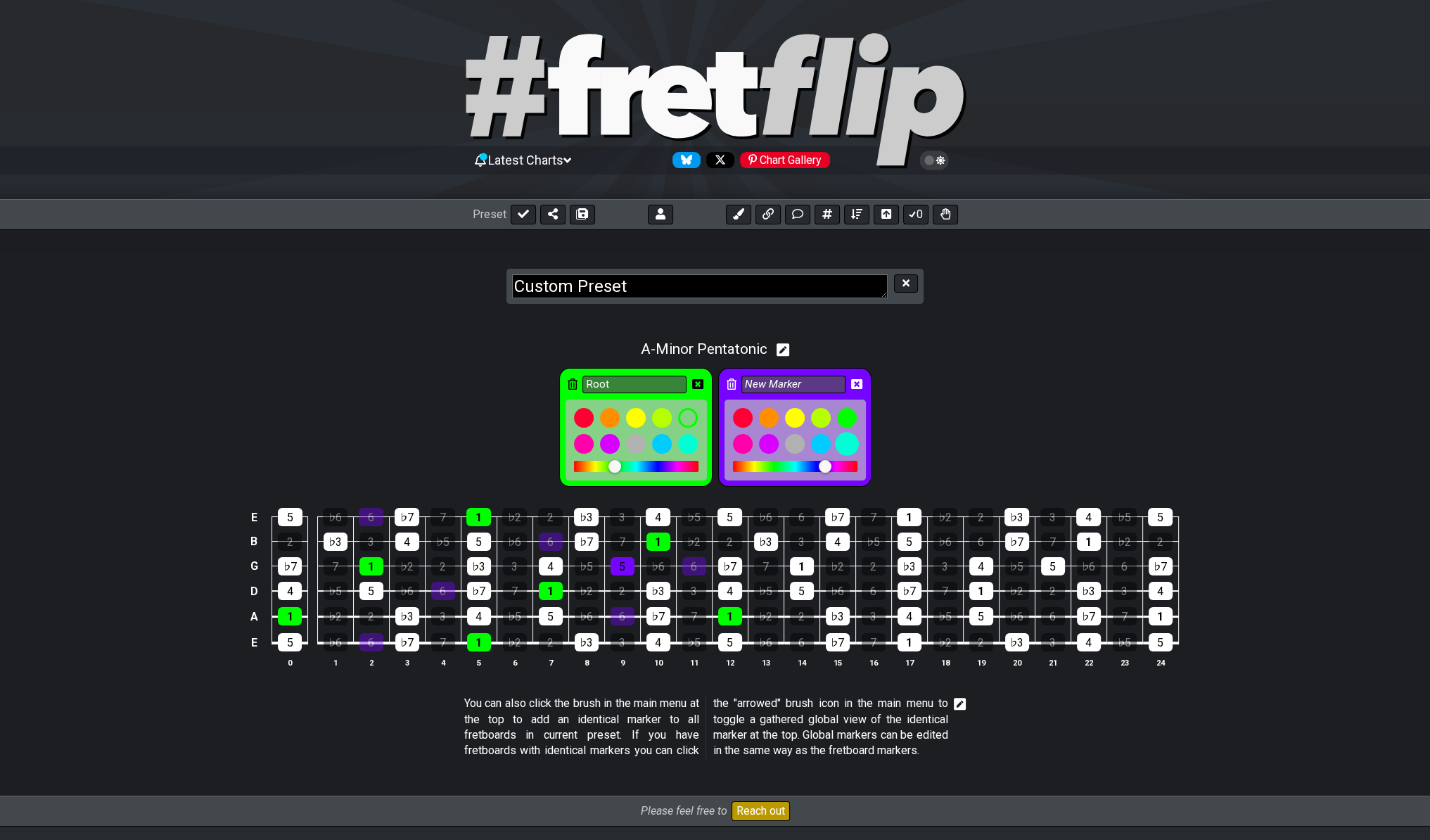
click at [845, 441] on div at bounding box center [847, 444] width 24 height 24
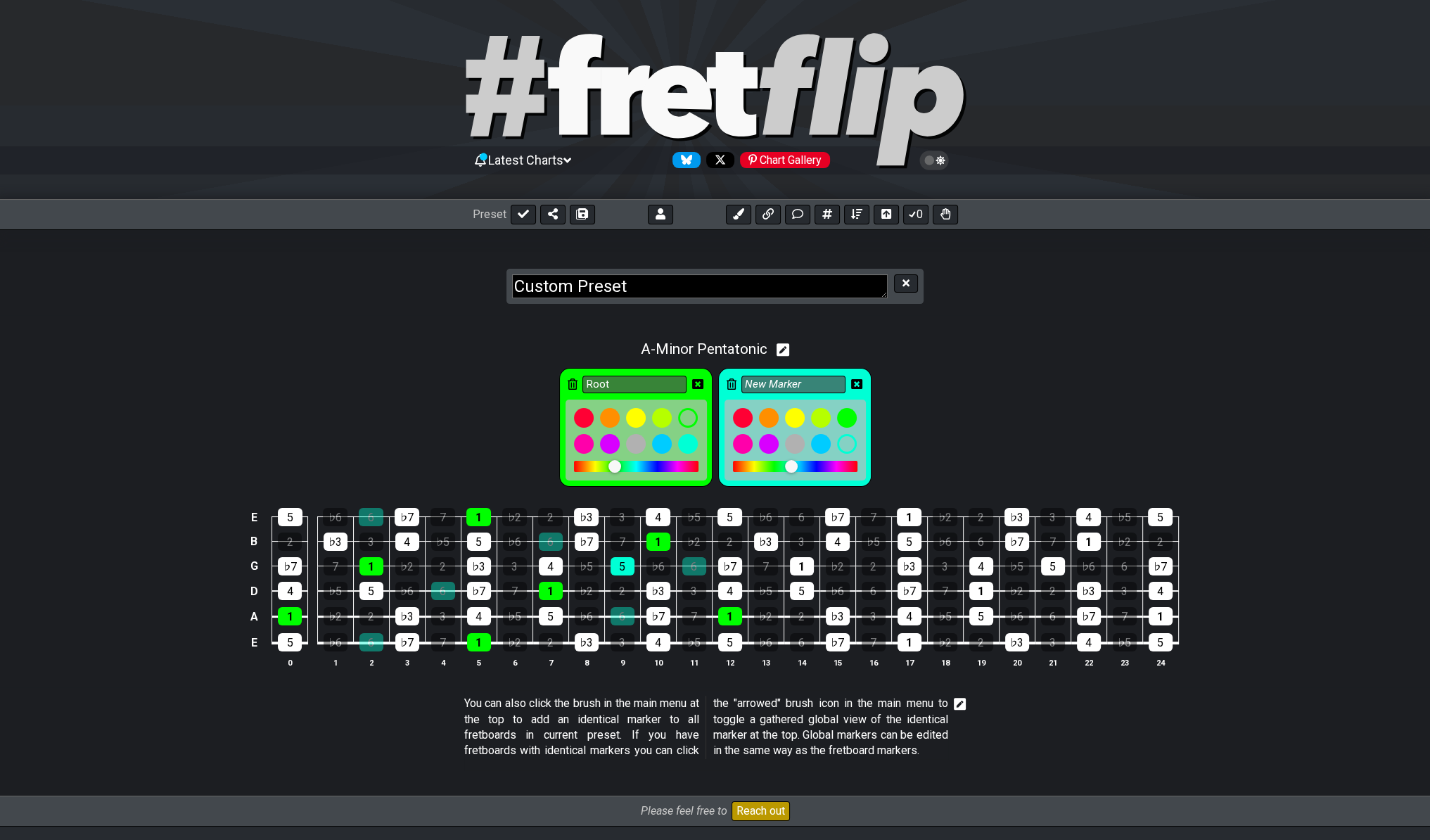
click at [995, 380] on div "Root New Marker" at bounding box center [715, 424] width 1430 height 132
click at [853, 384] on icon at bounding box center [857, 384] width 12 height 10
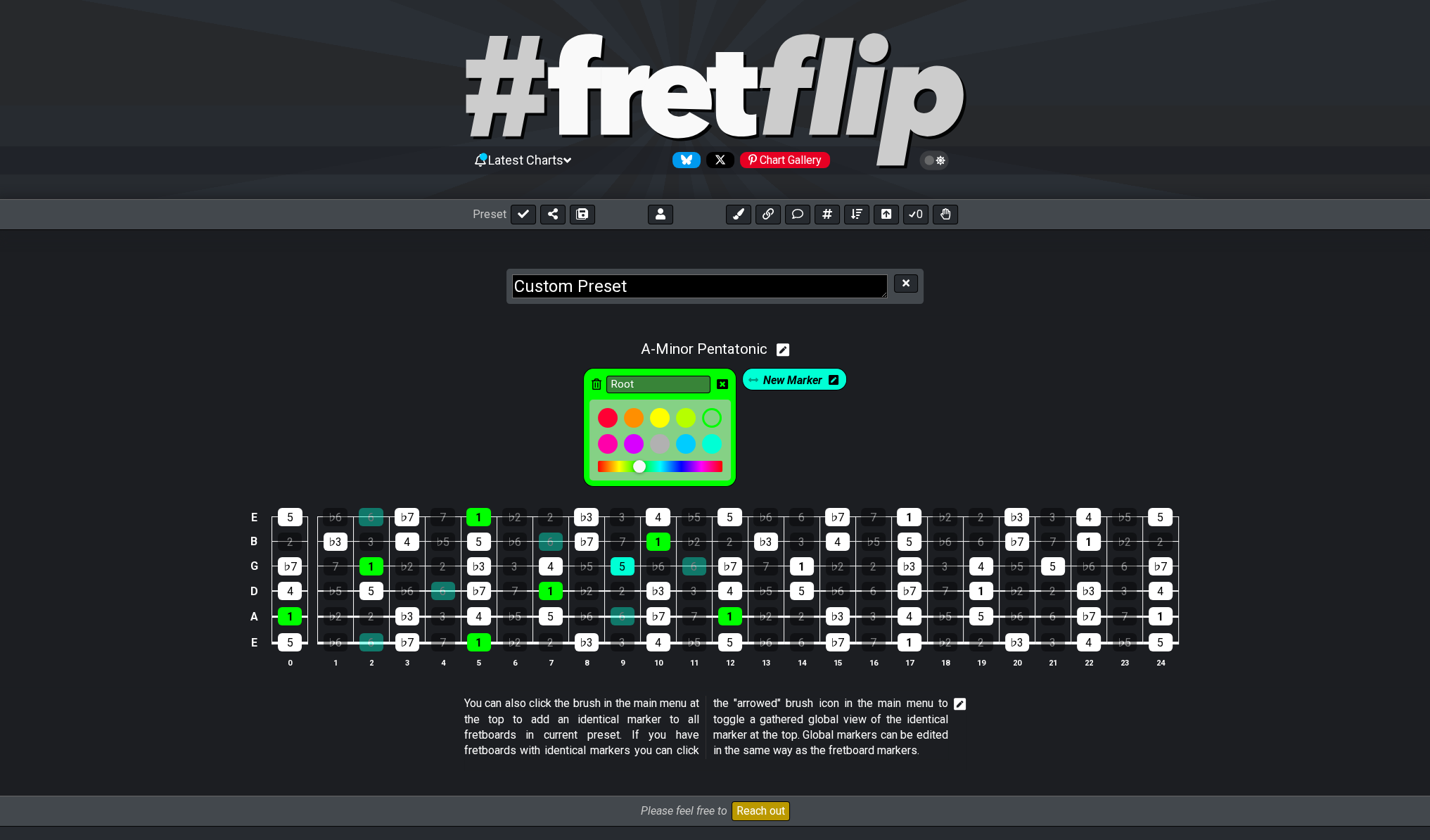
click at [809, 374] on span "New Marker" at bounding box center [793, 380] width 59 height 20
click at [844, 378] on div "New Marker" at bounding box center [793, 379] width 111 height 22
click at [841, 377] on div "New Marker" at bounding box center [793, 379] width 111 height 22
click at [832, 378] on icon at bounding box center [837, 380] width 10 height 10
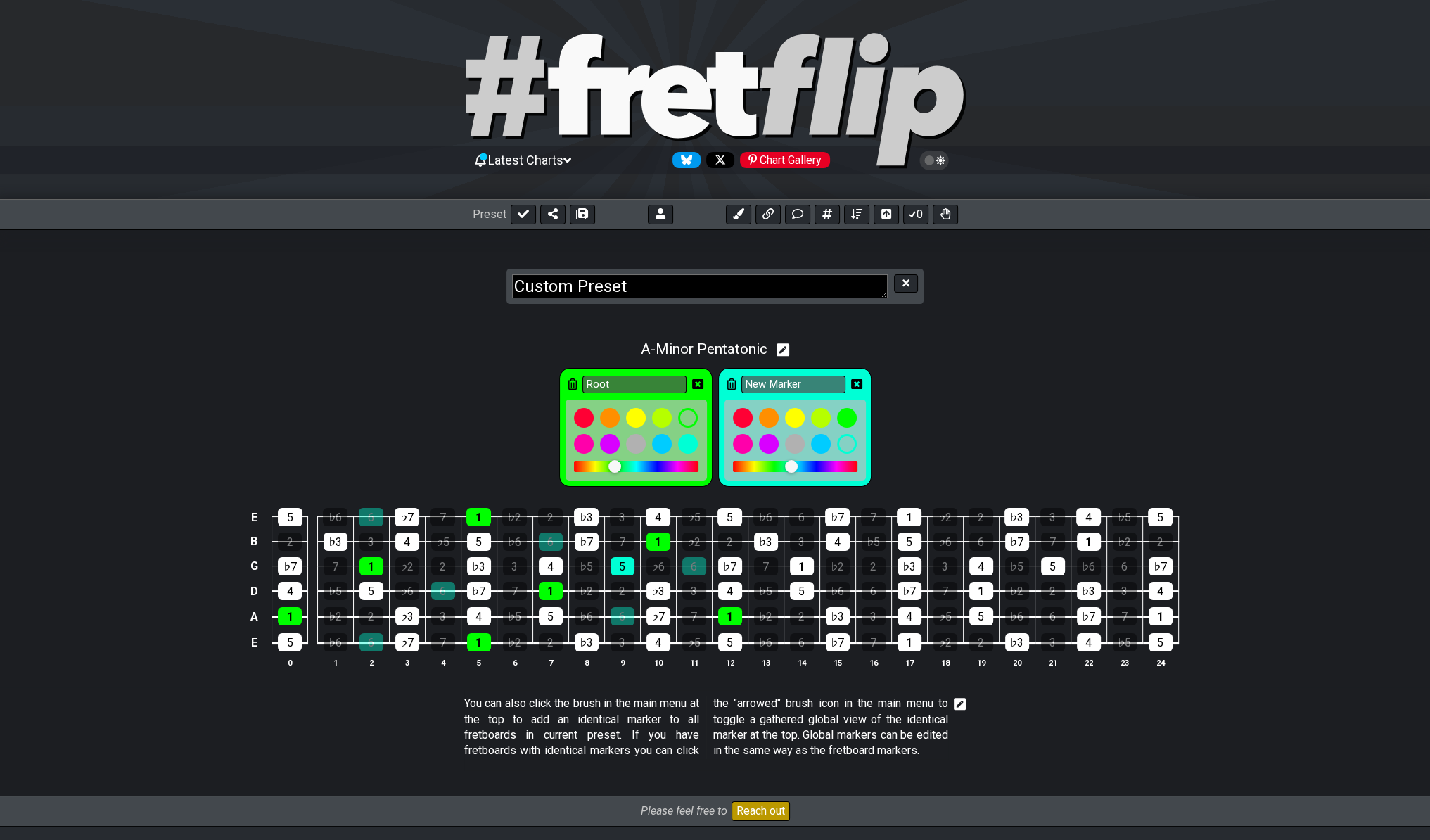
click at [737, 379] on div "New Marker" at bounding box center [794, 427] width 153 height 119
click at [731, 376] on icon at bounding box center [731, 384] width 10 height 20
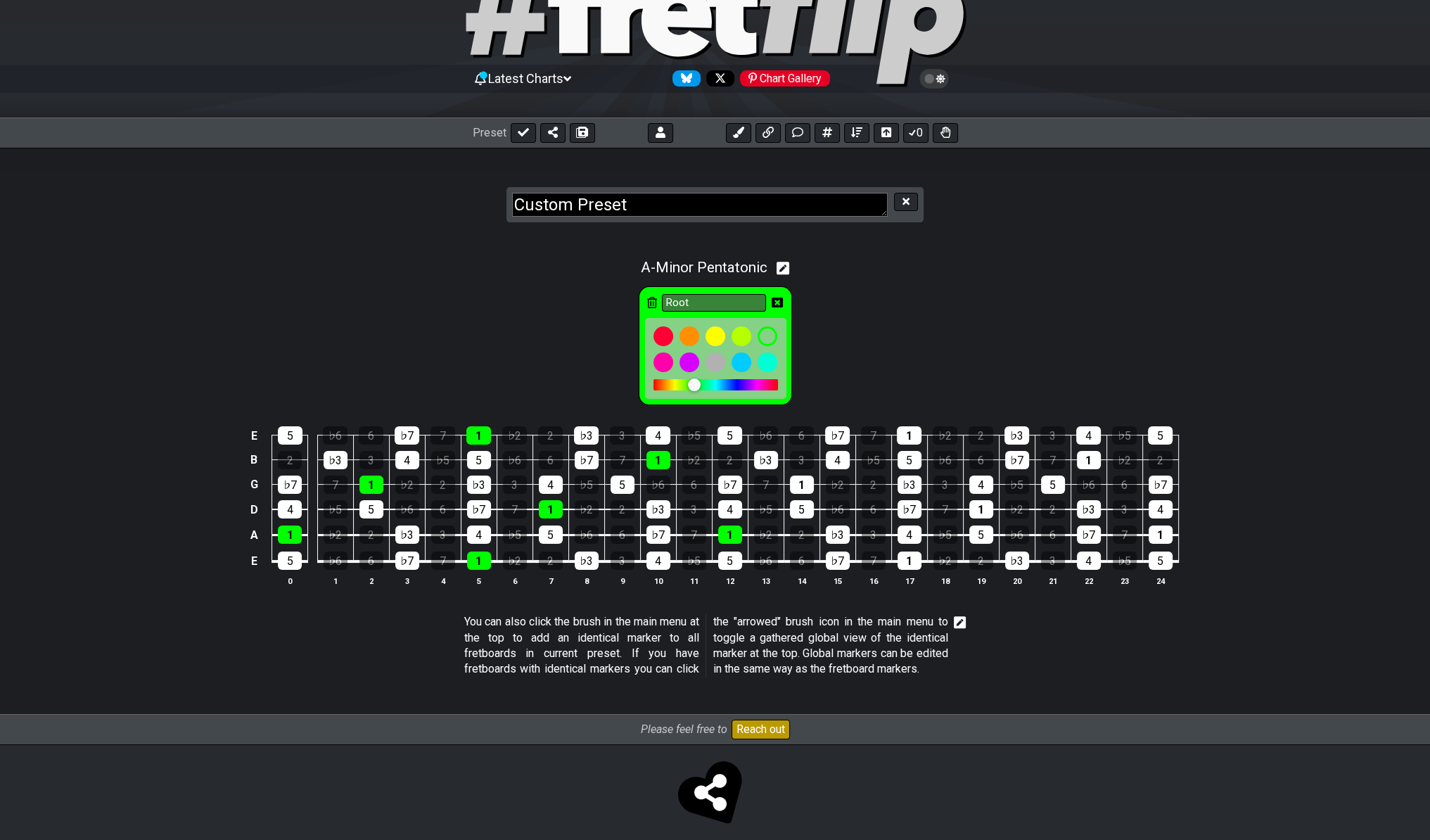
scroll to position [109, 0]
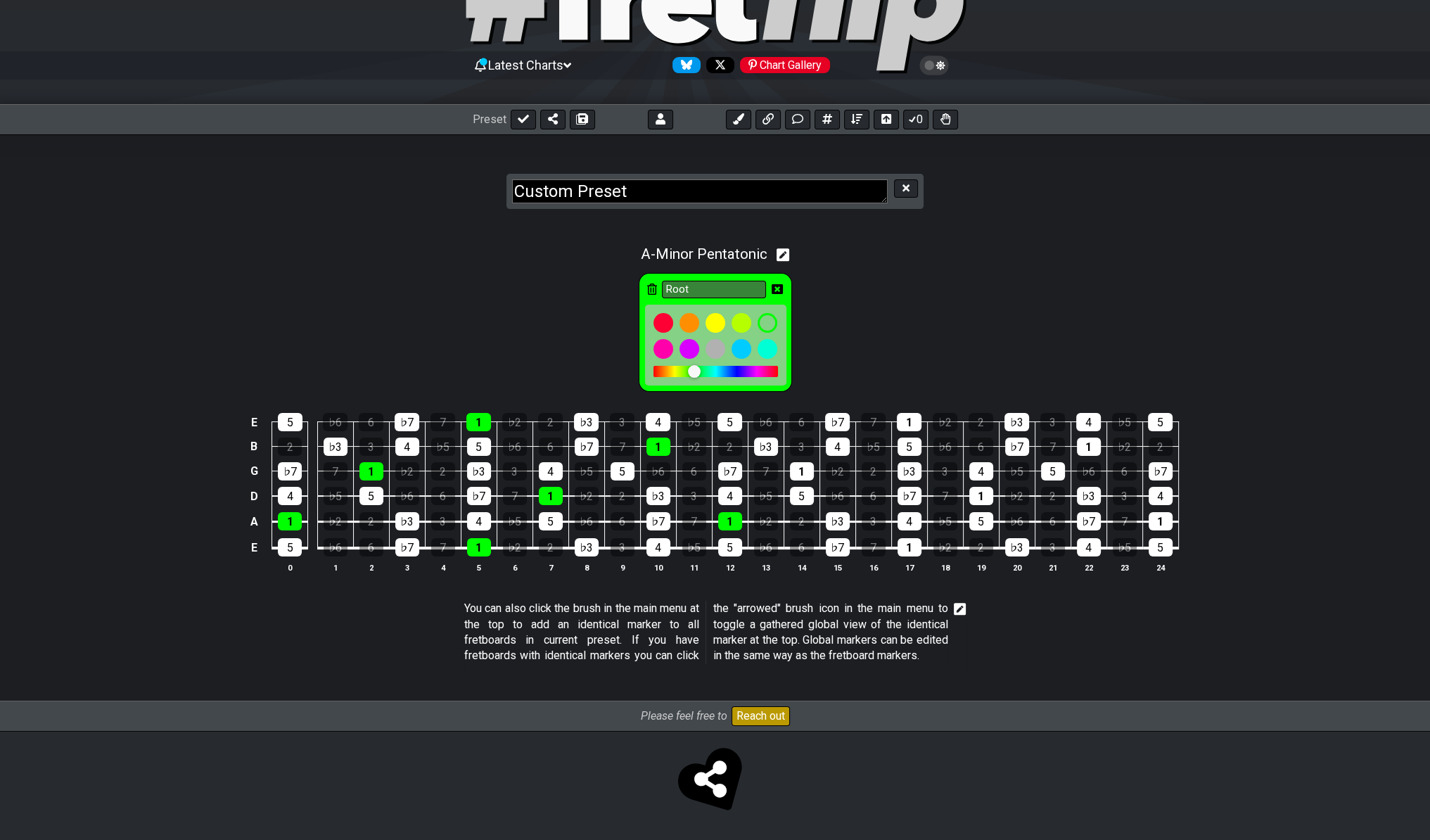
click at [995, 343] on div "Root" at bounding box center [715, 329] width 1430 height 132
drag, startPoint x: 872, startPoint y: 181, endPoint x: 884, endPoint y: 172, distance: 15.0
type textarea "P"
type textarea "Minor penta"
click at [1026, 337] on div "Root" at bounding box center [715, 329] width 1430 height 132
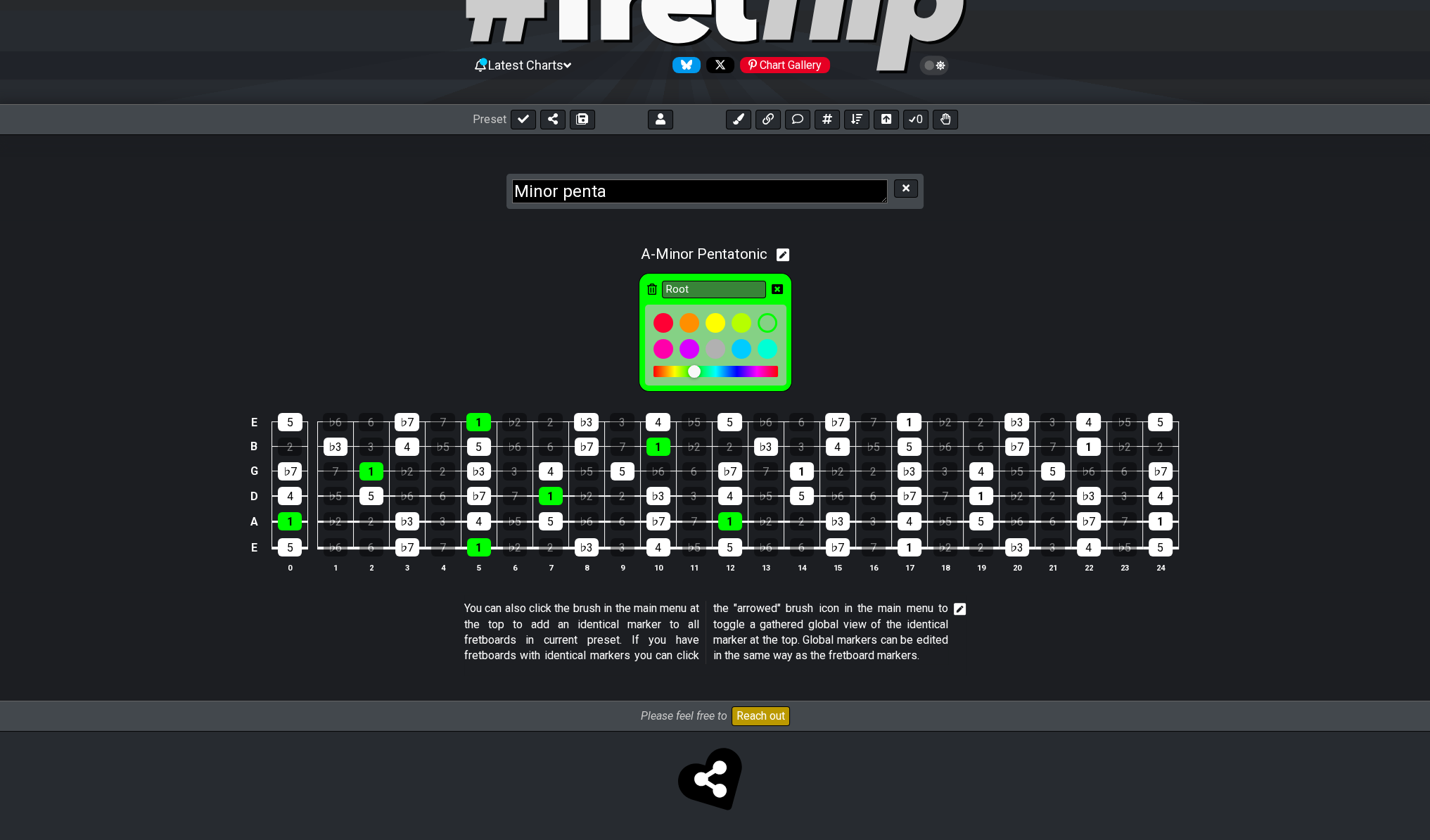
click at [793, 241] on div "A - Minor Pentatonic" at bounding box center [715, 250] width 1430 height 26
select select "Minor Pentatonic"
select select "A"
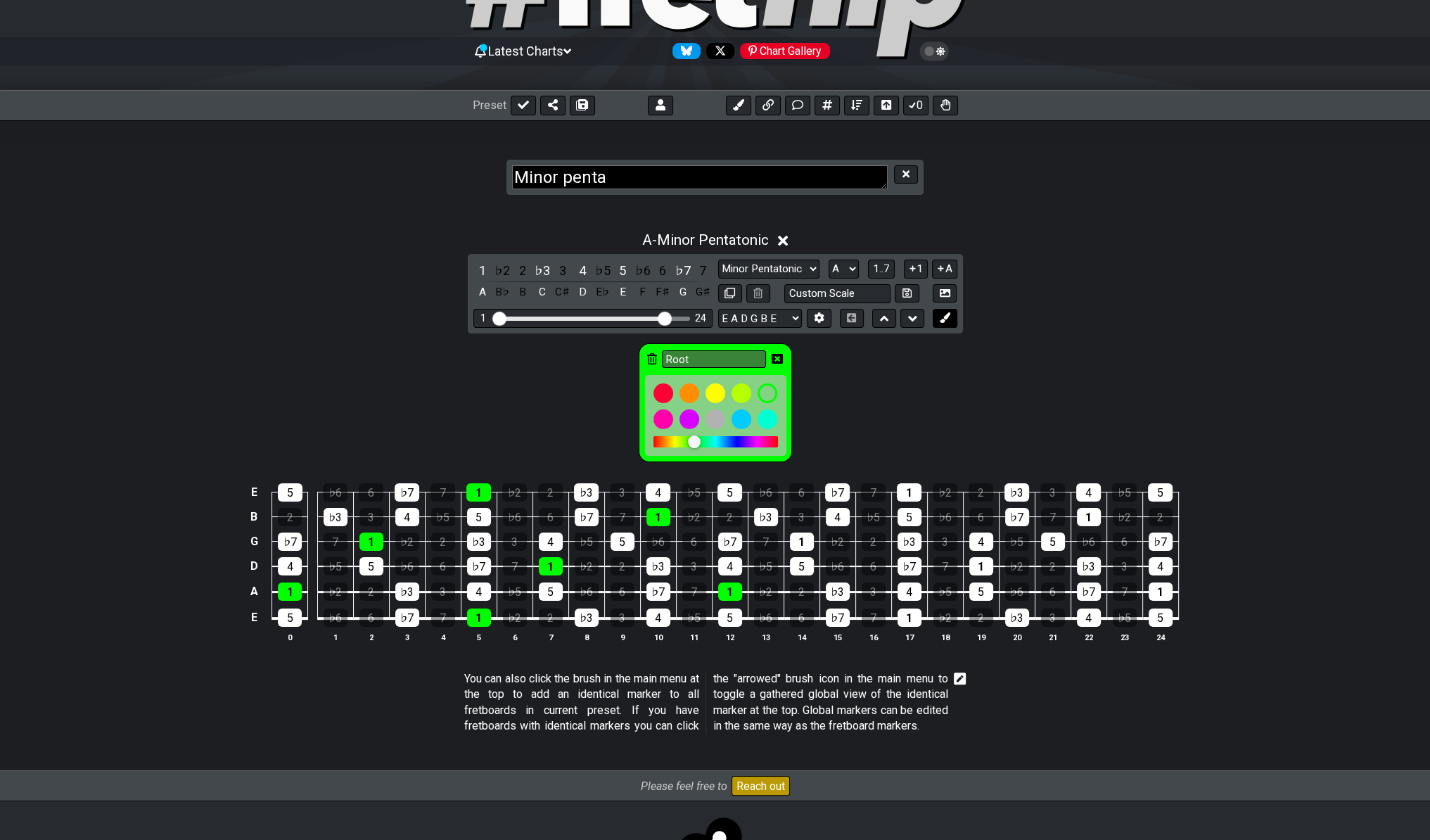
click at [940, 315] on icon at bounding box center [945, 317] width 11 height 11
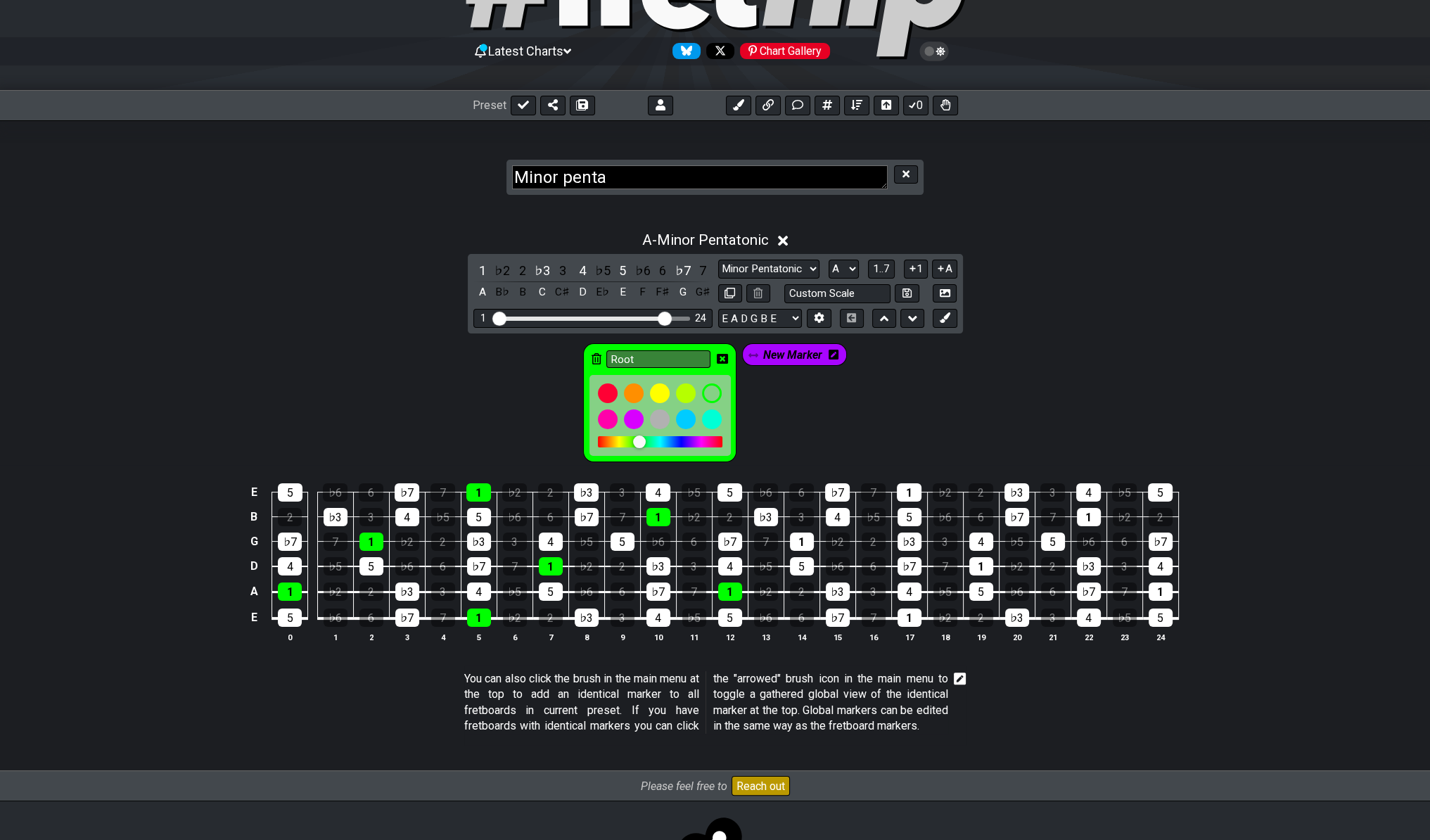
click at [805, 348] on span "New Marker" at bounding box center [793, 355] width 59 height 20
click at [807, 348] on span "New Marker" at bounding box center [793, 355] width 66 height 20
click at [831, 353] on icon at bounding box center [833, 355] width 10 height 10
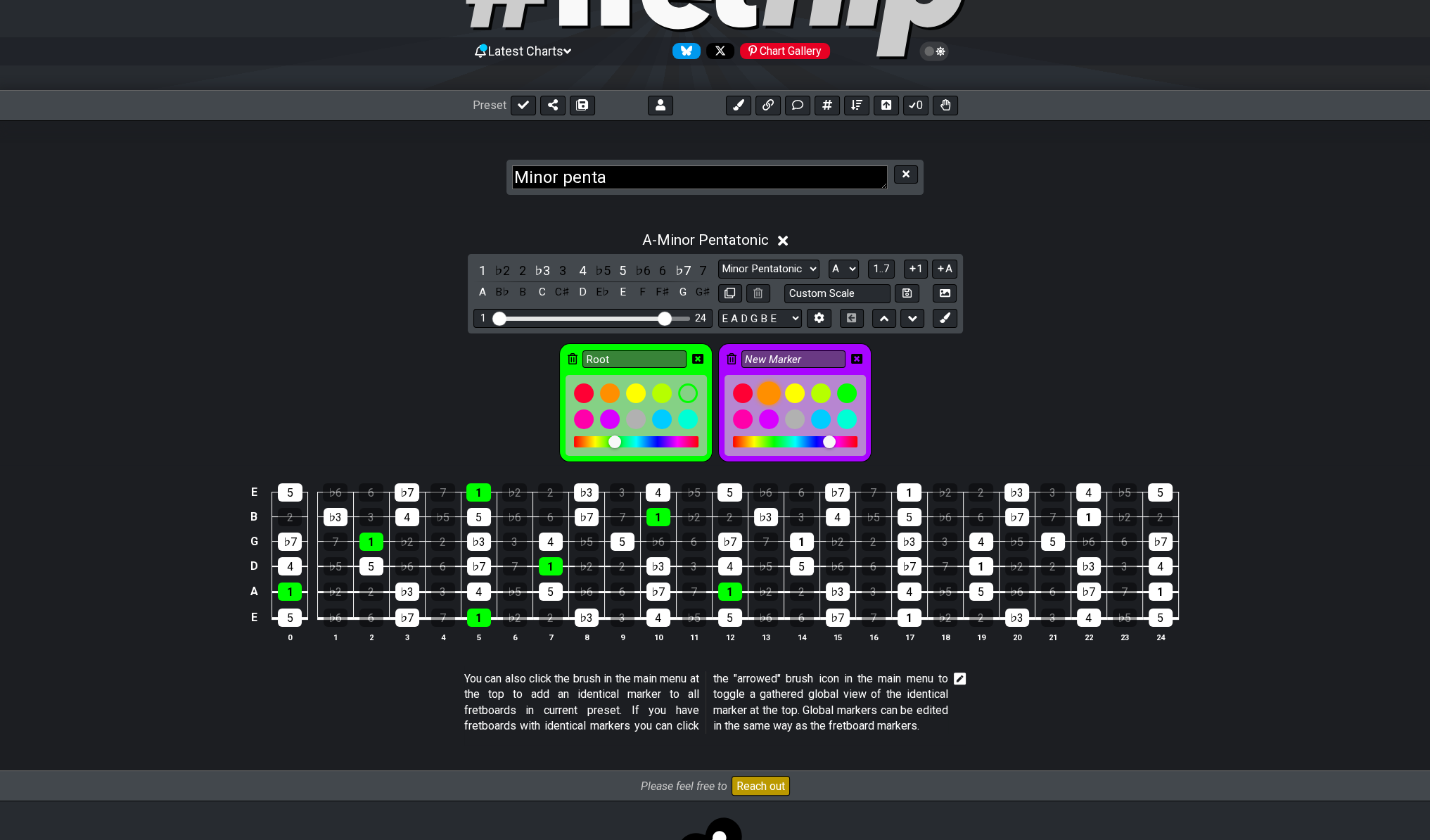
click at [767, 385] on div at bounding box center [768, 393] width 24 height 24
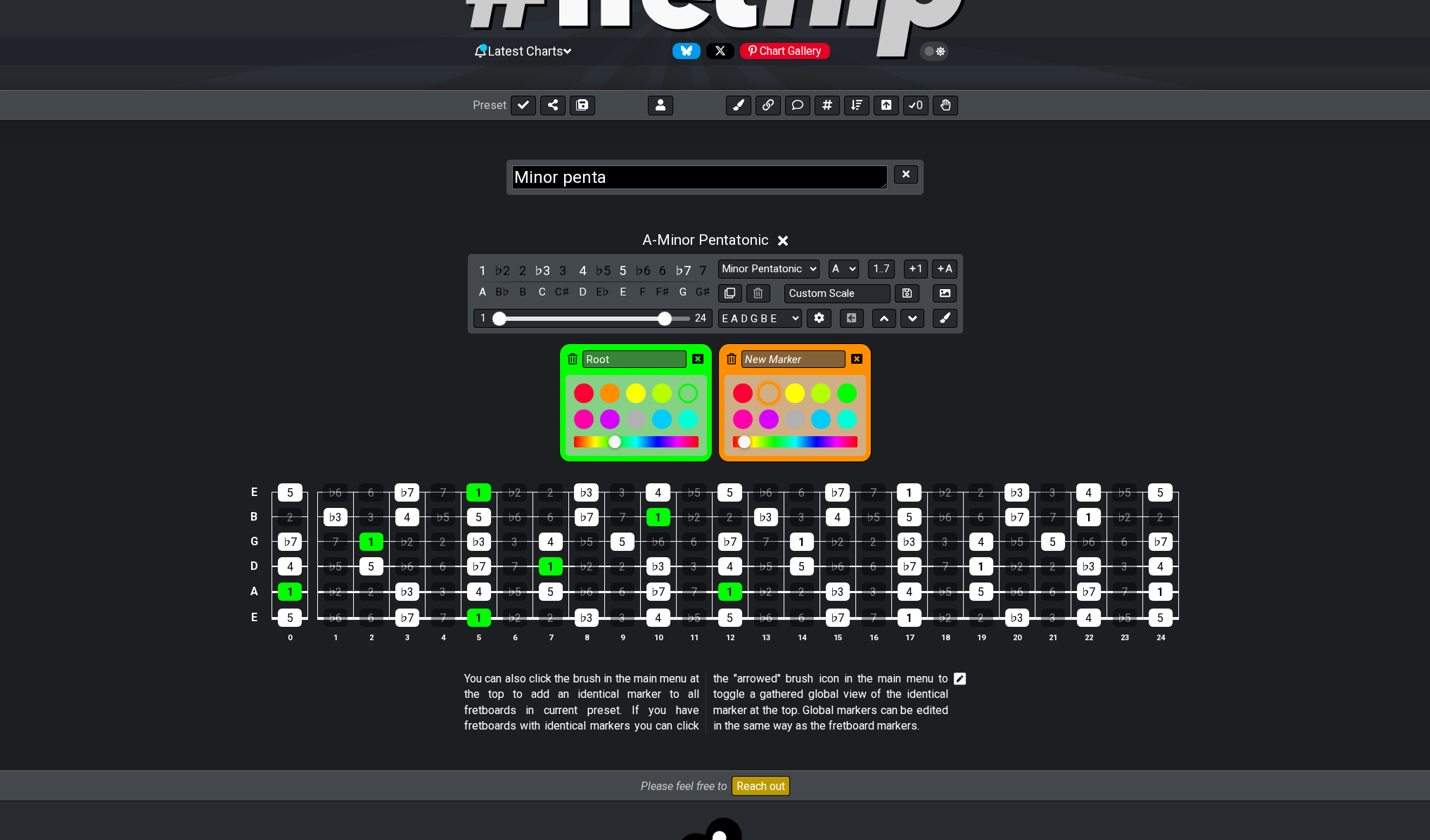
click at [767, 385] on div at bounding box center [768, 393] width 24 height 24
click at [794, 390] on div at bounding box center [794, 393] width 24 height 24
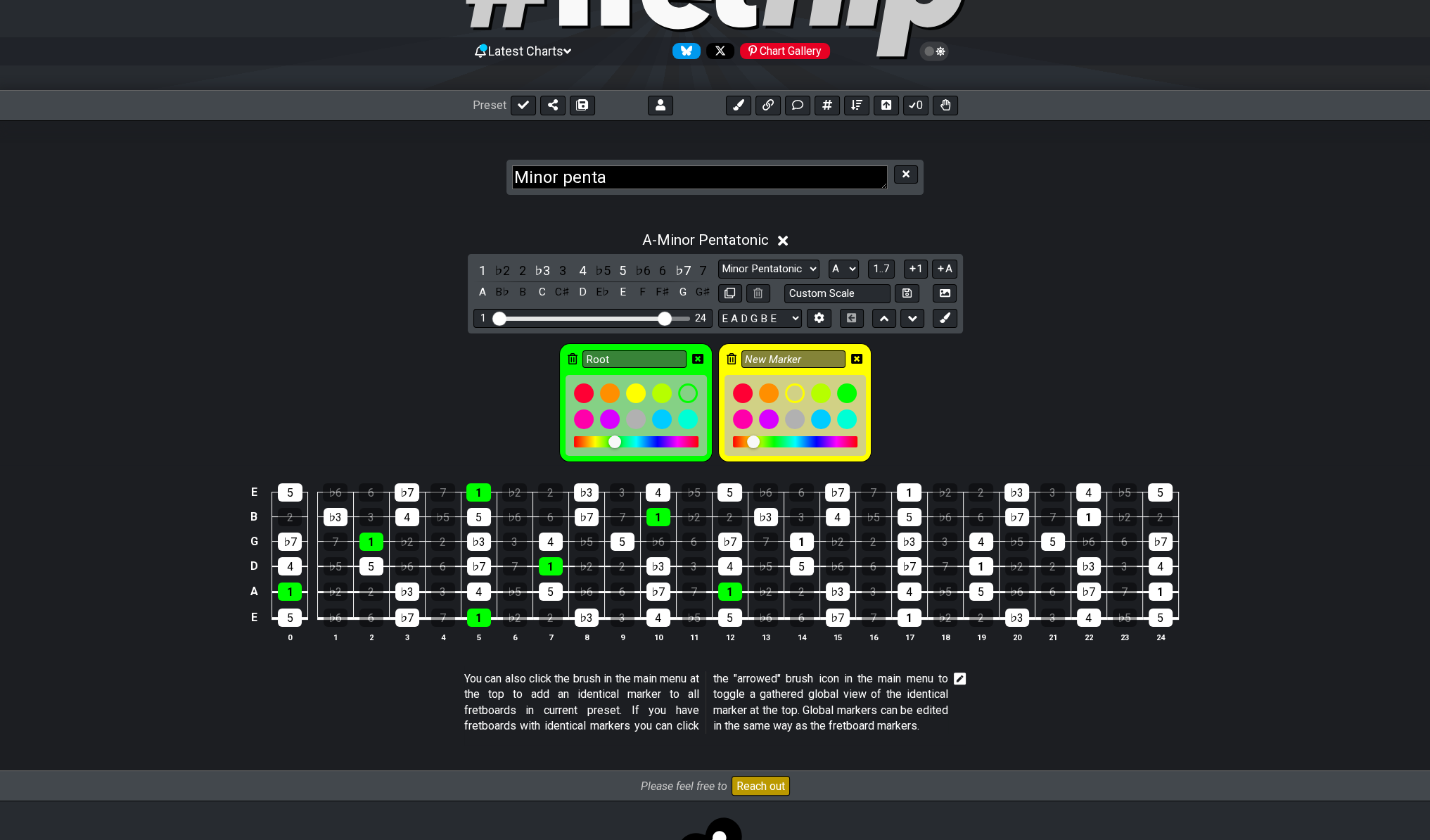
click at [859, 355] on icon at bounding box center [857, 358] width 12 height 10
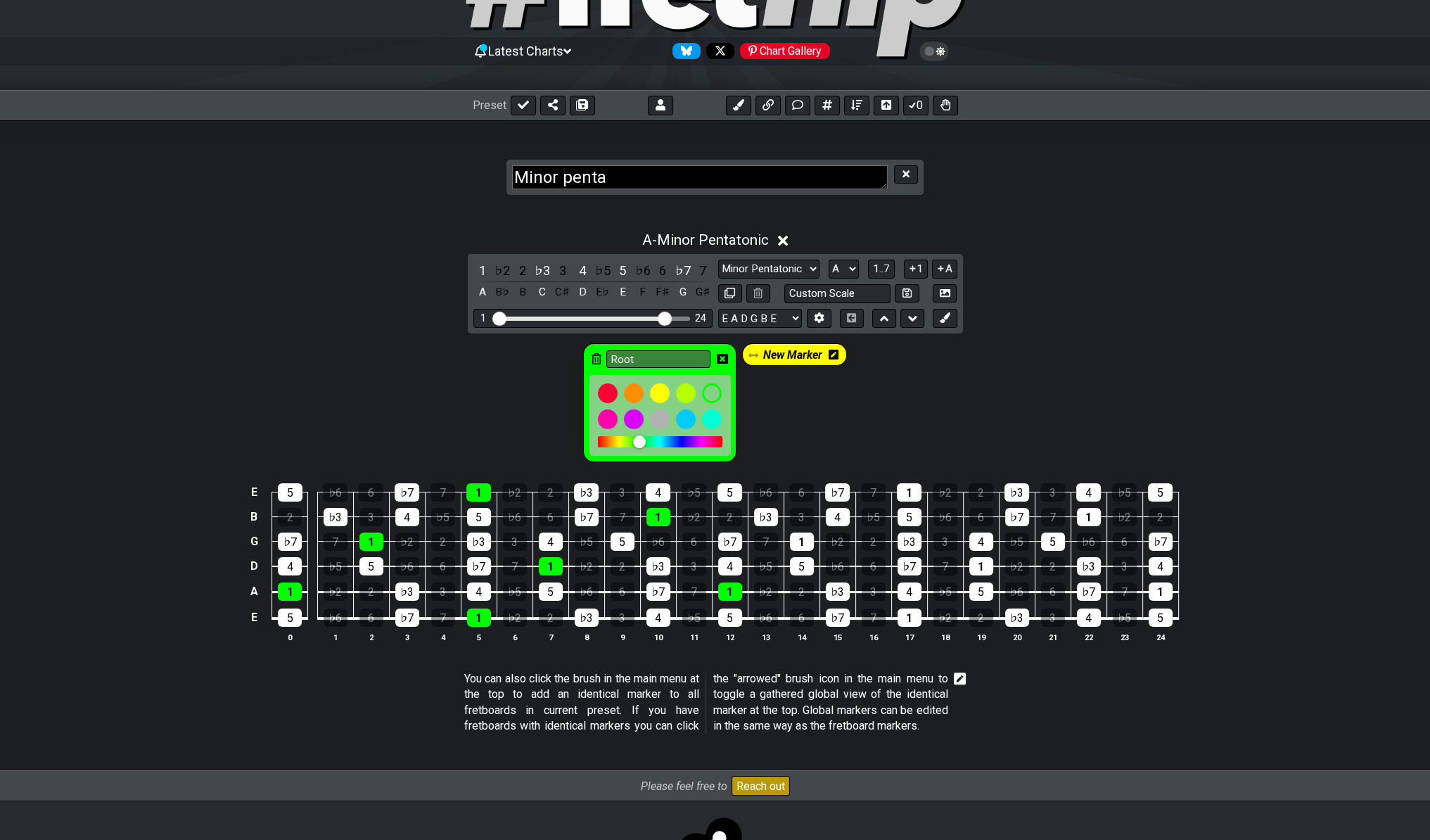
click at [797, 356] on span "New Marker" at bounding box center [793, 355] width 59 height 20
click at [822, 355] on span "New Marker" at bounding box center [793, 355] width 66 height 20
click at [417, 508] on div "4" at bounding box center [407, 516] width 24 height 18
click at [650, 490] on div "4" at bounding box center [658, 492] width 24 height 18
click at [554, 541] on div "4" at bounding box center [550, 542] width 24 height 18
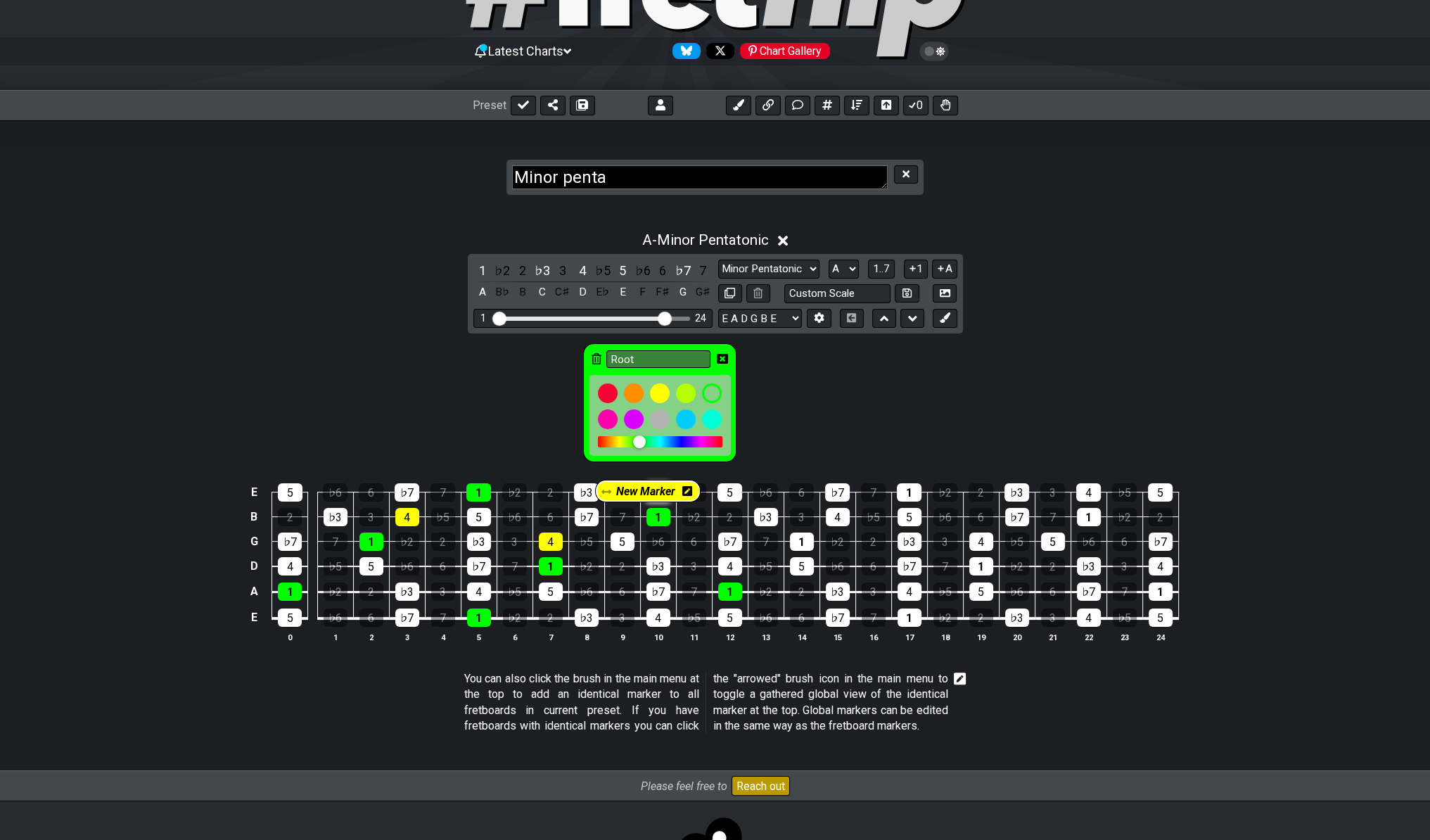
drag, startPoint x: 809, startPoint y: 364, endPoint x: 662, endPoint y: 487, distance: 191.7
click at [664, 487] on section "Root New Marker E 5 ♭6 6 ♭7 7 1 ♭2 2 ♭3 3 4 ♭5 5 ♭6 6 ♭7 7 1 ♭2 2 ♭3 3 4 ♭5 5 B…" at bounding box center [715, 498] width 1430 height 329
drag, startPoint x: 792, startPoint y: 347, endPoint x: 840, endPoint y: 516, distance: 175.7
click at [840, 516] on section "Root New Marker E 5 ♭6 6 ♭7 7 1 ♭2 2 ♭3 3 4 ♭5 5 ♭6 6 ♭7 7 1 ♭2 2 ♭3 3 4 ♭5 5 B…" at bounding box center [715, 498] width 1430 height 329
drag, startPoint x: 790, startPoint y: 354, endPoint x: 584, endPoint y: 265, distance: 224.4
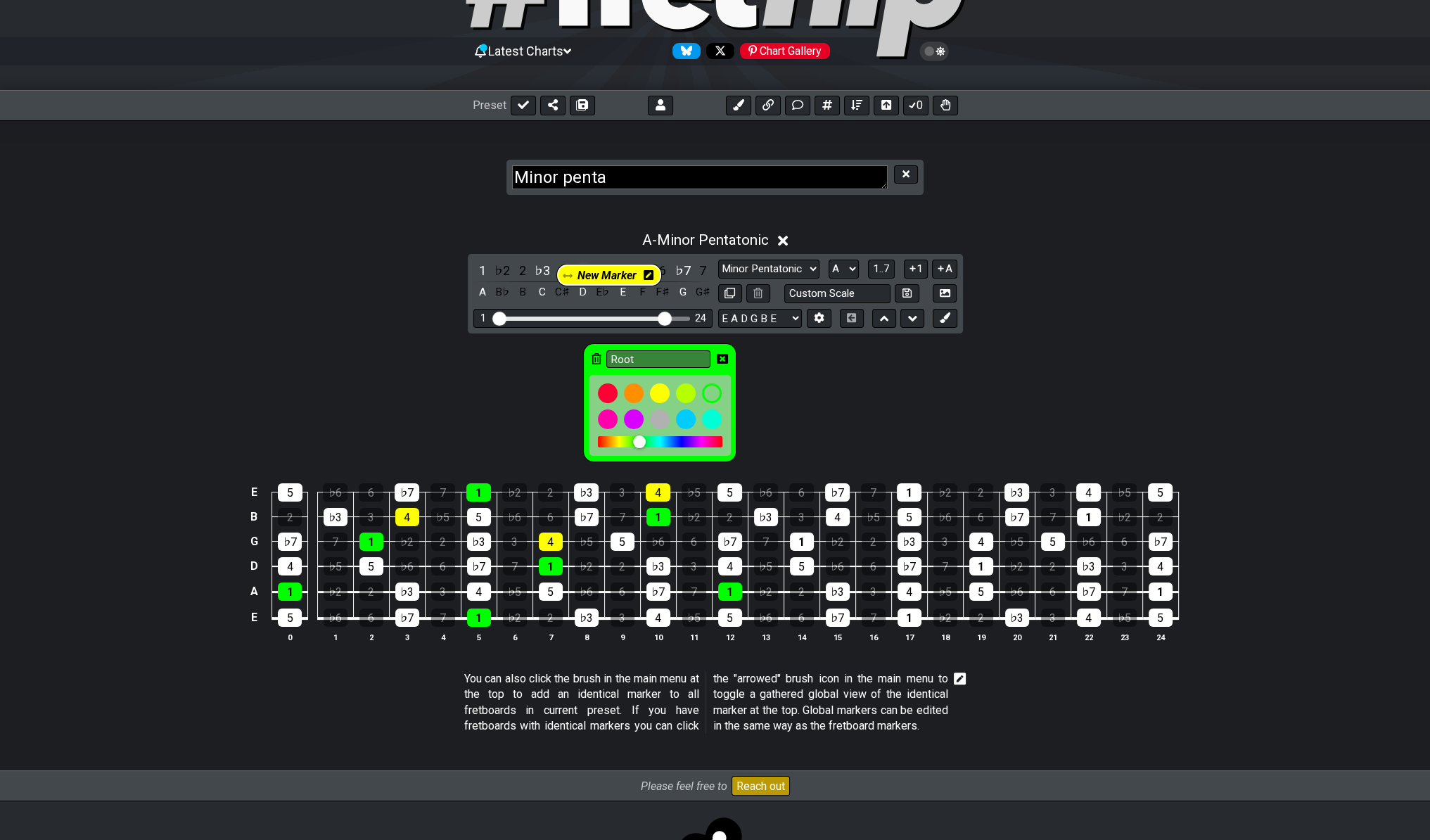
click at [584, 265] on div "A - Minor Pentatonic 1 ♭2 2 ♭3 3 4 ♭5 5 ♭6 6 ♭7 7 A B♭ B C C♯ D E♭ E F F♯ G G♯ …" at bounding box center [715, 442] width 1430 height 439
click at [843, 343] on div "New Marker" at bounding box center [794, 354] width 106 height 22
click at [839, 346] on div "New Marker" at bounding box center [794, 354] width 106 height 22
click at [831, 345] on icon at bounding box center [833, 355] width 10 height 20
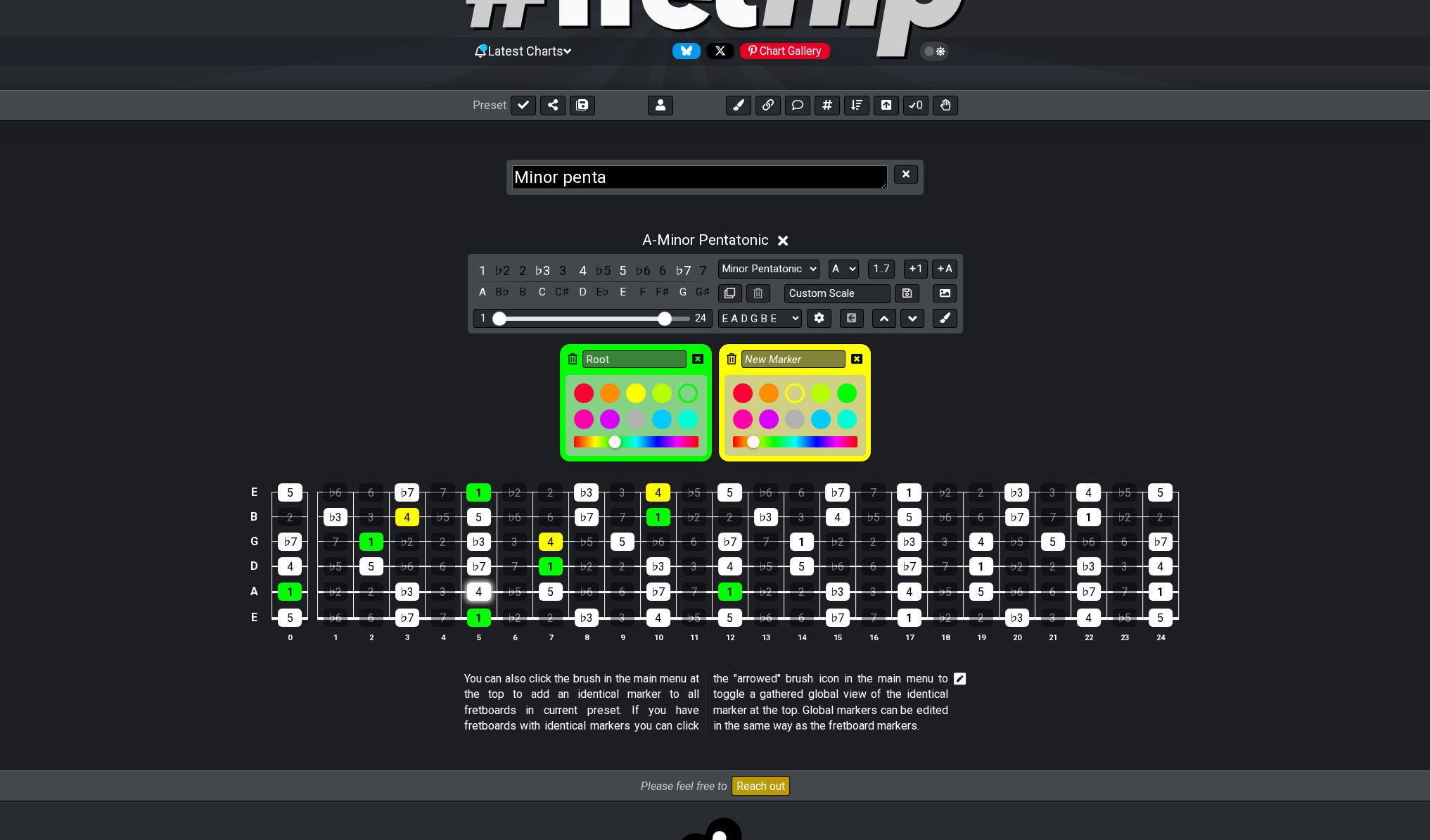
click at [475, 584] on div "4" at bounding box center [479, 591] width 24 height 18
click at [834, 510] on div "4" at bounding box center [838, 516] width 24 height 18
click at [905, 583] on div "4" at bounding box center [910, 591] width 24 height 18
click at [982, 533] on div "4" at bounding box center [981, 542] width 24 height 18
click at [1083, 486] on div "4" at bounding box center [1088, 492] width 24 height 18
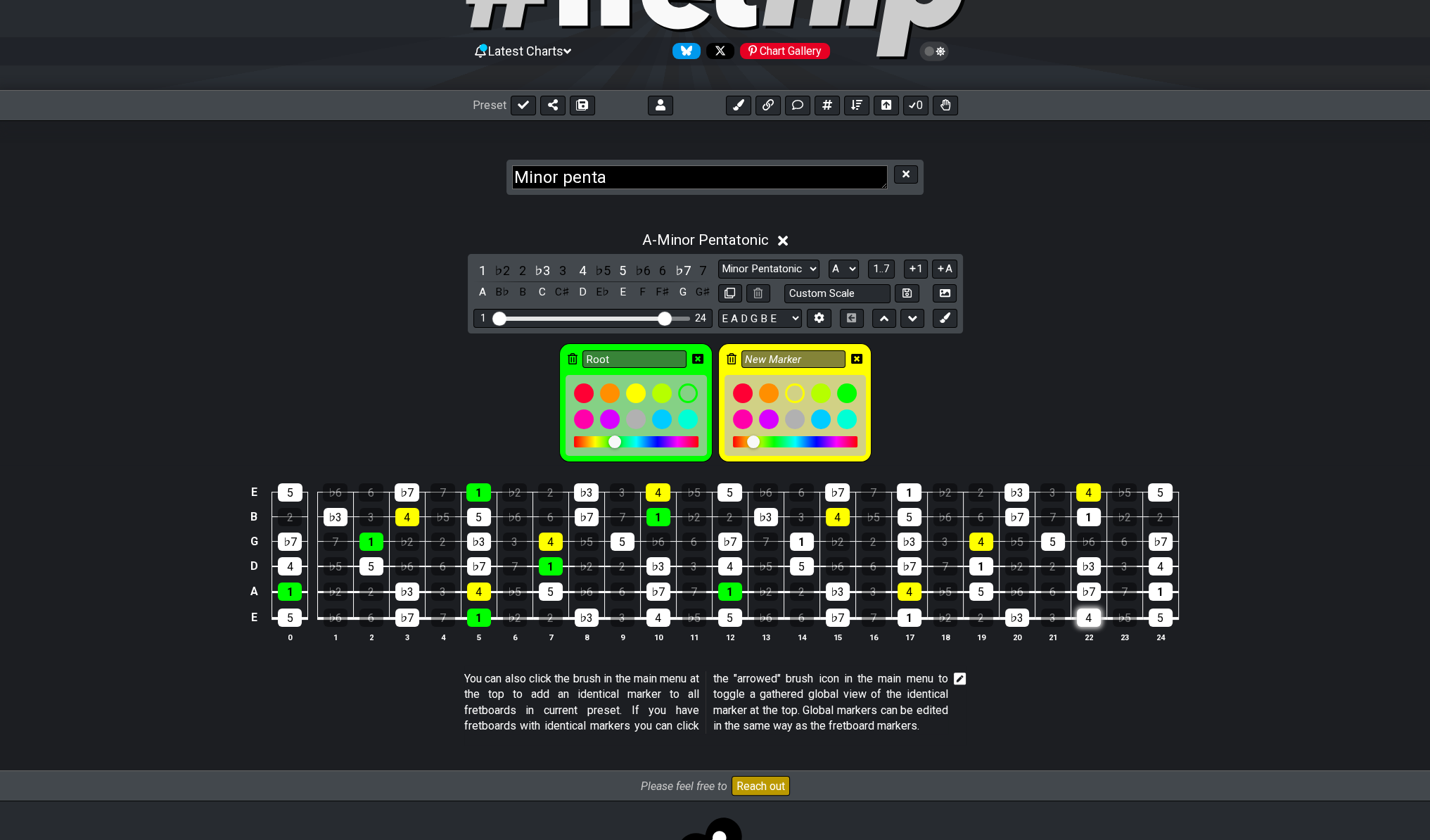
click at [1094, 609] on div "4" at bounding box center [1089, 617] width 24 height 18
click at [631, 358] on input "Root" at bounding box center [634, 359] width 104 height 17
click at [291, 561] on div "4" at bounding box center [290, 566] width 24 height 18
click at [1159, 564] on div "4" at bounding box center [1161, 566] width 24 height 18
click at [735, 563] on div "4" at bounding box center [730, 566] width 24 height 18
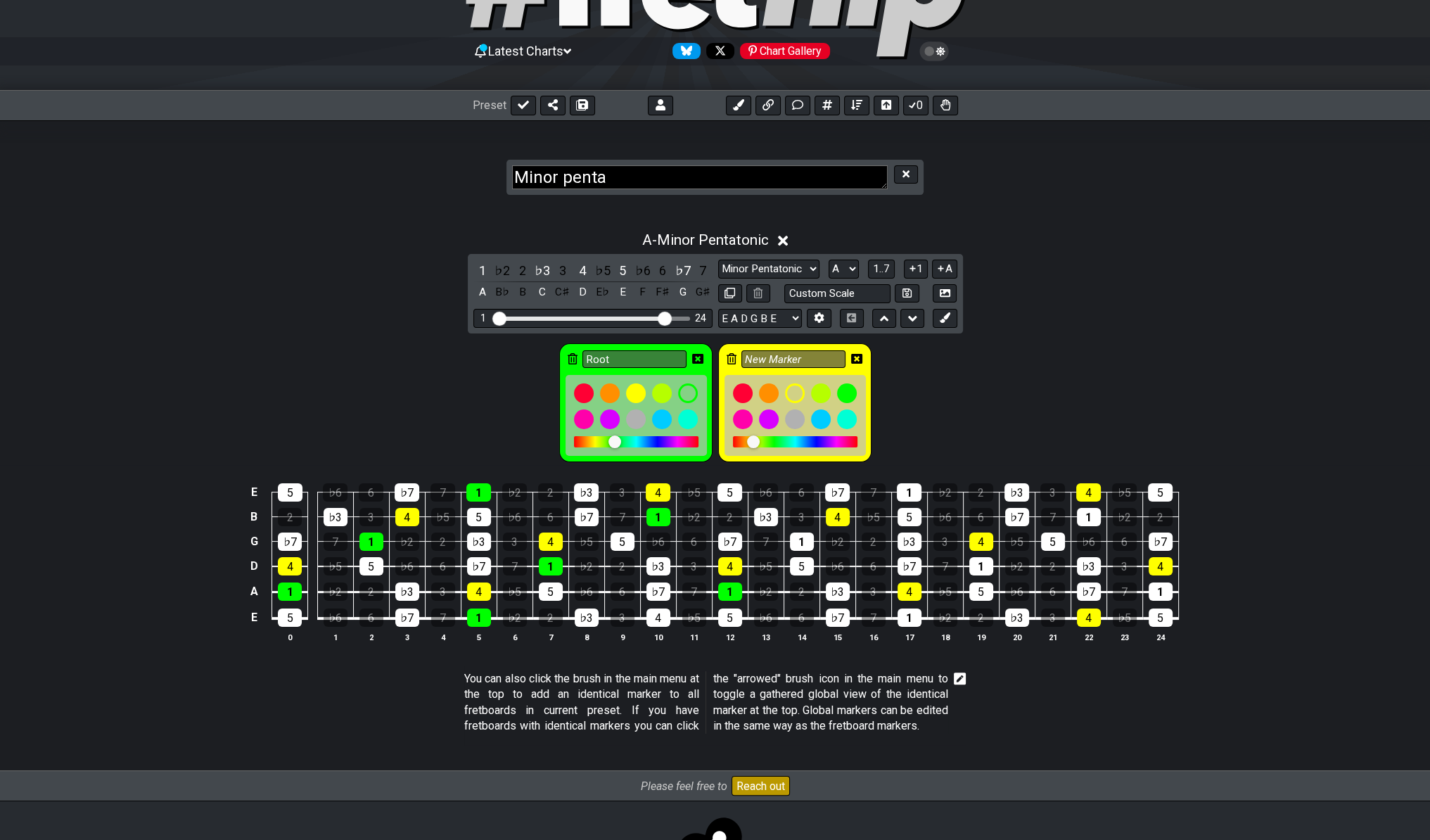
click at [970, 374] on div "Root New Marker" at bounding box center [715, 399] width 1430 height 132
click at [654, 366] on div "Root" at bounding box center [636, 402] width 153 height 119
click at [692, 387] on div at bounding box center [688, 393] width 24 height 24
click at [903, 492] on div "1" at bounding box center [909, 492] width 24 height 18
click at [636, 344] on div "Root" at bounding box center [636, 402] width 153 height 119
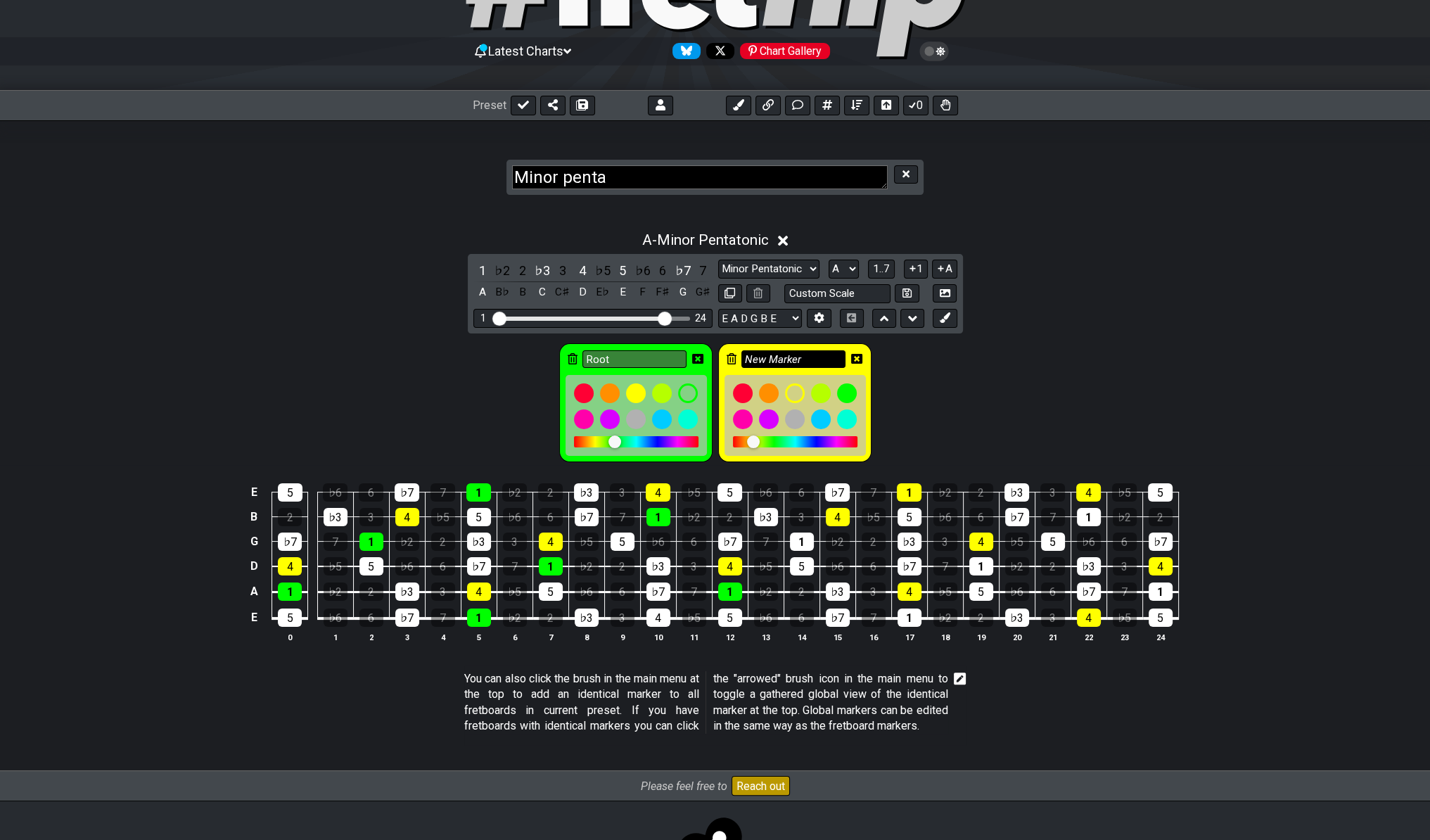
click at [817, 358] on input "New Marker" at bounding box center [793, 359] width 104 height 17
click at [644, 351] on input "Root" at bounding box center [634, 359] width 104 height 17
click at [641, 354] on input "Root" at bounding box center [634, 359] width 104 height 17
drag, startPoint x: 894, startPoint y: 397, endPoint x: 895, endPoint y: 405, distance: 8.1
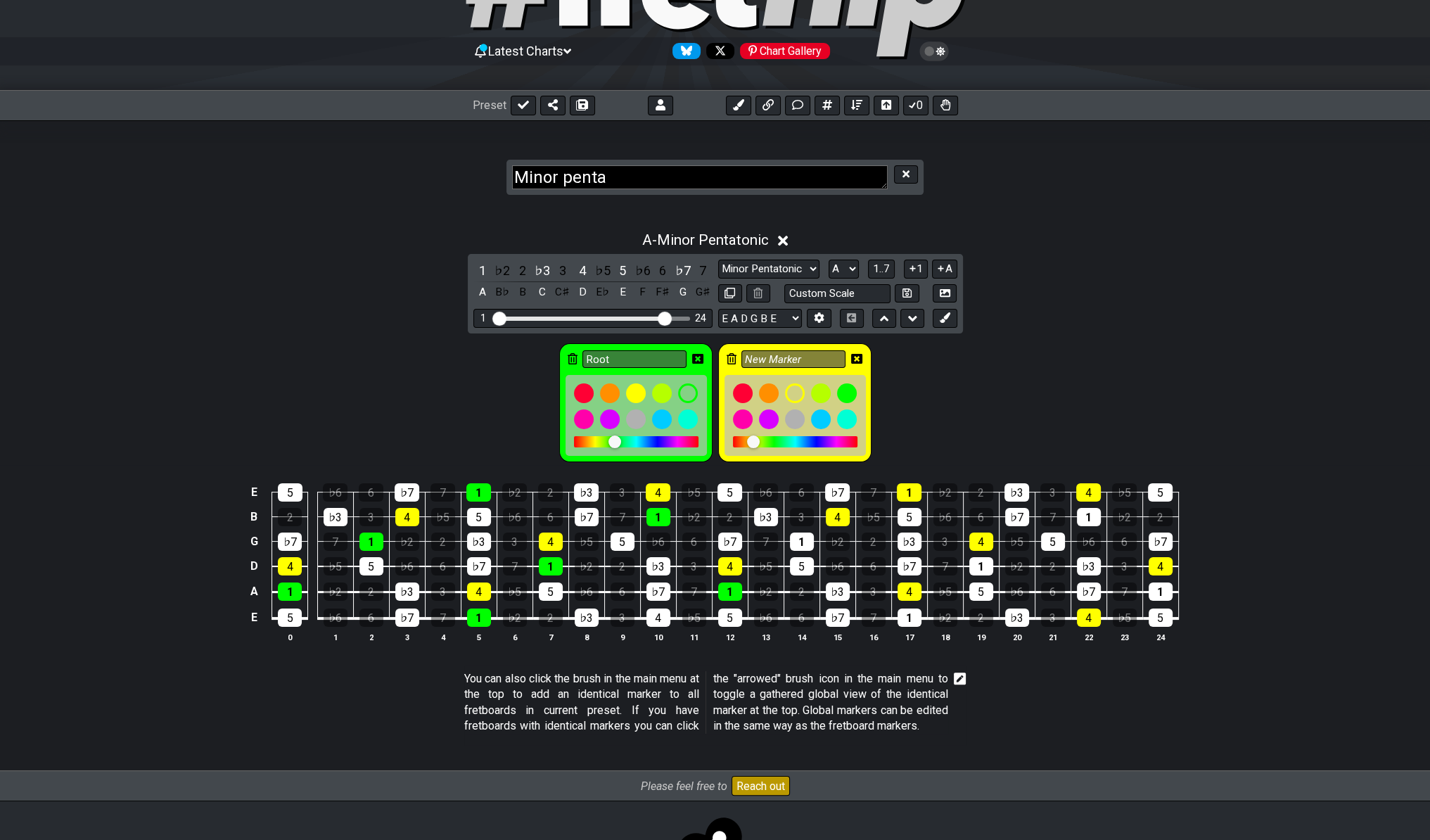
click at [895, 405] on div "Root New Marker" at bounding box center [715, 399] width 1430 height 132
click at [854, 358] on icon at bounding box center [857, 358] width 12 height 10
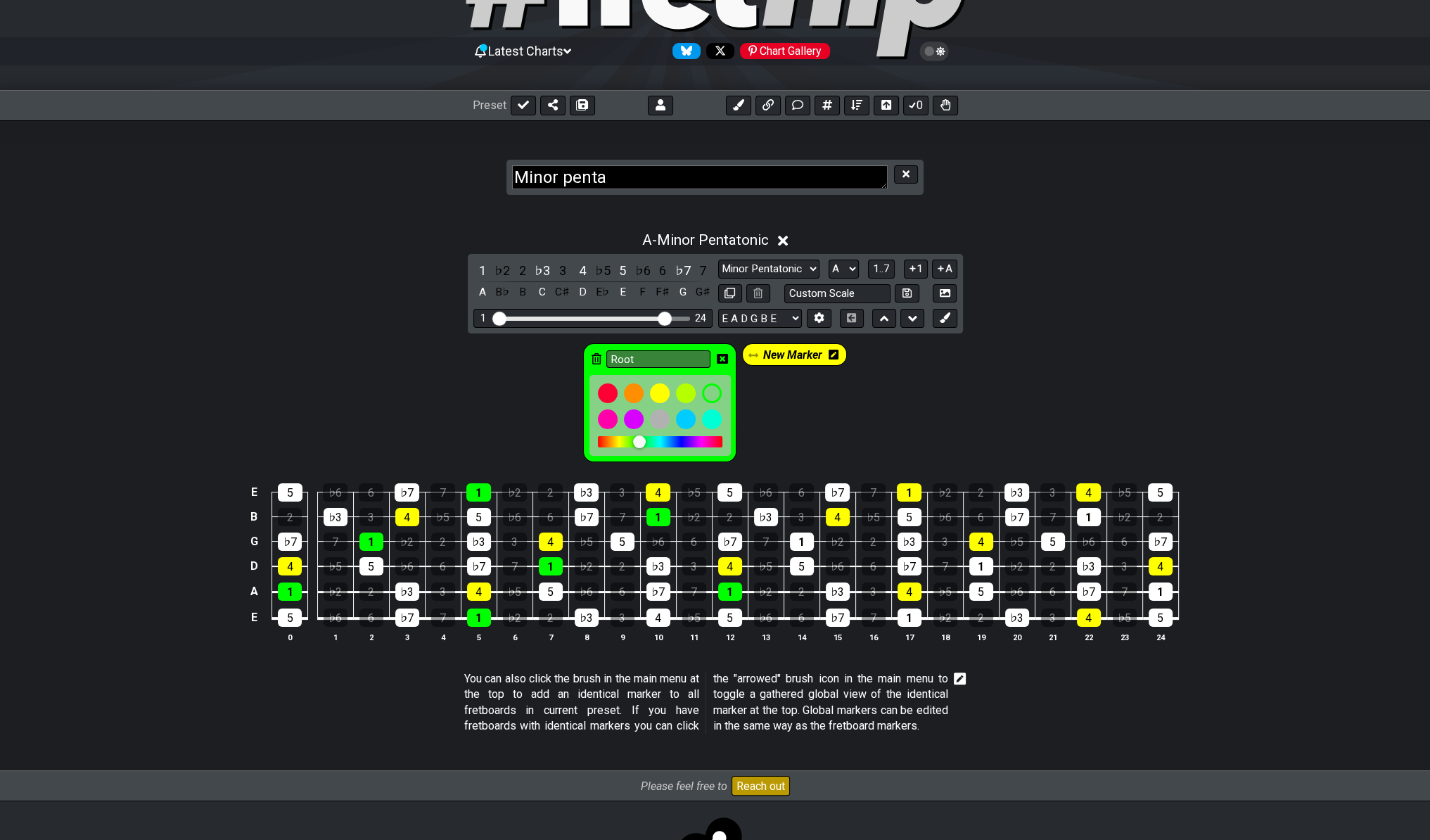
click at [725, 356] on icon at bounding box center [723, 358] width 12 height 10
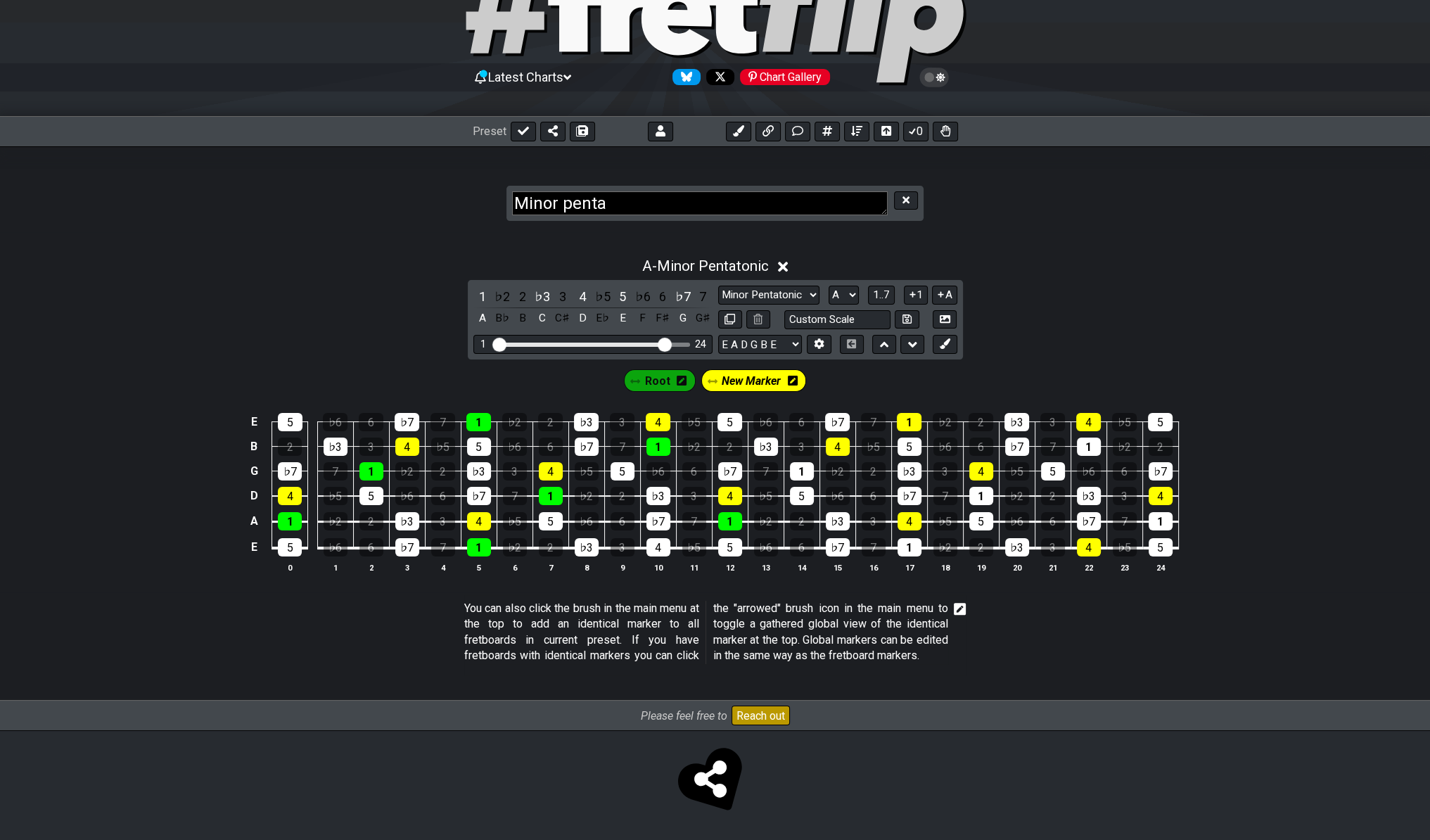
scroll to position [96, 0]
click at [657, 371] on span "Root" at bounding box center [658, 381] width 25 height 20
click at [679, 375] on icon at bounding box center [677, 381] width 10 height 12
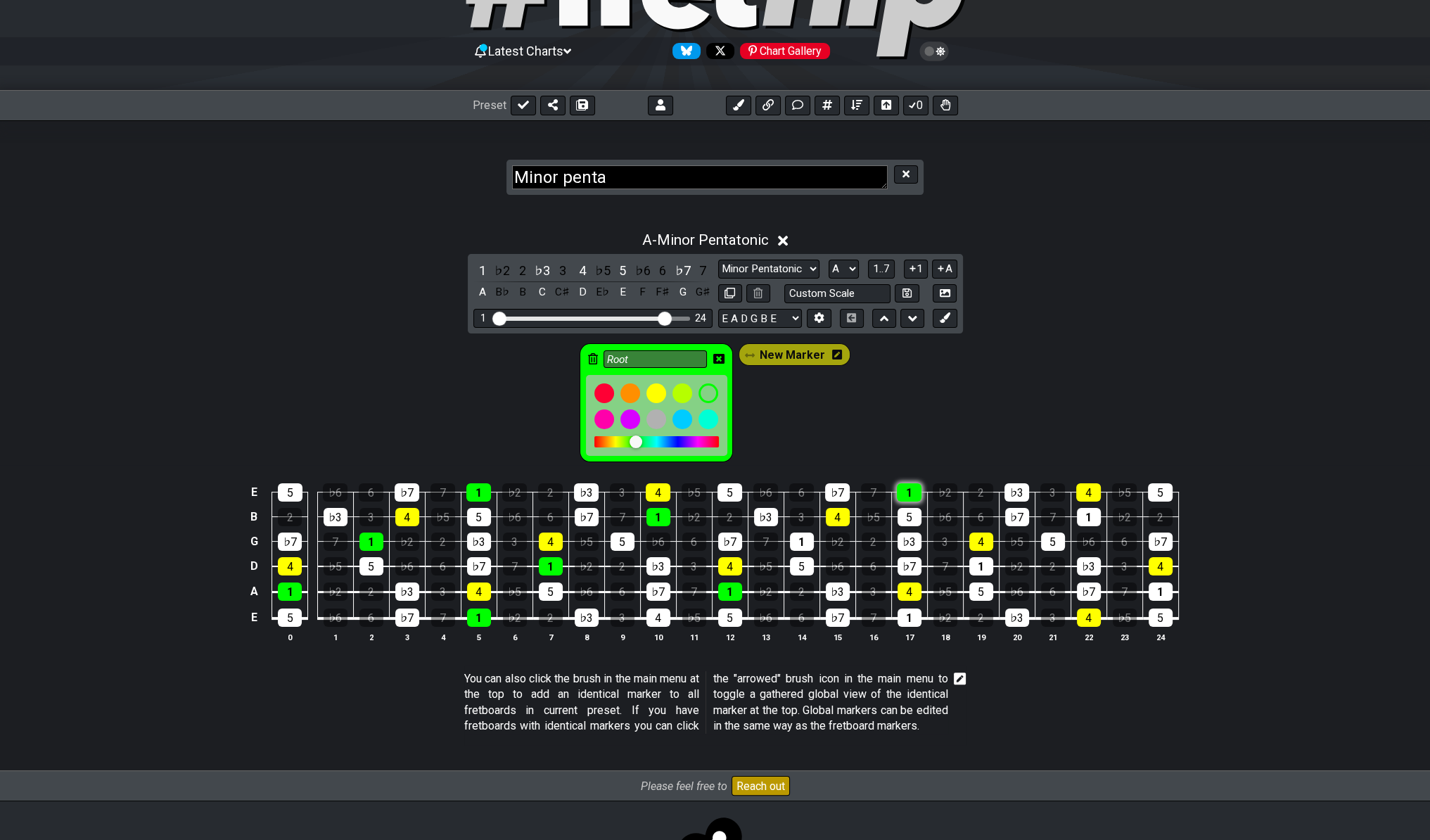
click at [906, 490] on div "1" at bounding box center [909, 492] width 24 height 18
click at [913, 610] on div "1" at bounding box center [910, 617] width 24 height 18
click at [977, 567] on div "1" at bounding box center [981, 566] width 24 height 18
click at [1083, 508] on div "1" at bounding box center [1089, 516] width 24 height 18
click at [1158, 586] on div "1" at bounding box center [1161, 591] width 24 height 18
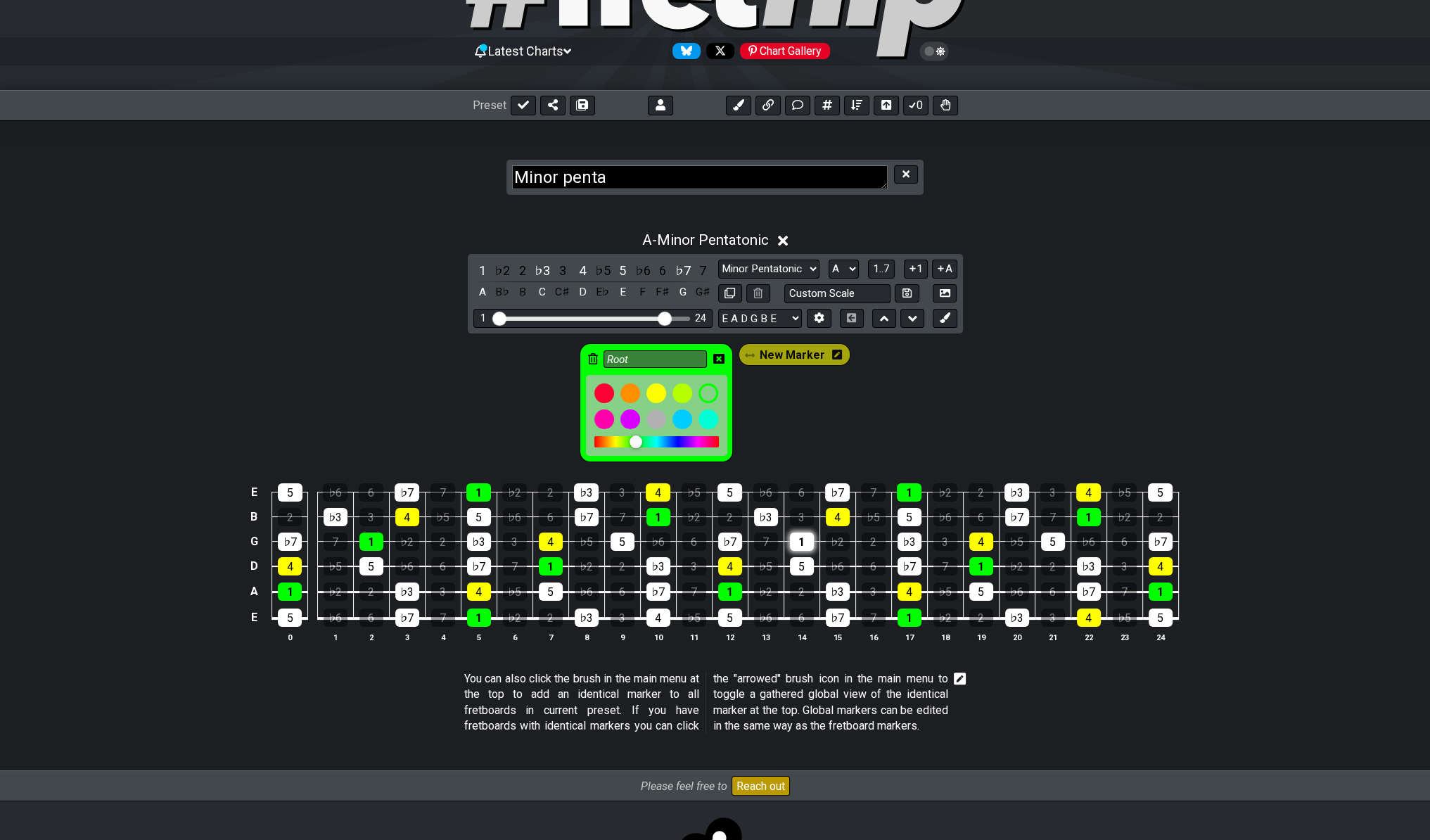
click at [801, 537] on div "1" at bounding box center [801, 542] width 24 height 18
click at [874, 346] on div "Root New Marker" at bounding box center [715, 399] width 1430 height 132
click at [942, 317] on icon at bounding box center [945, 317] width 11 height 11
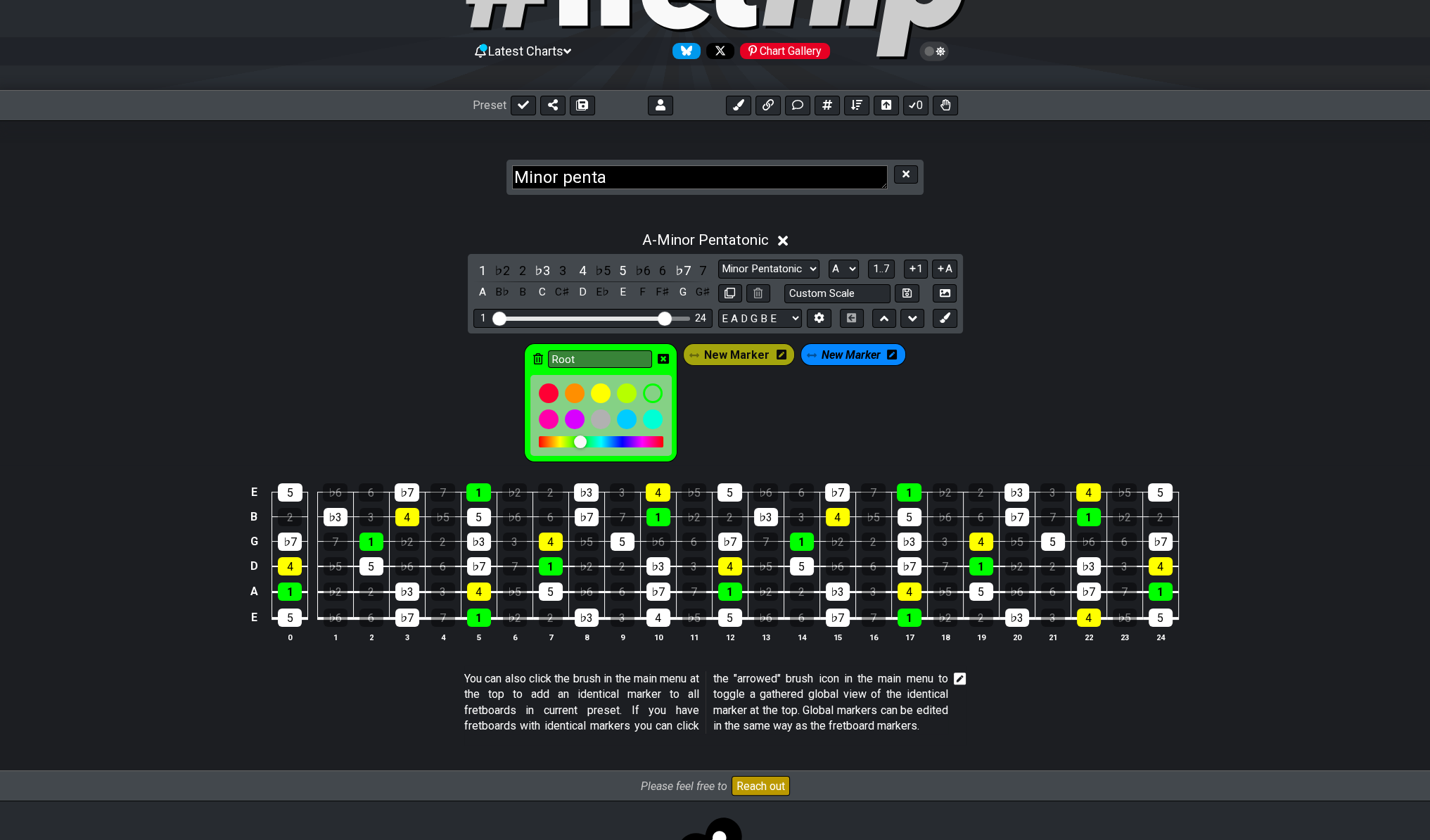
click at [872, 346] on span "New Marker" at bounding box center [851, 355] width 59 height 20
click at [870, 356] on span "New Marker" at bounding box center [852, 355] width 66 height 20
click at [887, 354] on icon at bounding box center [892, 355] width 10 height 10
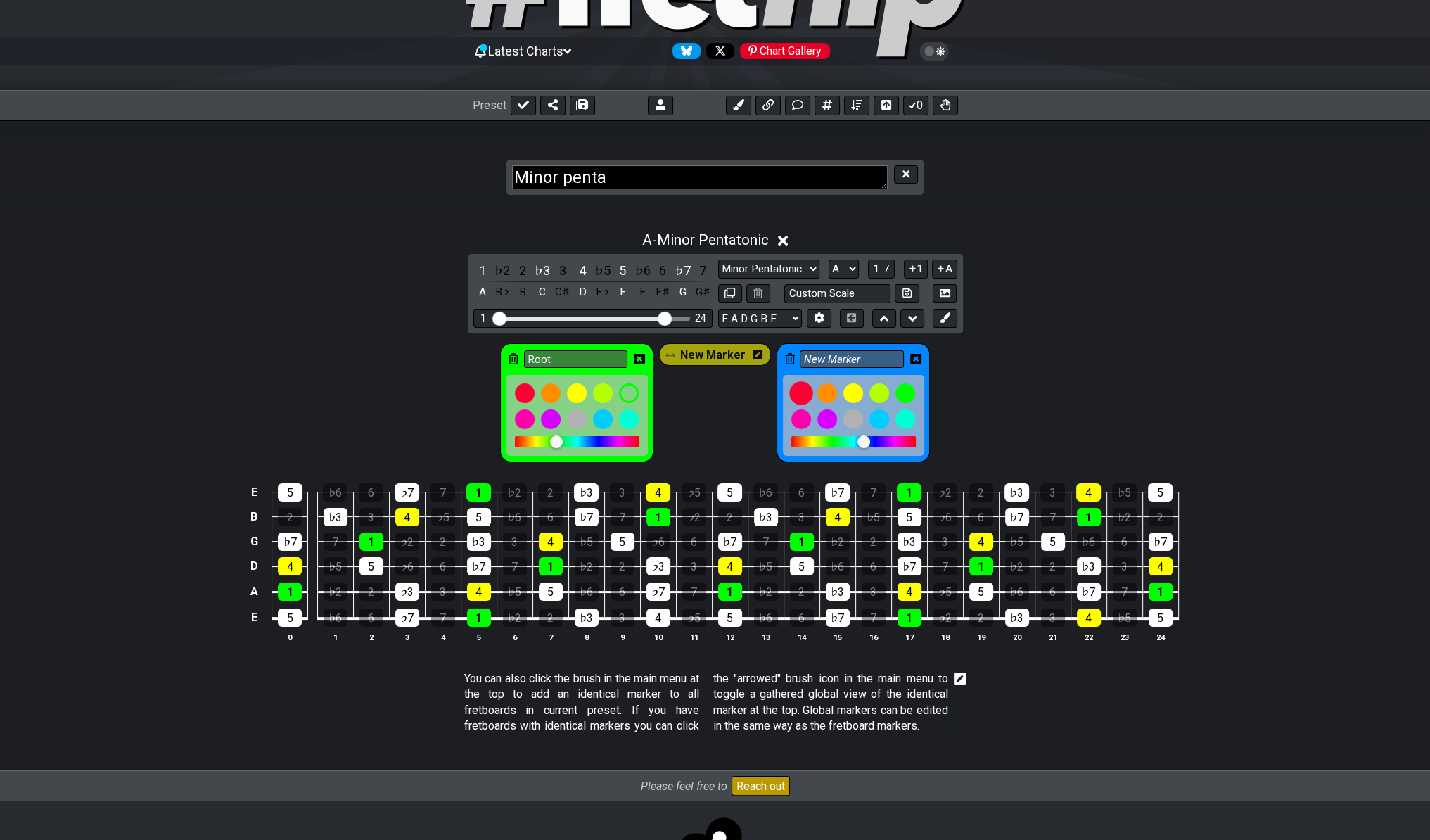
click at [797, 393] on div at bounding box center [801, 393] width 24 height 24
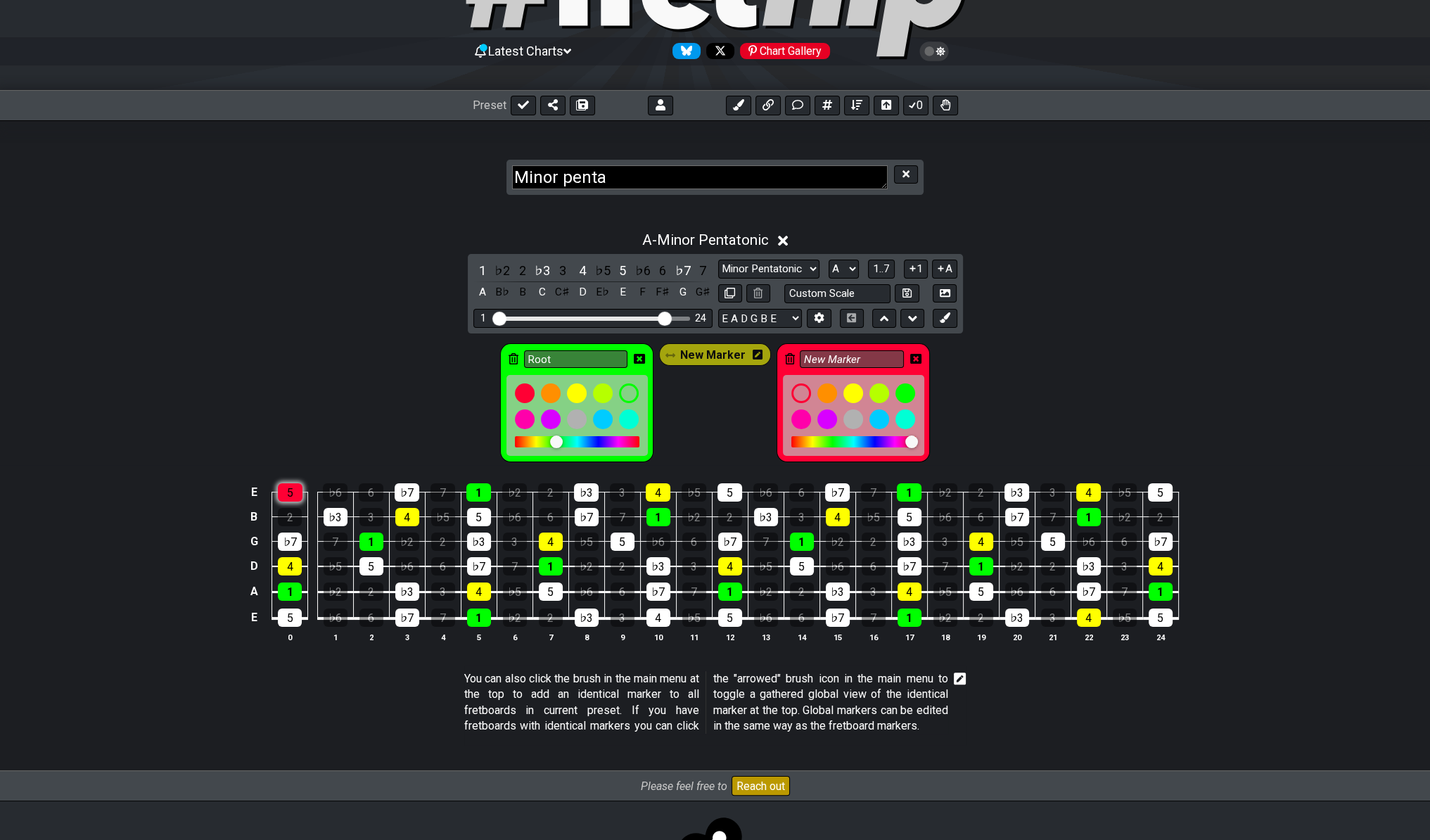
click at [300, 487] on div "5" at bounding box center [290, 492] width 24 height 18
click at [369, 559] on div "5" at bounding box center [371, 566] width 24 height 18
click at [487, 508] on div "5" at bounding box center [479, 516] width 24 height 18
click at [626, 539] on div "5" at bounding box center [622, 542] width 24 height 18
click at [539, 590] on div "5" at bounding box center [550, 591] width 24 height 18
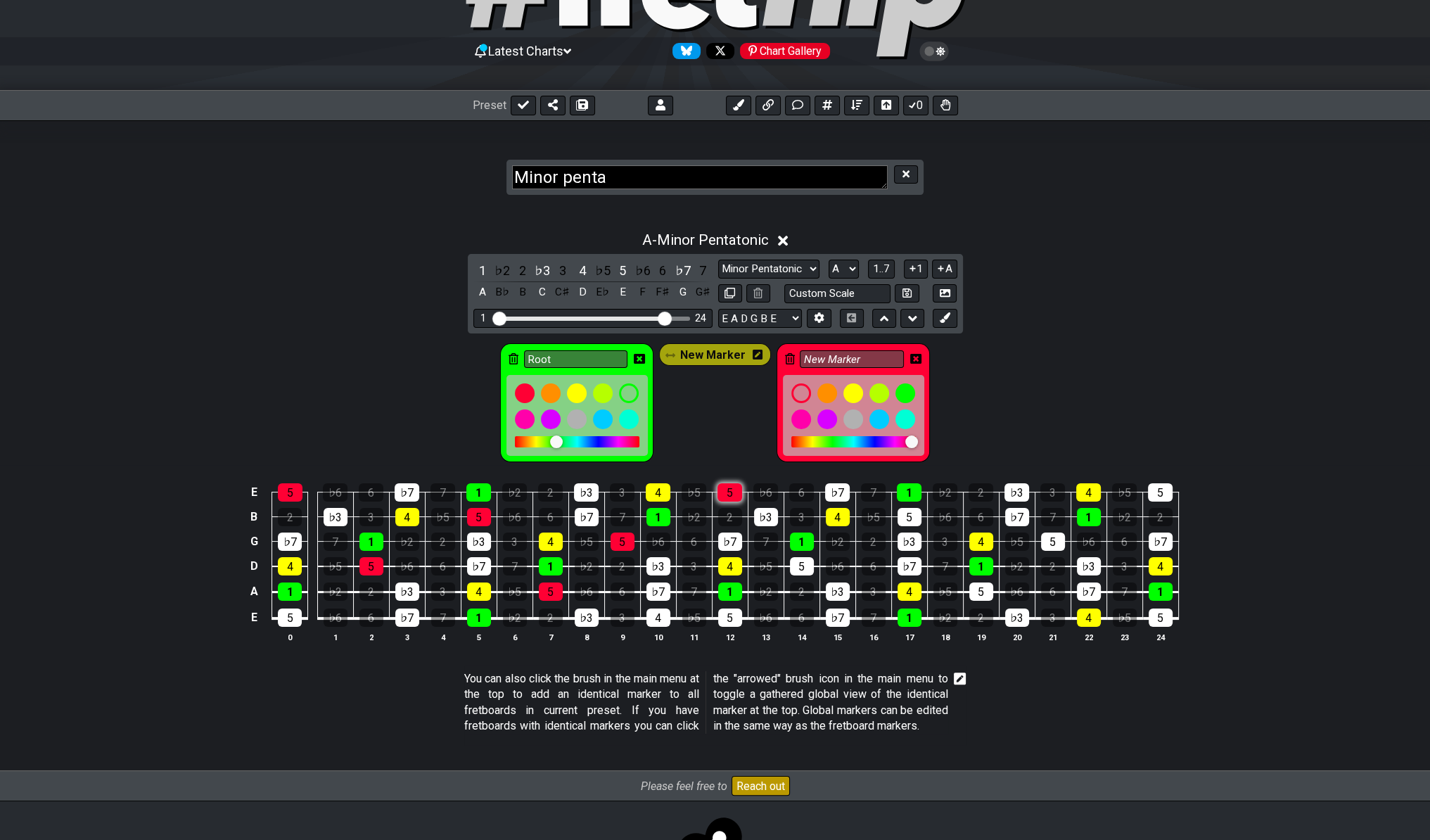
click at [728, 486] on div "5" at bounding box center [730, 492] width 24 height 18
click at [797, 557] on div "5" at bounding box center [801, 566] width 24 height 18
click at [726, 612] on div "5" at bounding box center [730, 617] width 24 height 18
click at [898, 514] on div "5" at bounding box center [910, 516] width 24 height 18
click at [979, 586] on div "5" at bounding box center [981, 591] width 24 height 18
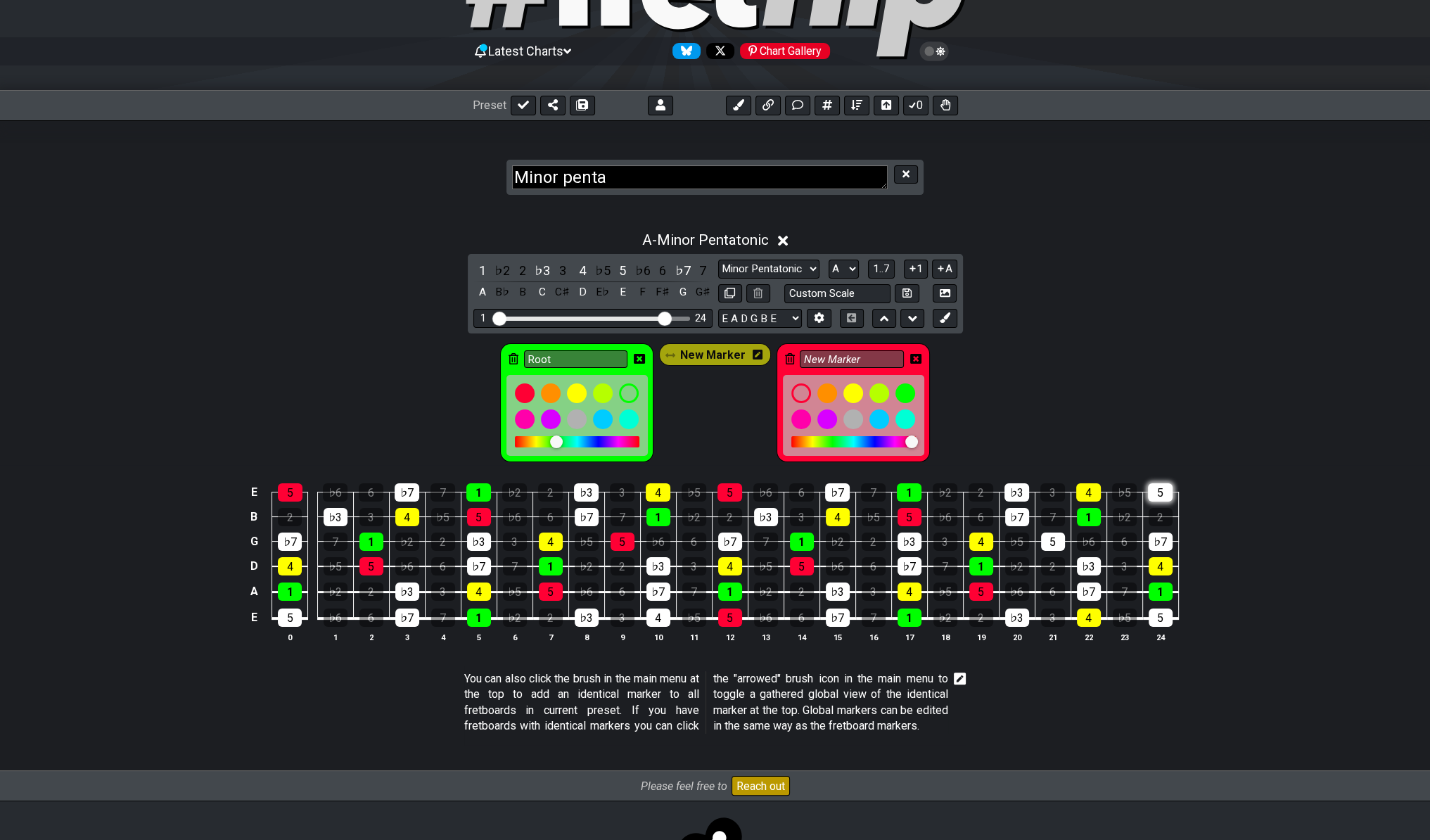
click at [1156, 484] on div "5" at bounding box center [1160, 492] width 24 height 18
click at [1044, 536] on div "5" at bounding box center [1053, 542] width 24 height 18
click at [1152, 615] on div "5" at bounding box center [1161, 617] width 24 height 18
click at [1133, 363] on div "Root New Marker New Marker" at bounding box center [715, 399] width 1430 height 132
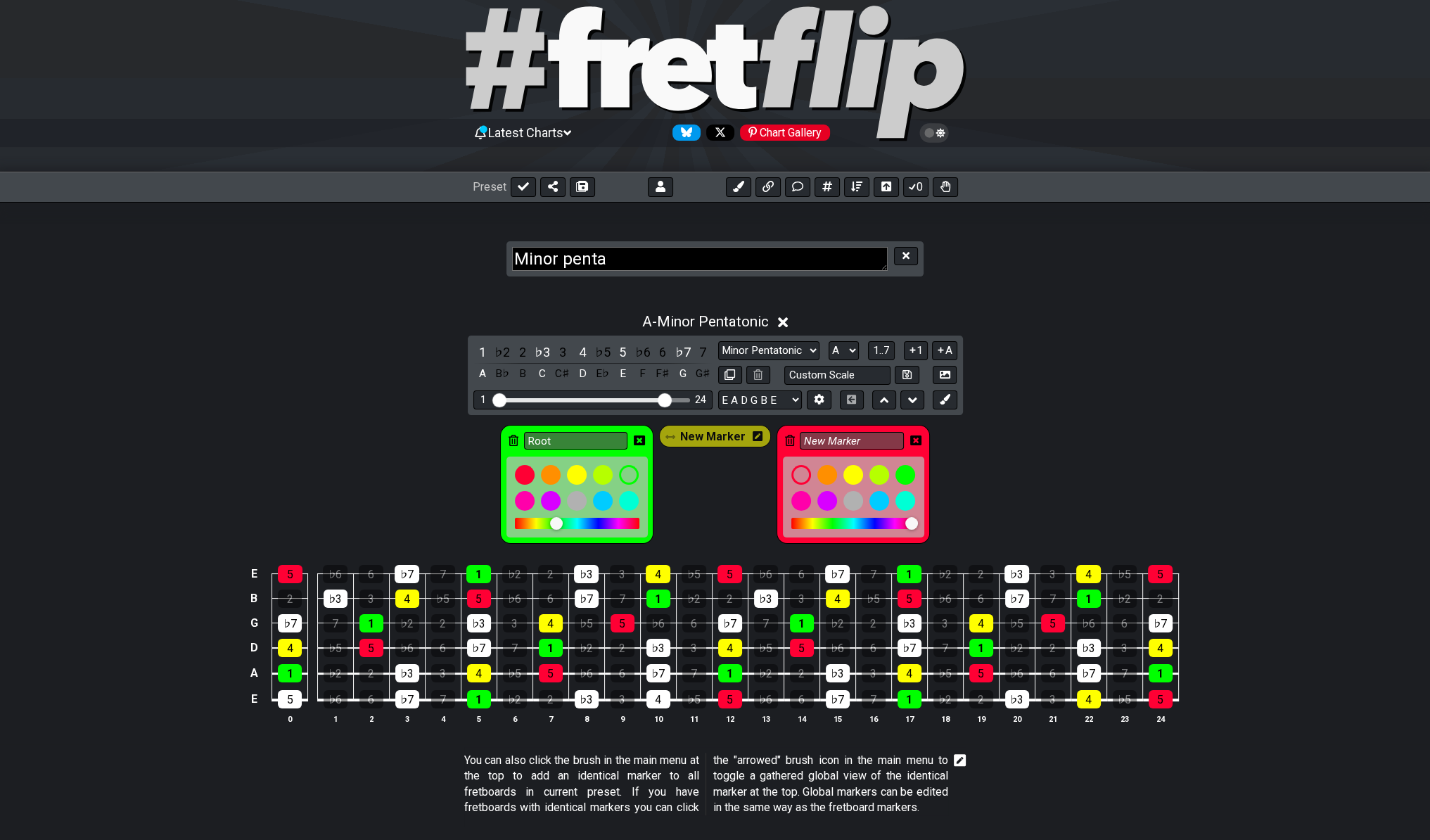
scroll to position [0, 0]
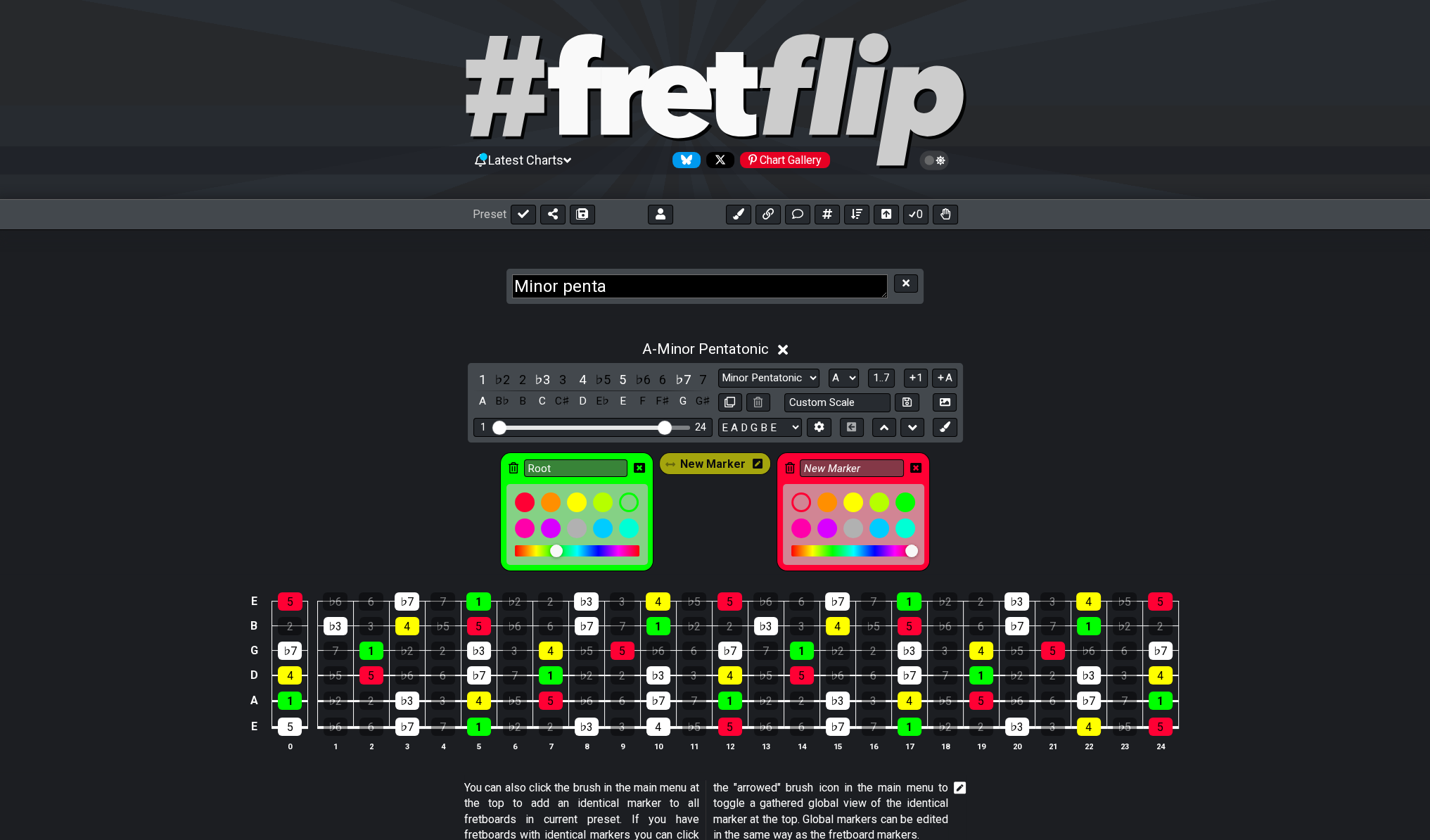
click at [697, 459] on span "New Marker" at bounding box center [713, 463] width 66 height 20
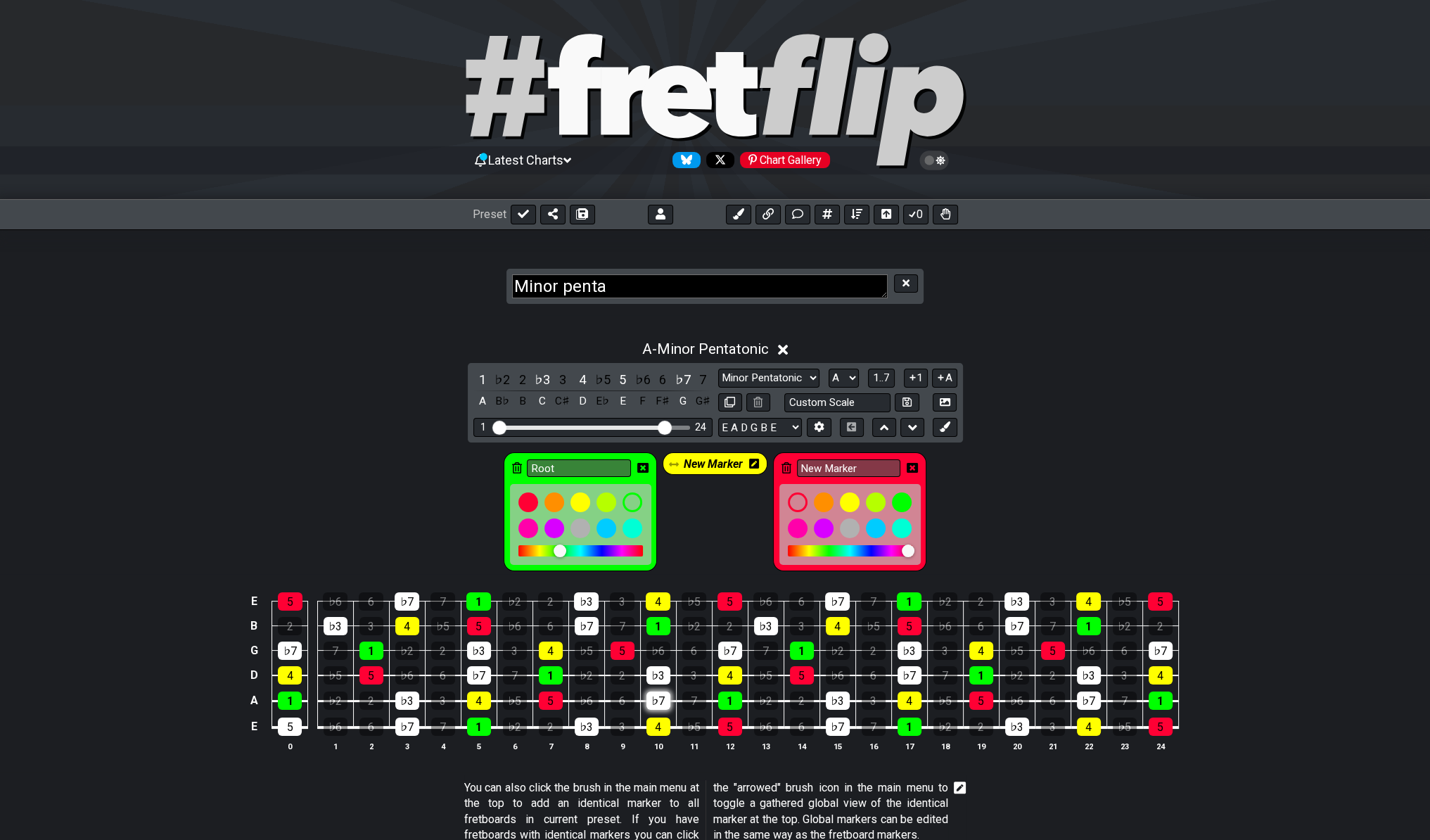
drag, startPoint x: 660, startPoint y: 716, endPoint x: 658, endPoint y: 706, distance: 10.2
click at [661, 718] on div "4" at bounding box center [658, 727] width 24 height 18
click at [1024, 446] on div "Root New Marker New Marker" at bounding box center [715, 509] width 1430 height 132
click at [906, 393] on button at bounding box center [907, 403] width 24 height 19
select select "Custom Scale"
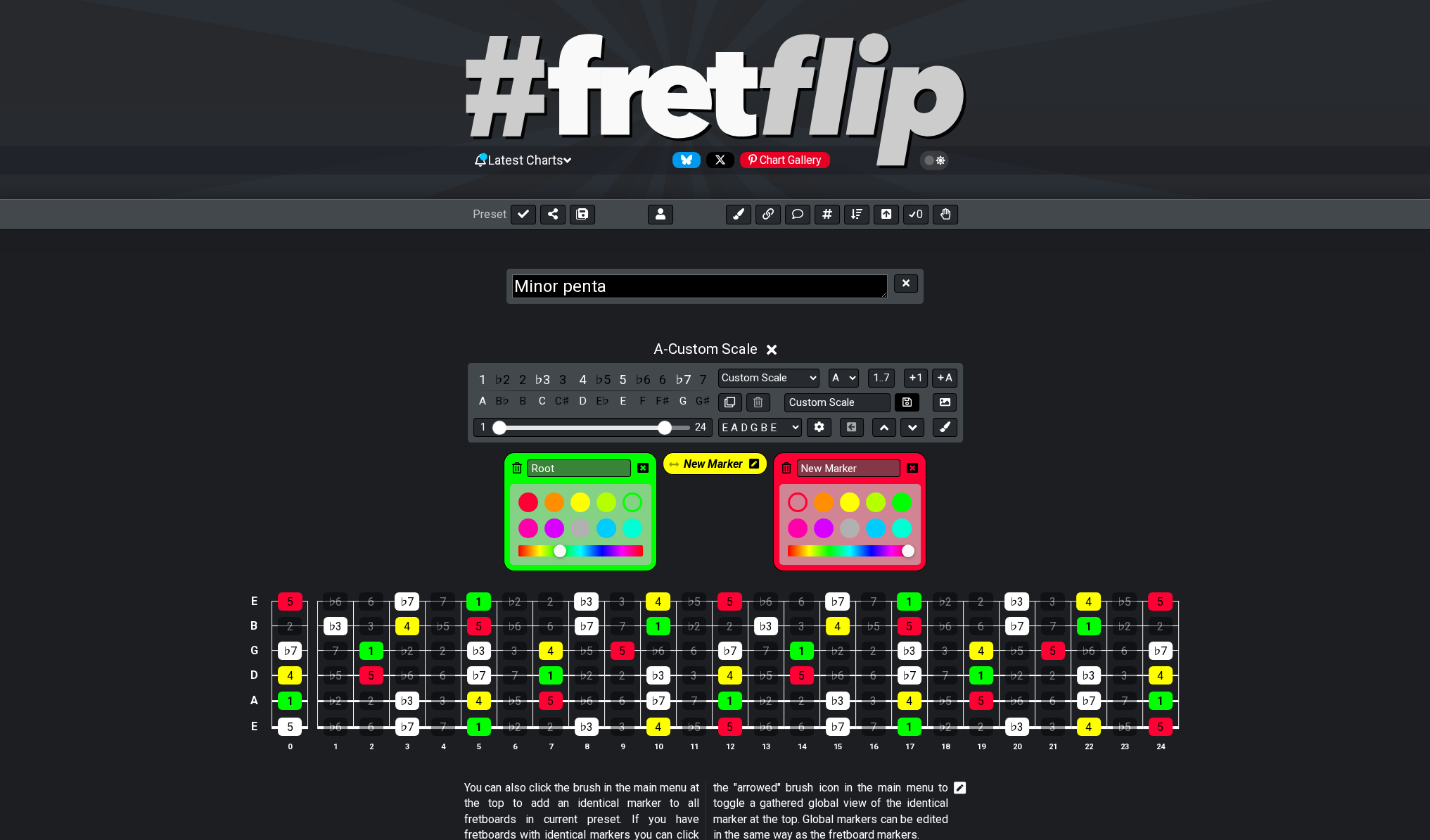
click at [912, 401] on button at bounding box center [907, 403] width 24 height 19
click at [897, 401] on button at bounding box center [907, 403] width 24 height 19
click at [905, 402] on icon at bounding box center [907, 402] width 9 height 11
click at [845, 399] on input "text" at bounding box center [838, 403] width 107 height 19
type input "aaa"
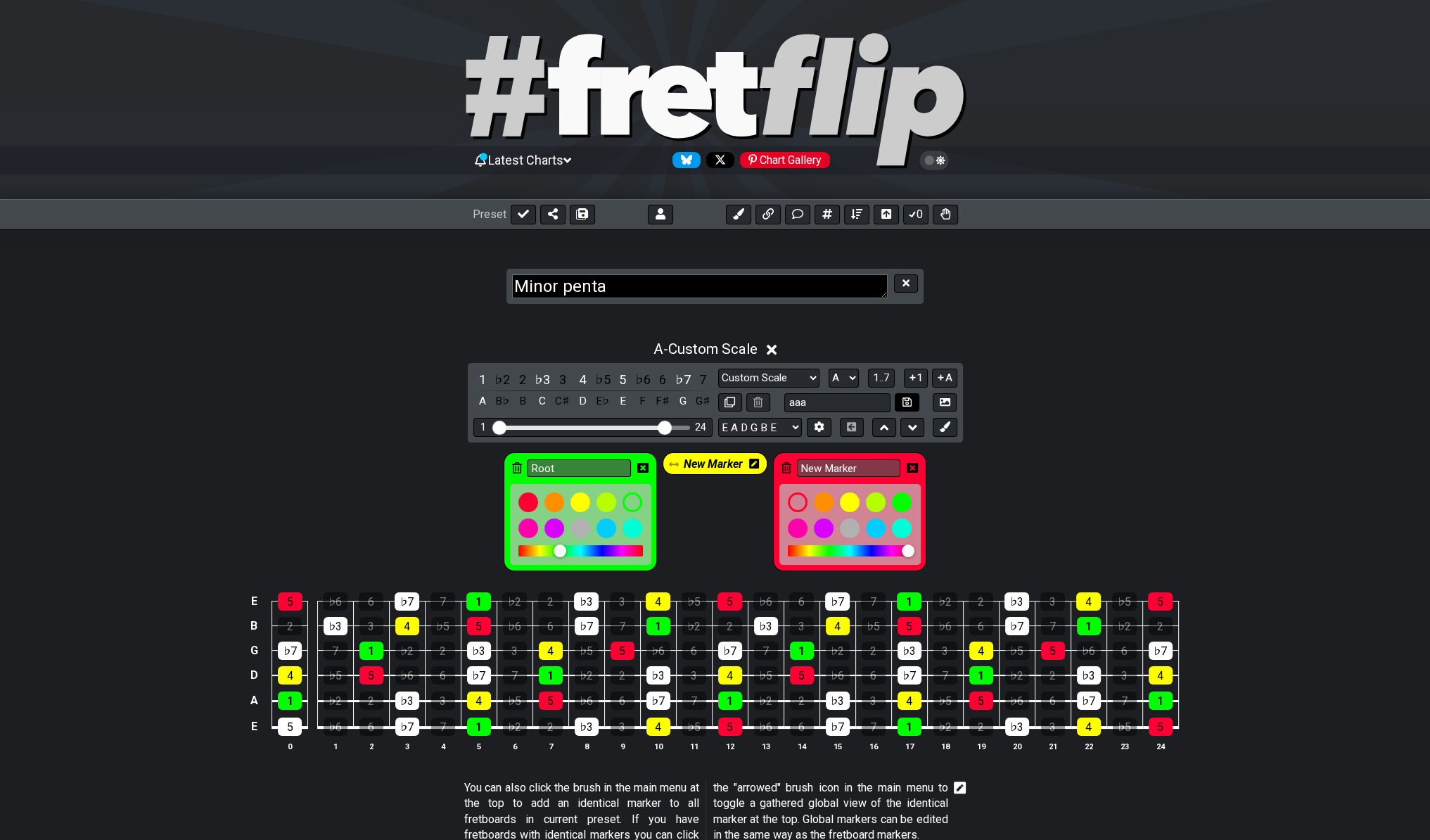
click at [909, 397] on icon at bounding box center [907, 401] width 9 height 9
select select "aaa"
drag, startPoint x: 1142, startPoint y: 379, endPoint x: 1124, endPoint y: 379, distance: 18.0
click at [1136, 383] on div "A - aaa 1 ♭2 2 ♭3 3 4 ♭5 5 ♭6 6 ♭7 7 A B♭ B C C♯ D E♭ E F F♯ G G♯ Markers aaa M…" at bounding box center [715, 551] width 1430 height 439
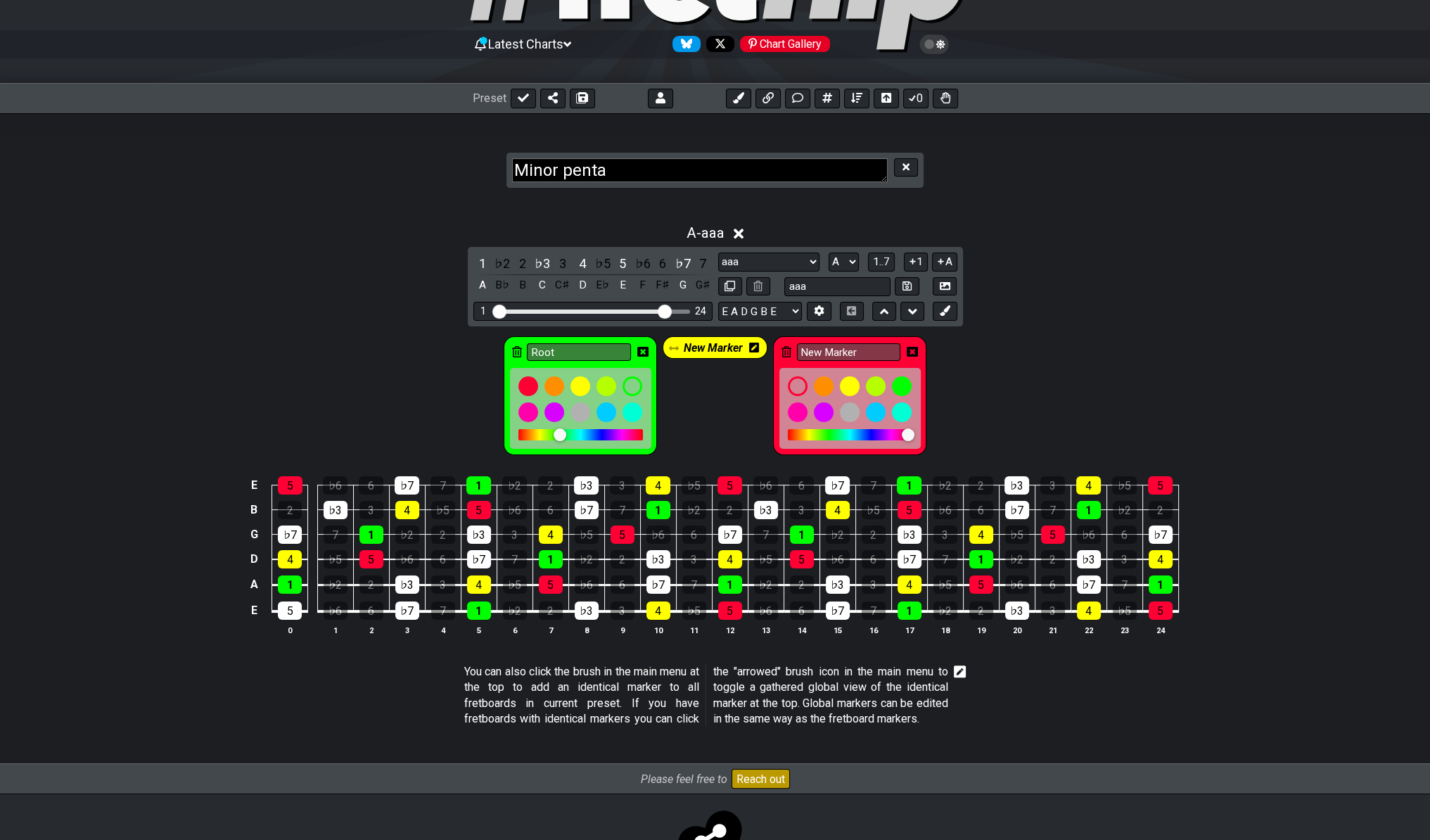
scroll to position [192, 0]
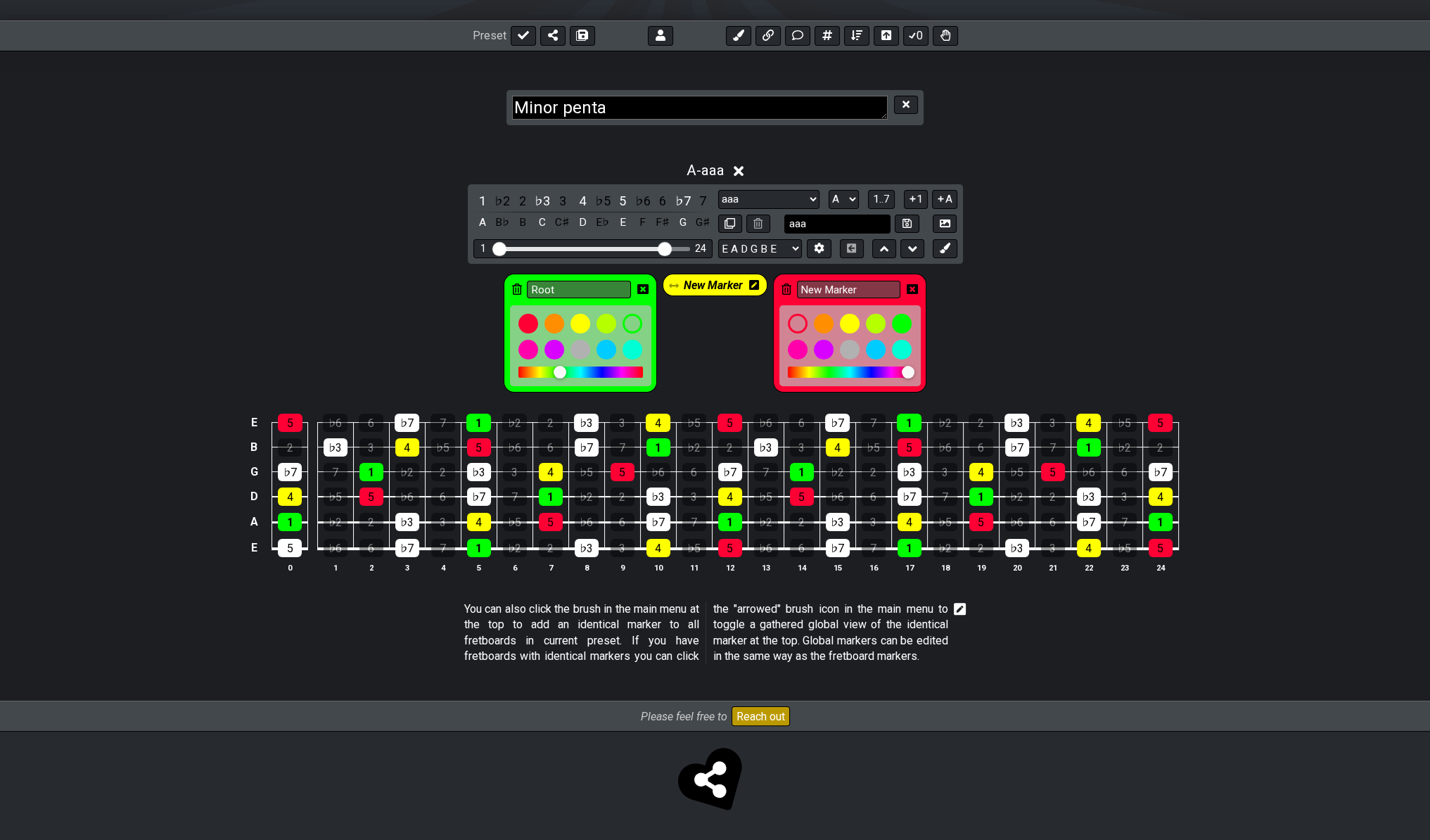
click at [839, 214] on input "aaa" at bounding box center [838, 224] width 107 height 19
type input "Minor penta"
click at [905, 219] on icon at bounding box center [907, 223] width 9 height 9
select select "Minor penta"
click at [1071, 184] on div "A - Minor penta 1 ♭2 2 ♭3 3 4 ♭5 5 ♭6 6 ♭7 7 A B♭ B C C♯ D E♭ E F F♯ G G♯ Marke…" at bounding box center [715, 372] width 1430 height 439
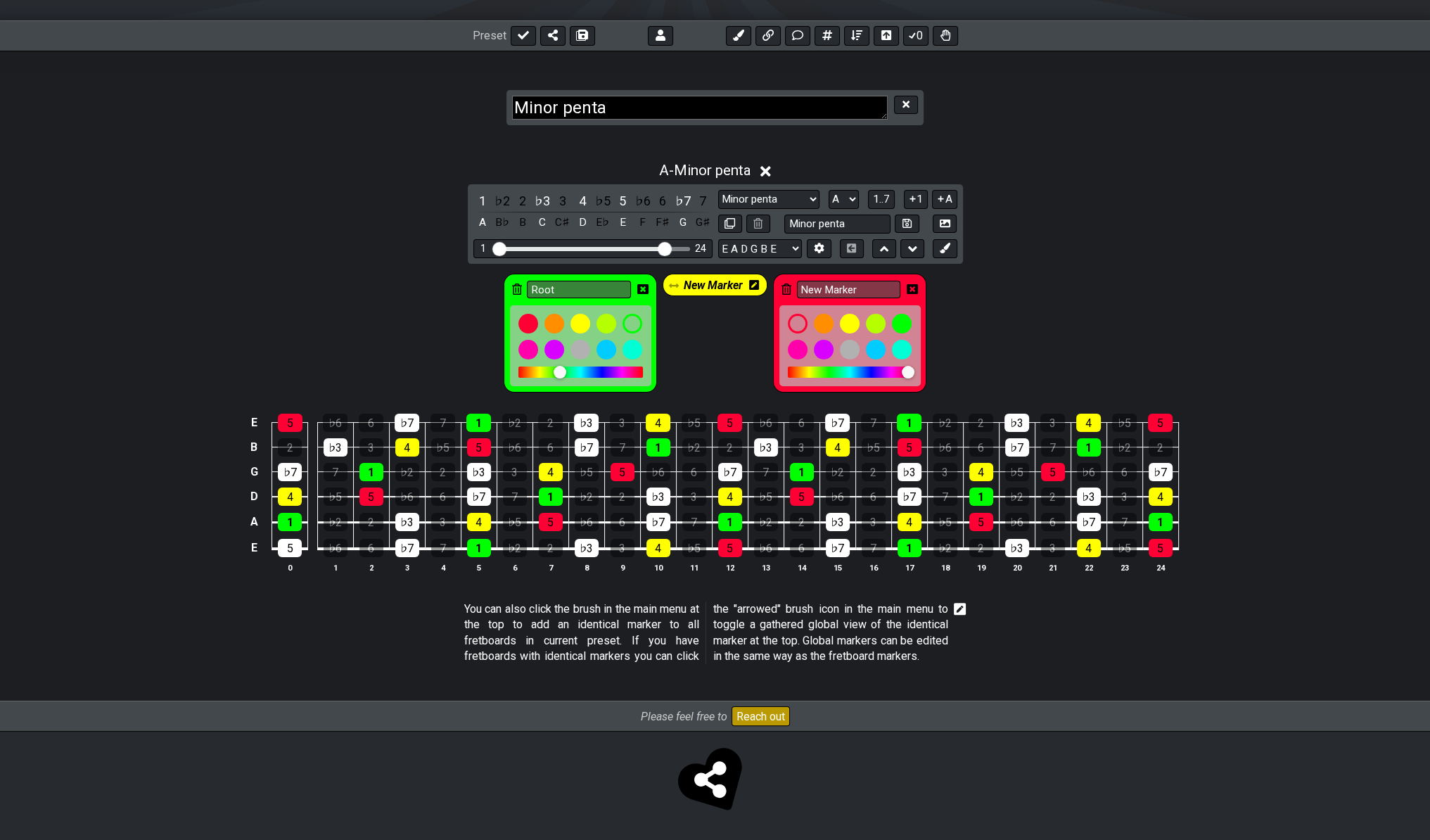
click at [559, 273] on div "Root" at bounding box center [580, 332] width 153 height 119
click at [548, 284] on div "Root" at bounding box center [580, 332] width 153 height 119
click at [555, 281] on input "Root" at bounding box center [578, 290] width 104 height 17
click at [615, 273] on div "Root" at bounding box center [580, 332] width 153 height 119
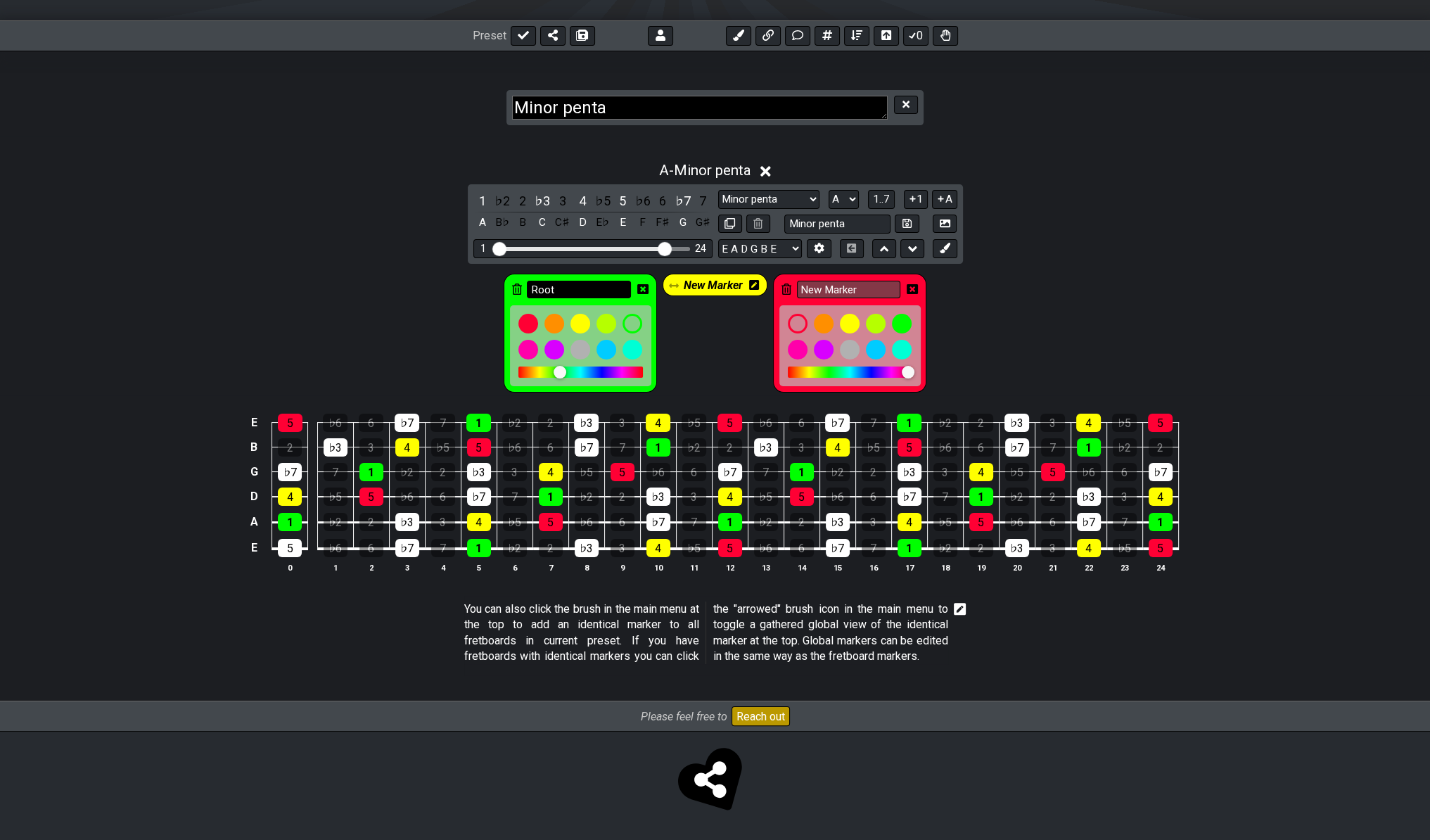
click at [613, 281] on input "Root" at bounding box center [578, 290] width 104 height 17
click at [607, 284] on div "Root" at bounding box center [580, 332] width 153 height 119
click at [595, 286] on div "Root" at bounding box center [580, 332] width 153 height 119
click at [592, 273] on div "Root" at bounding box center [580, 332] width 153 height 119
click at [582, 284] on div "Root" at bounding box center [580, 332] width 153 height 119
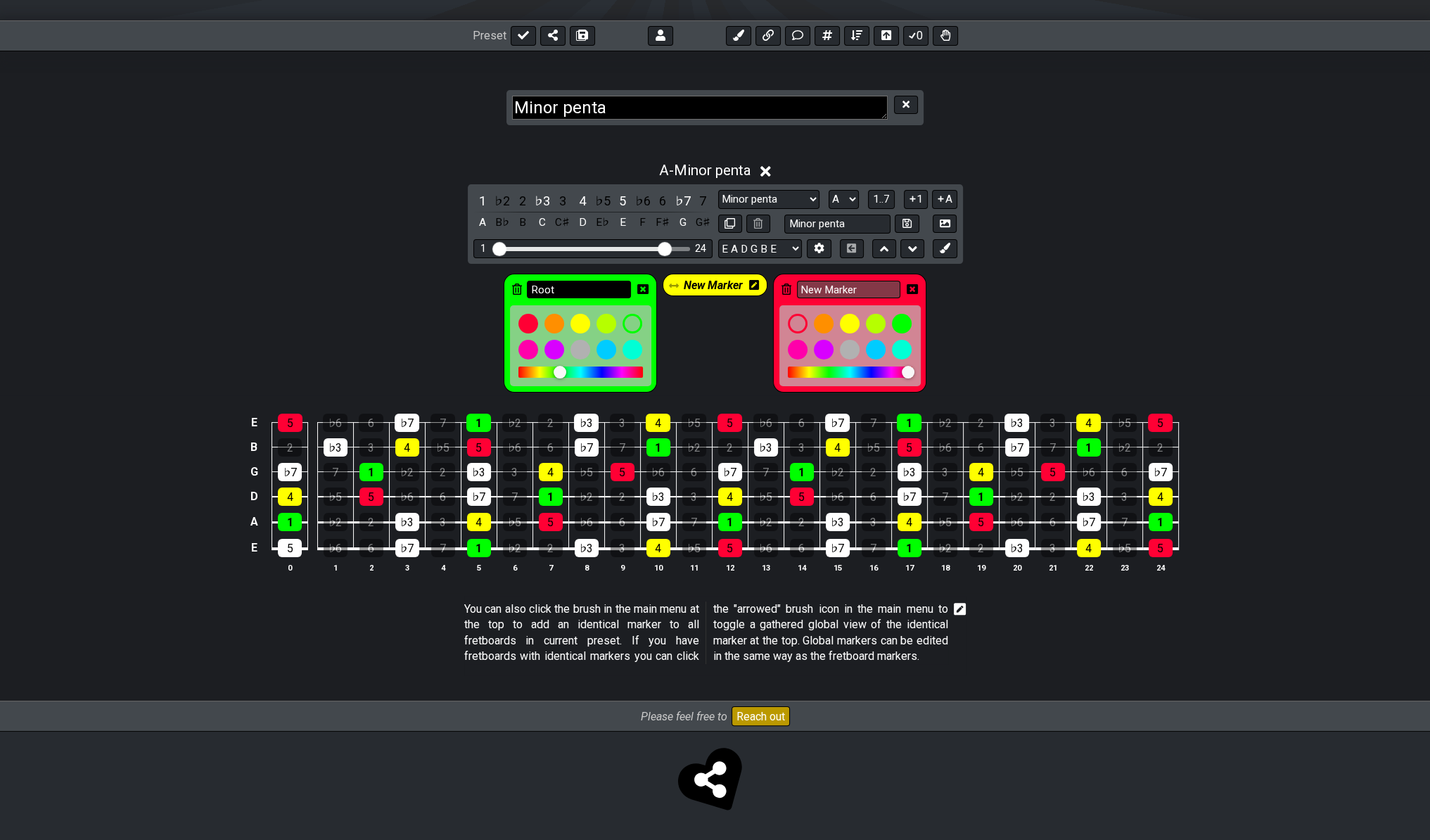
click at [580, 281] on input "Root" at bounding box center [578, 290] width 104 height 17
click at [641, 284] on icon at bounding box center [643, 289] width 12 height 10
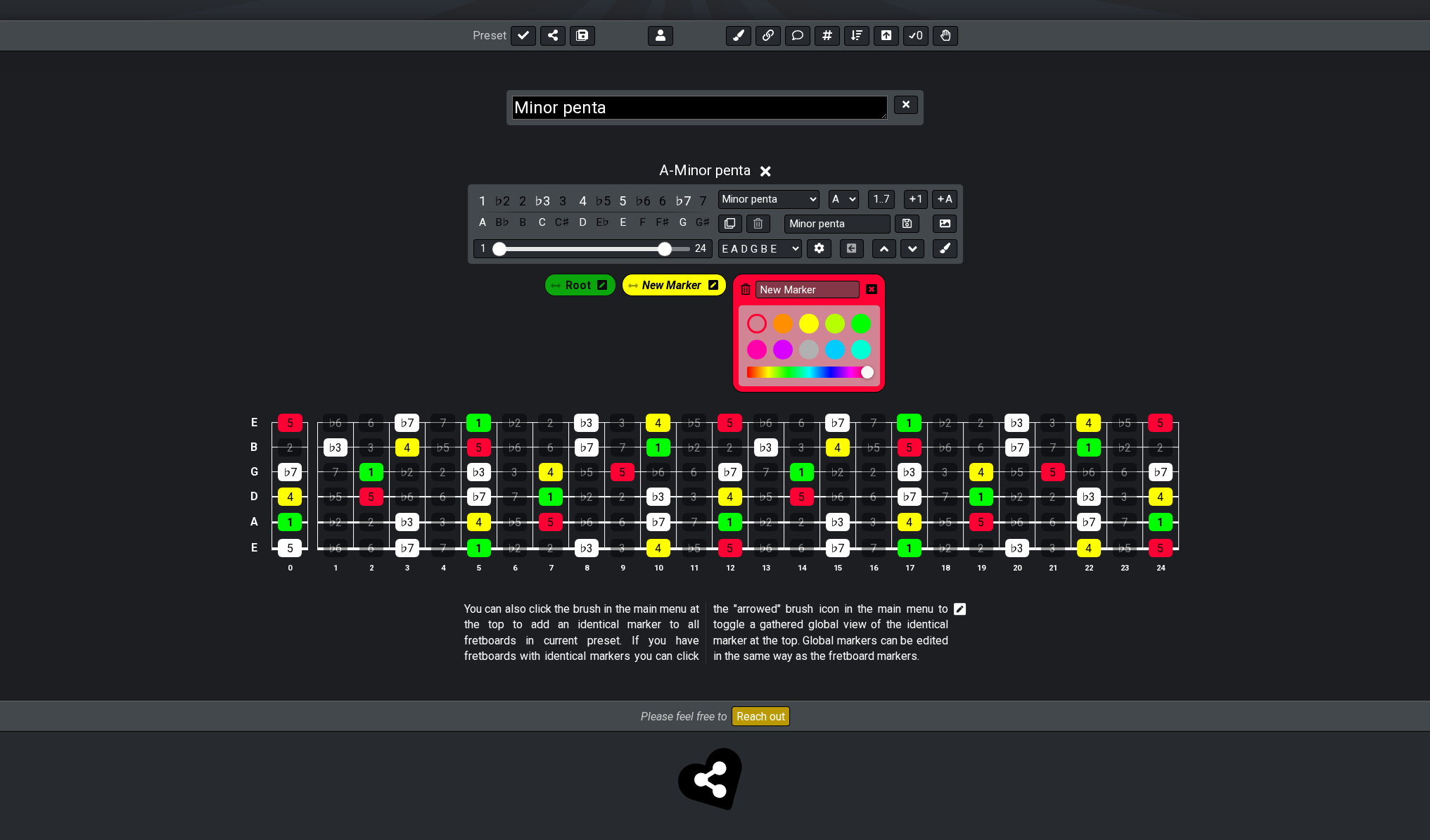
click at [871, 284] on icon at bounding box center [872, 289] width 12 height 10
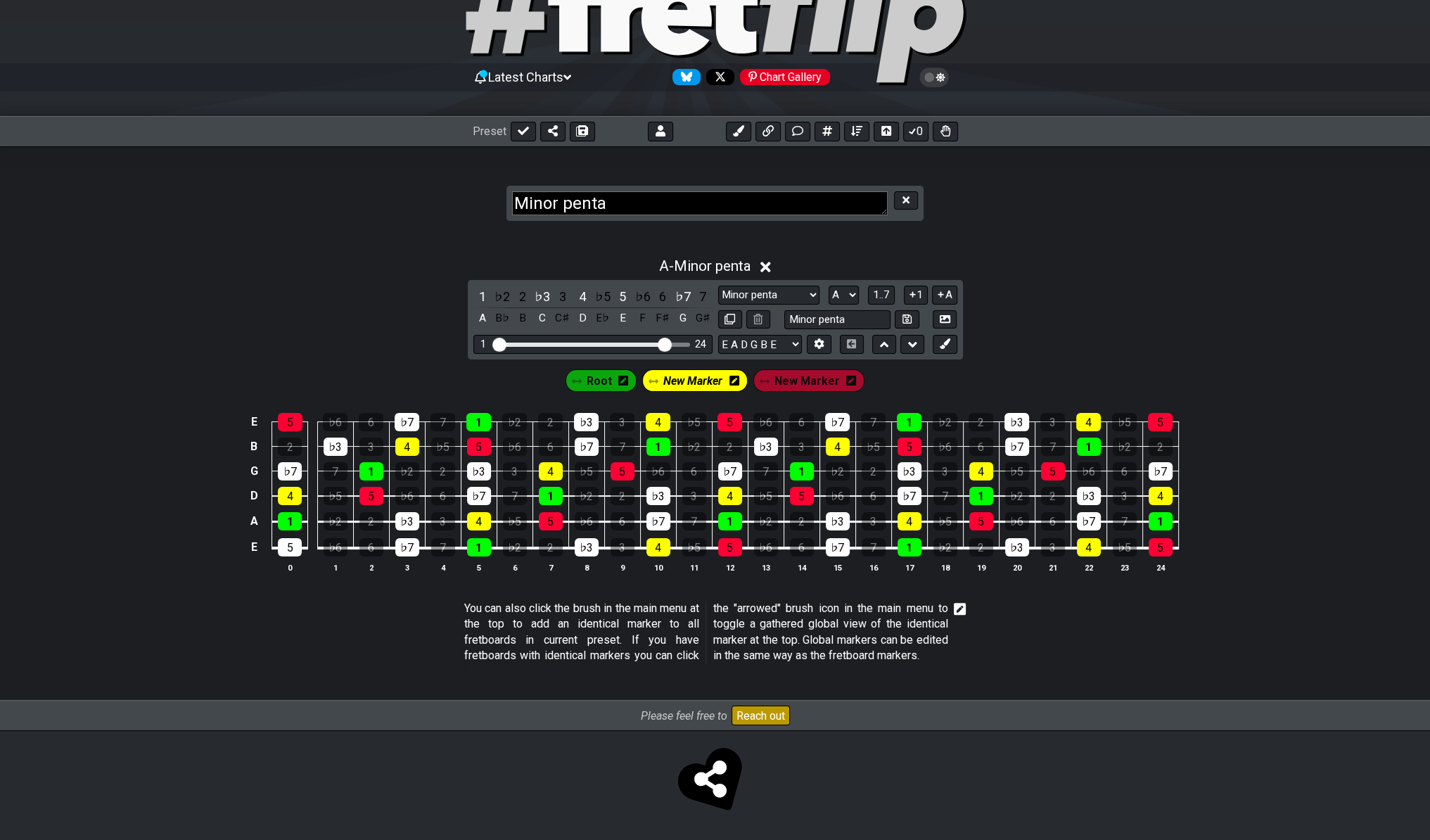
click at [1165, 233] on div "A - Minor penta 1 ♭2 2 ♭3 3 4 ♭5 5 ♭6 6 ♭7 7 A B♭ B C C♯ D E♭ E F F♯ G G♯ Marke…" at bounding box center [715, 467] width 1430 height 469
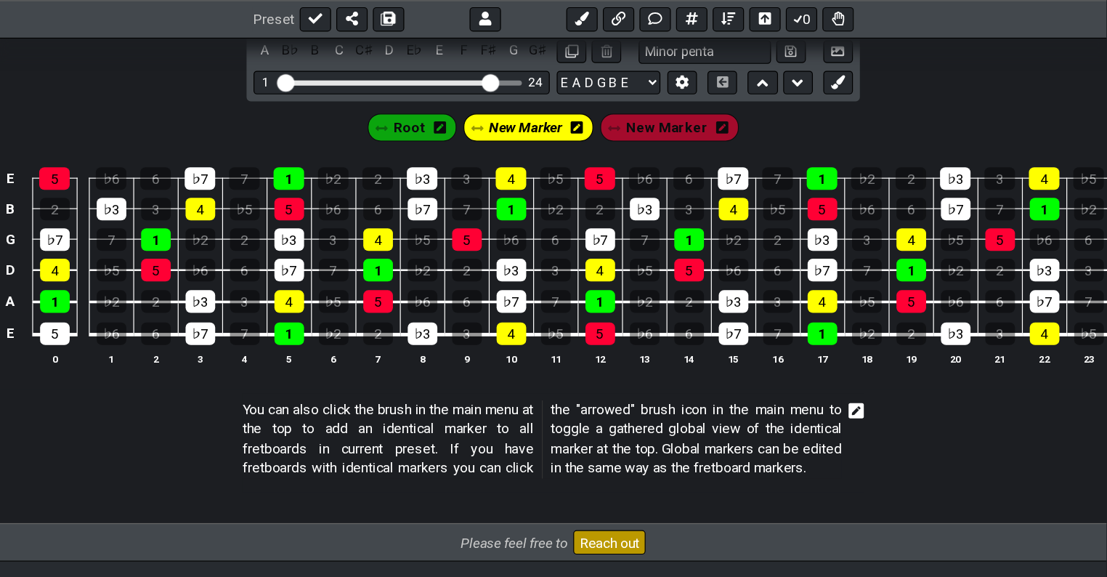
scroll to position [373, 0]
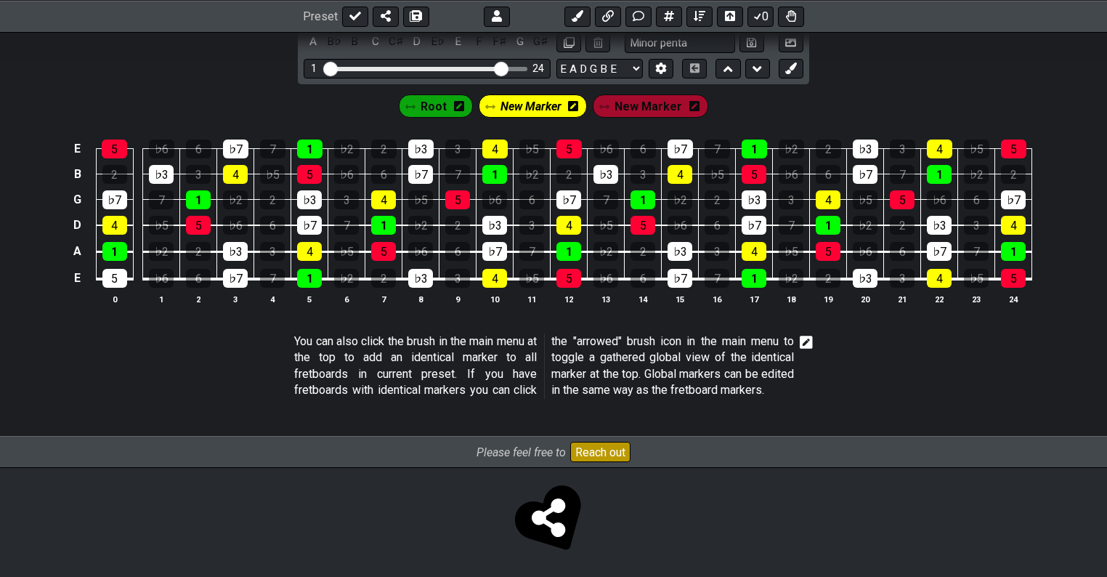
click at [200, 345] on section "You can also click the brush in the main menu at the top to add an identical ma…" at bounding box center [553, 369] width 1107 height 83
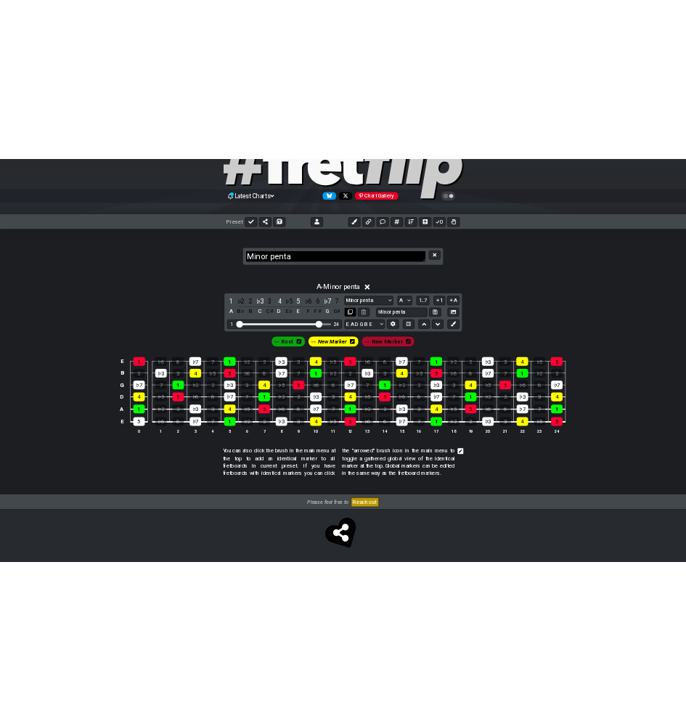
scroll to position [100, 0]
